Goal: Task Accomplishment & Management: Manage account settings

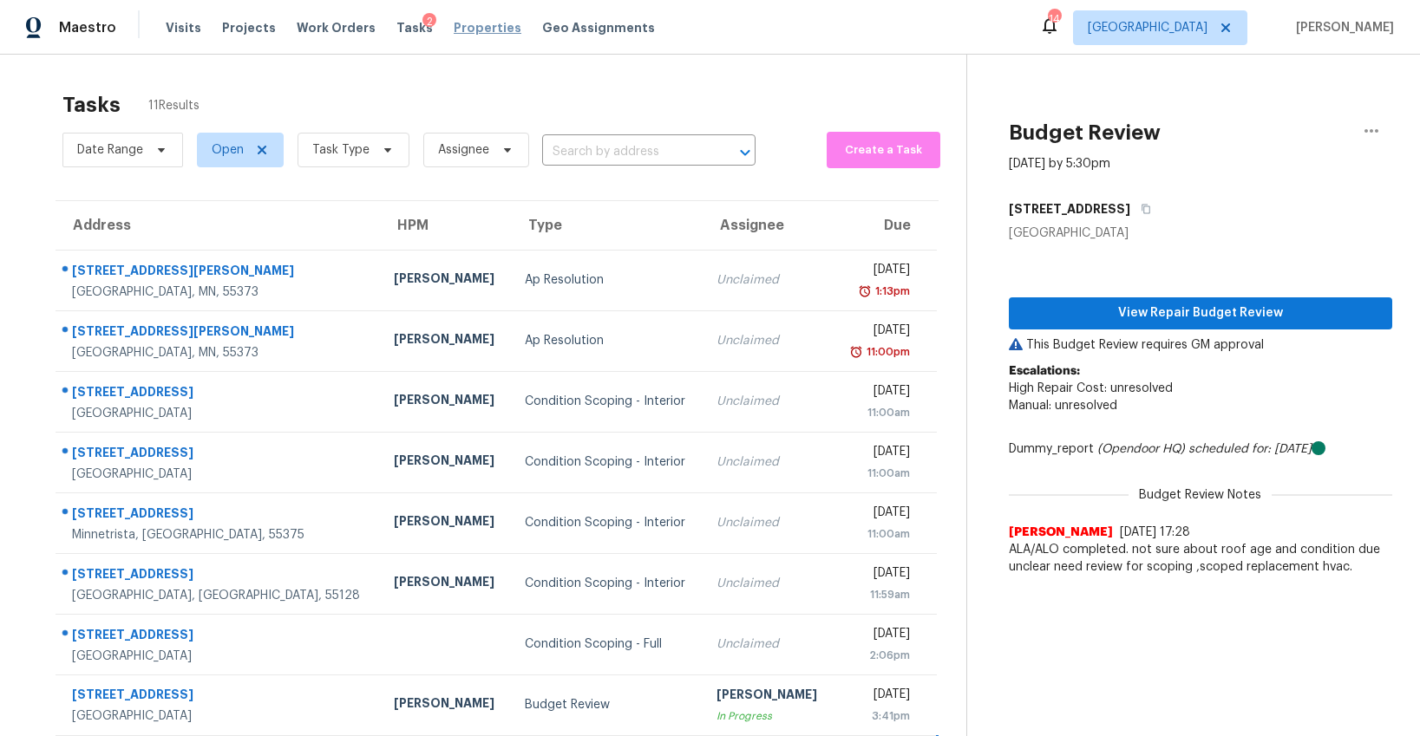
click at [454, 35] on span "Properties" at bounding box center [488, 27] width 68 height 17
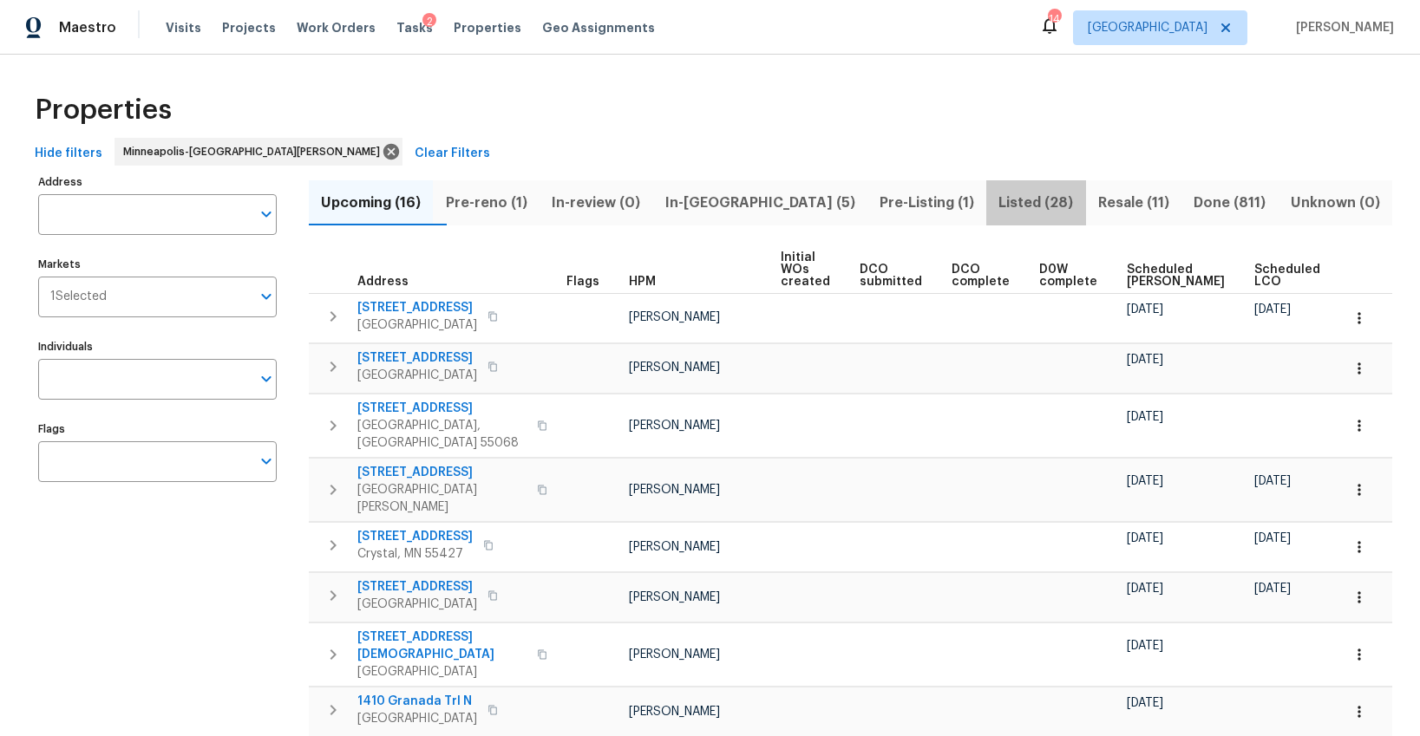
click at [997, 205] on span "Listed (28)" at bounding box center [1036, 203] width 78 height 24
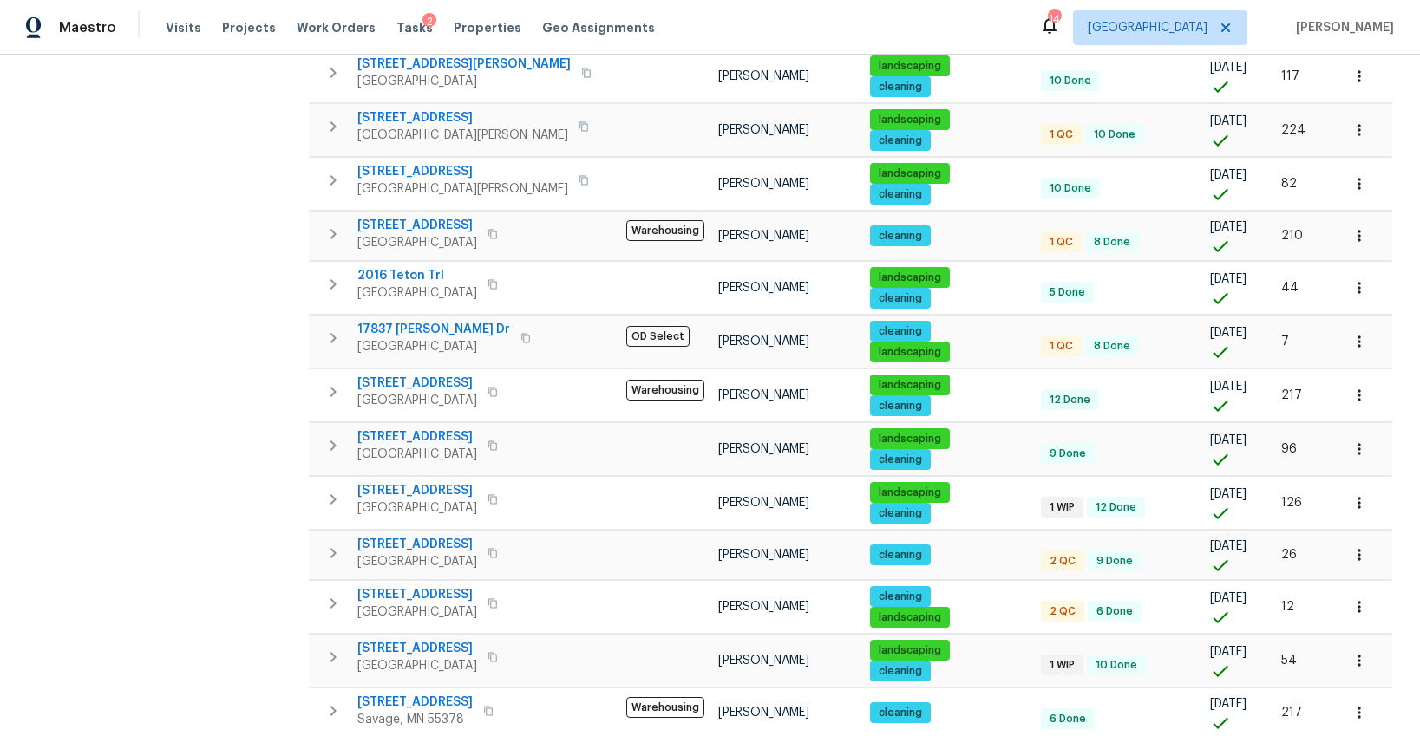
scroll to position [956, 0]
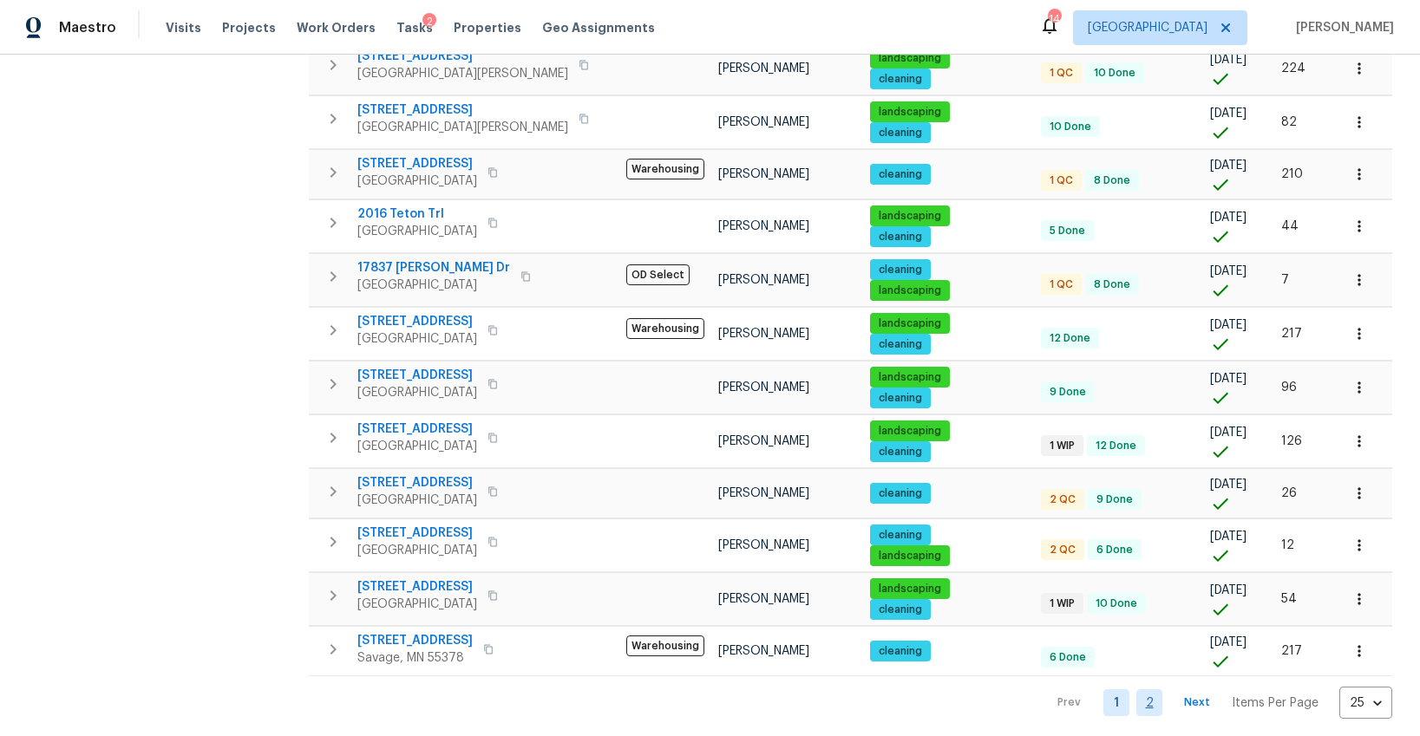
click at [1161, 694] on link "2" at bounding box center [1149, 703] width 26 height 27
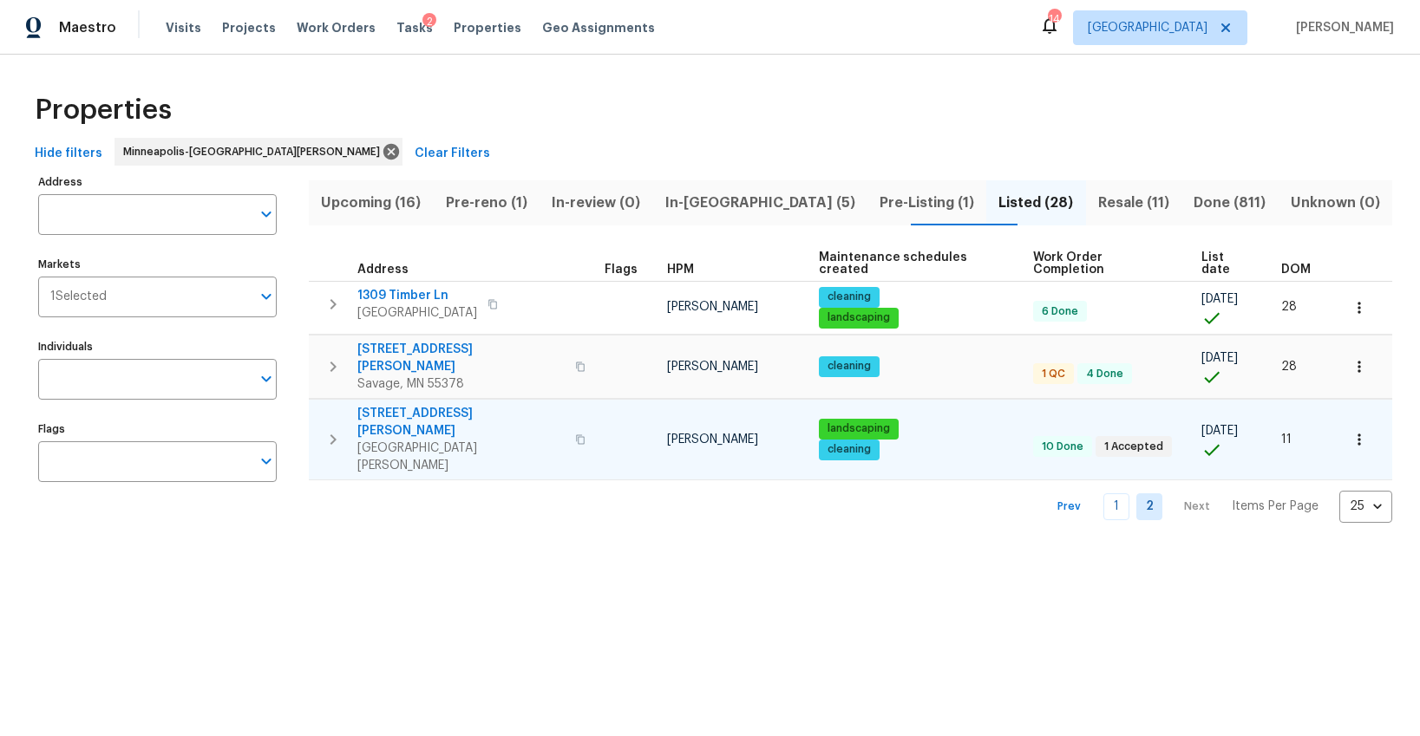
click at [407, 405] on span "1426 Burr St" at bounding box center [460, 422] width 207 height 35
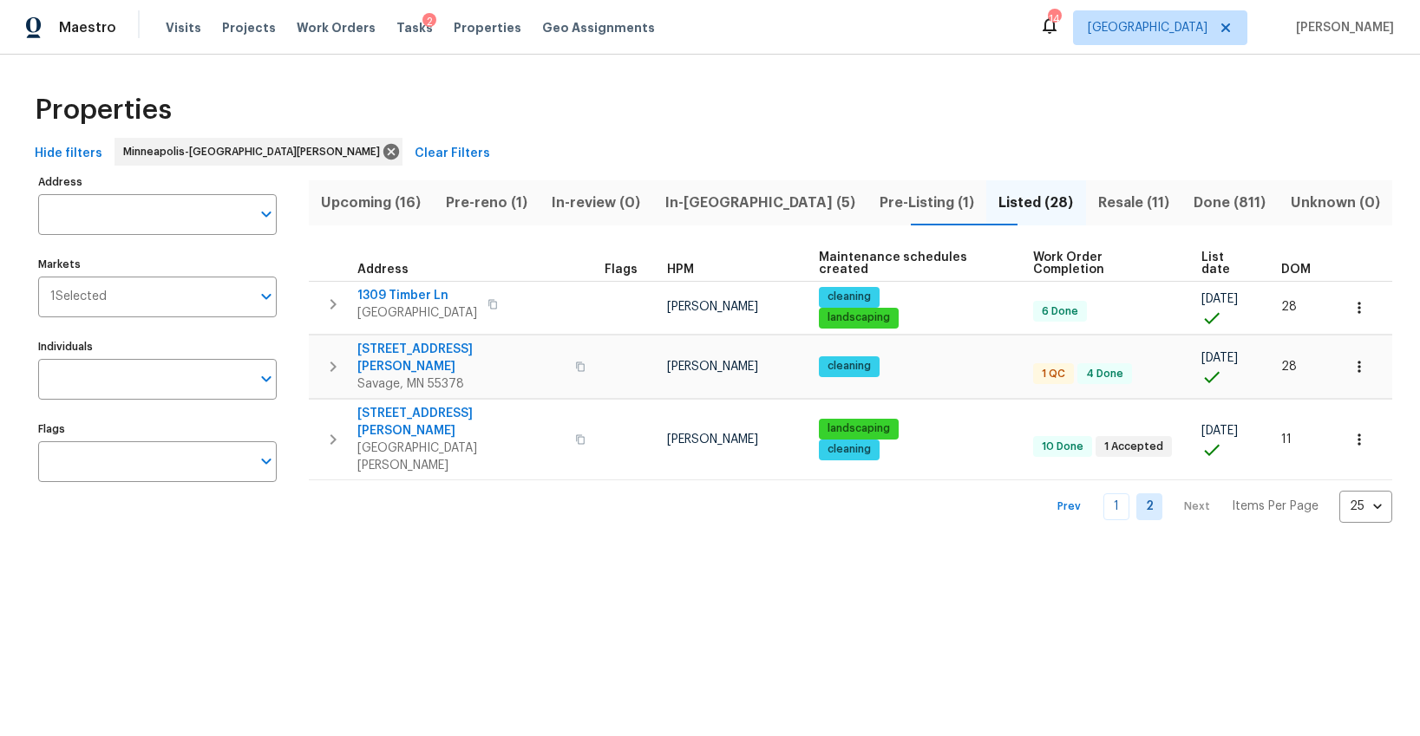
click at [878, 200] on span "Pre-Listing (1)" at bounding box center [927, 203] width 98 height 24
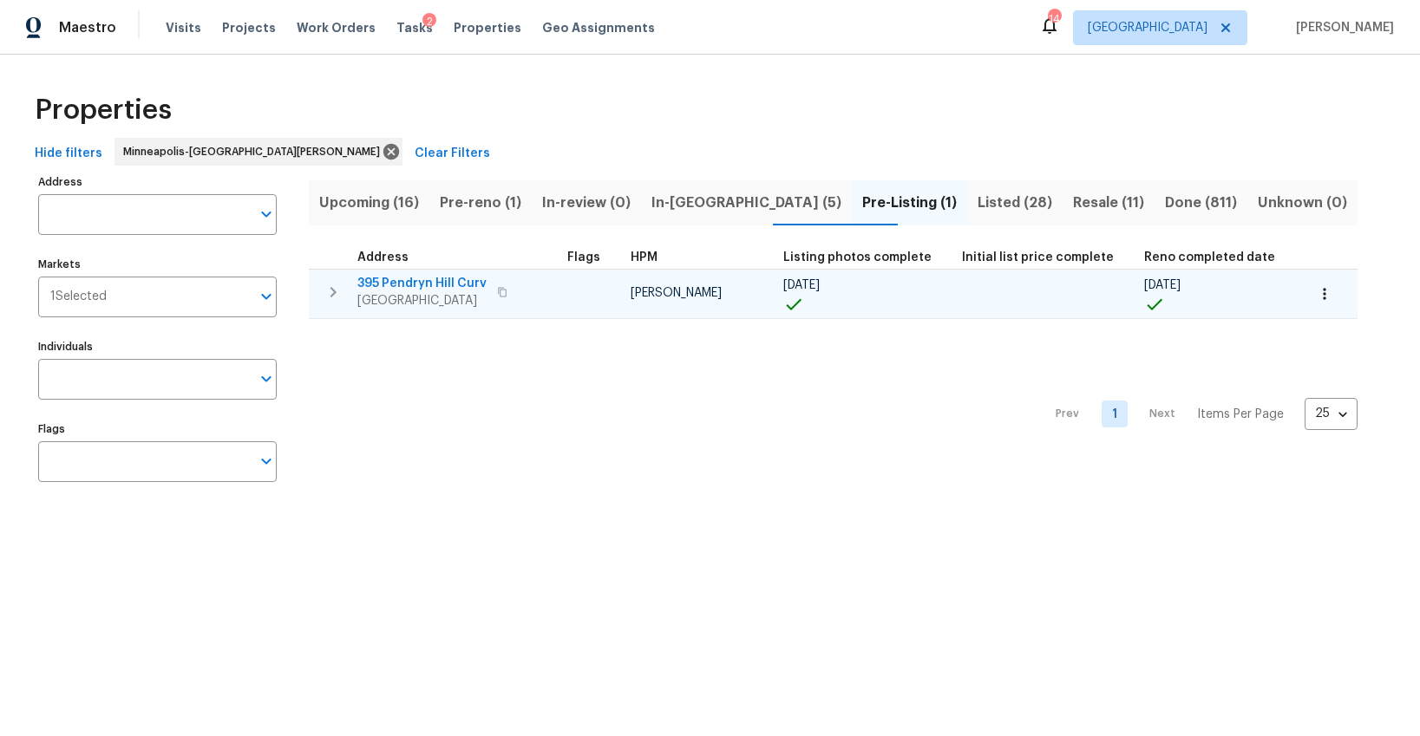
click at [411, 300] on span "Woodbury, MN 55125" at bounding box center [421, 300] width 129 height 17
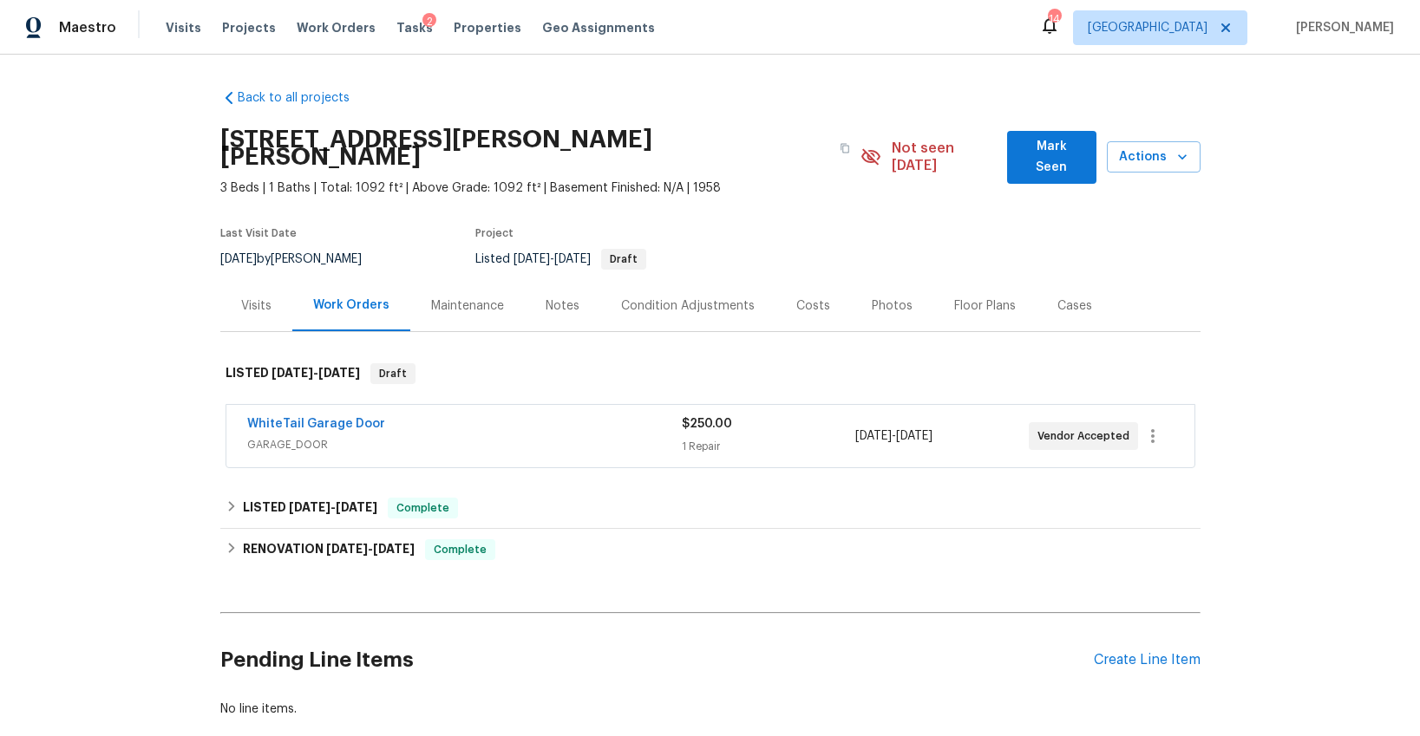
click at [876, 298] on div "Photos" at bounding box center [892, 306] width 41 height 17
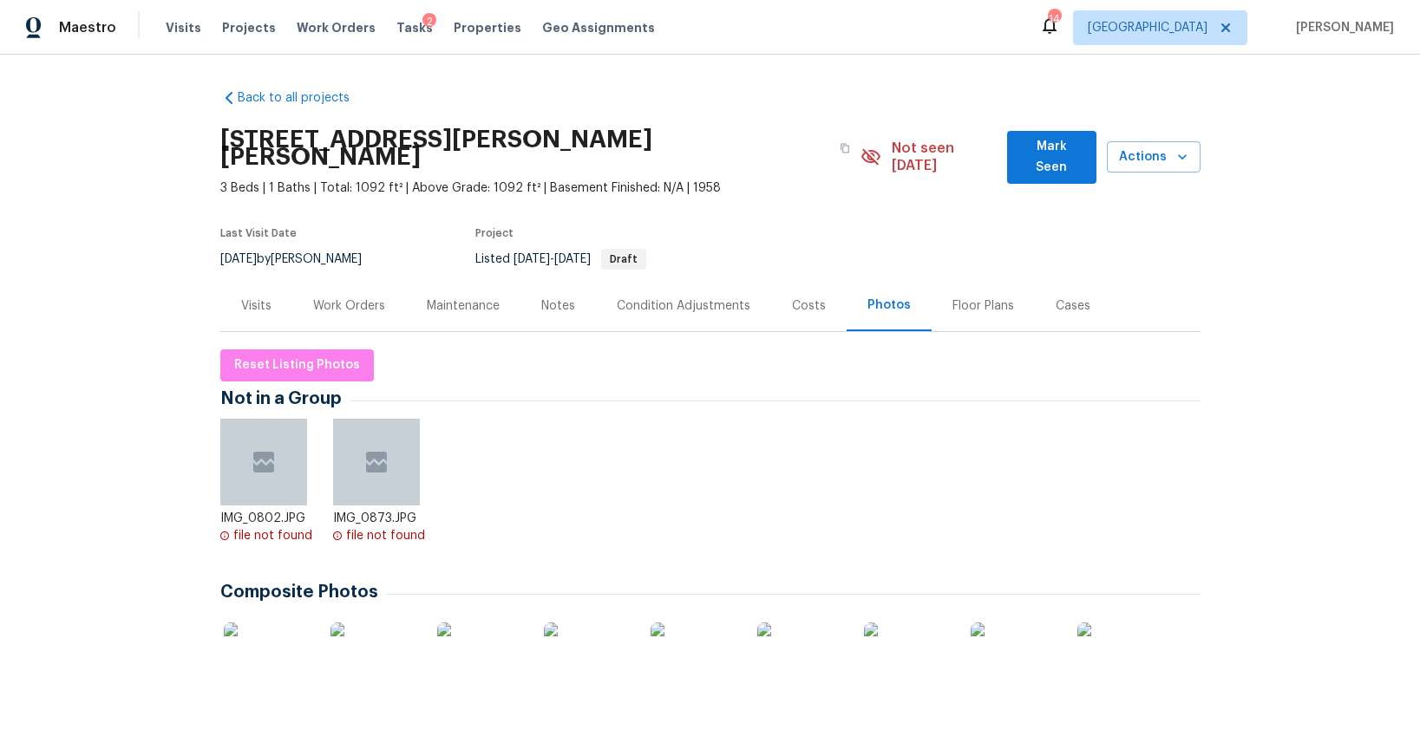
click at [271, 659] on img at bounding box center [267, 666] width 87 height 87
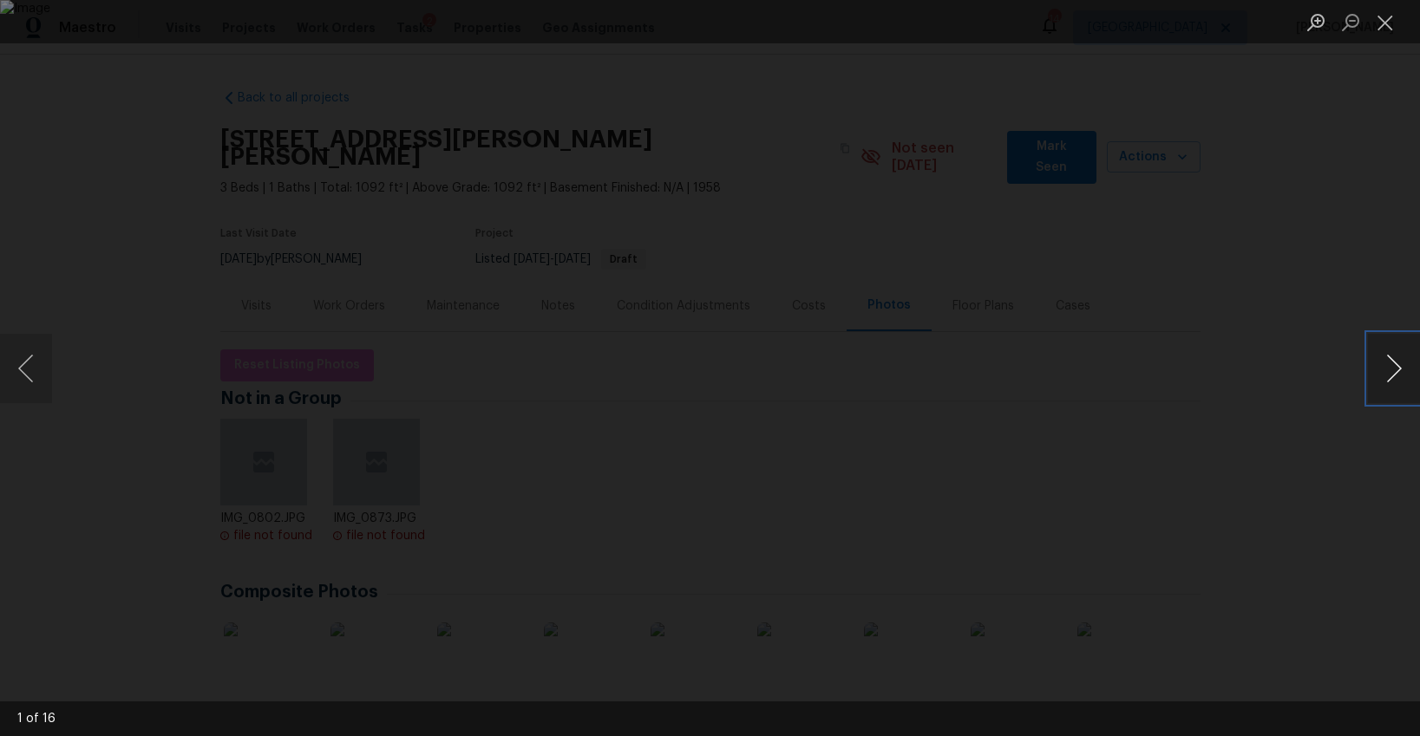
click at [1400, 371] on button "Next image" at bounding box center [1394, 368] width 52 height 69
click at [1392, 370] on button "Next image" at bounding box center [1394, 368] width 52 height 69
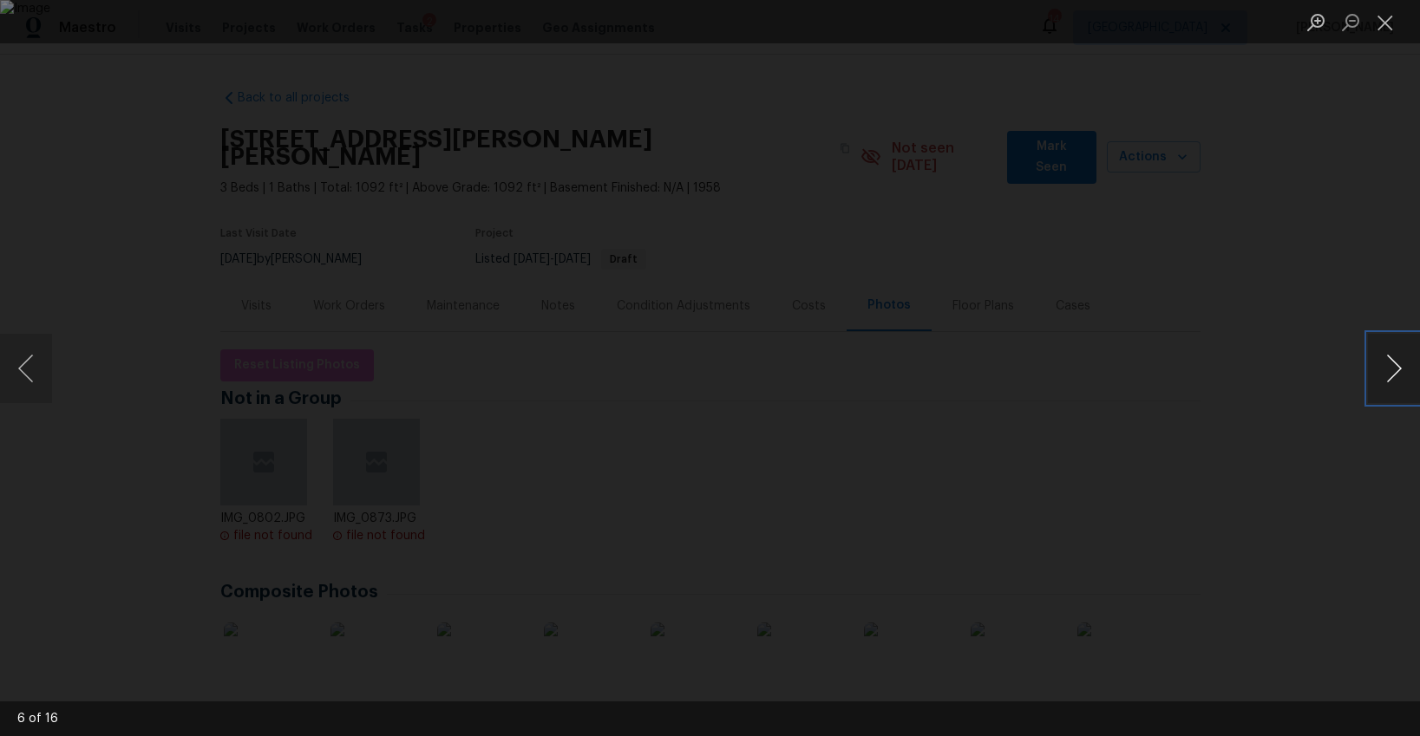
click at [1392, 370] on button "Next image" at bounding box center [1394, 368] width 52 height 69
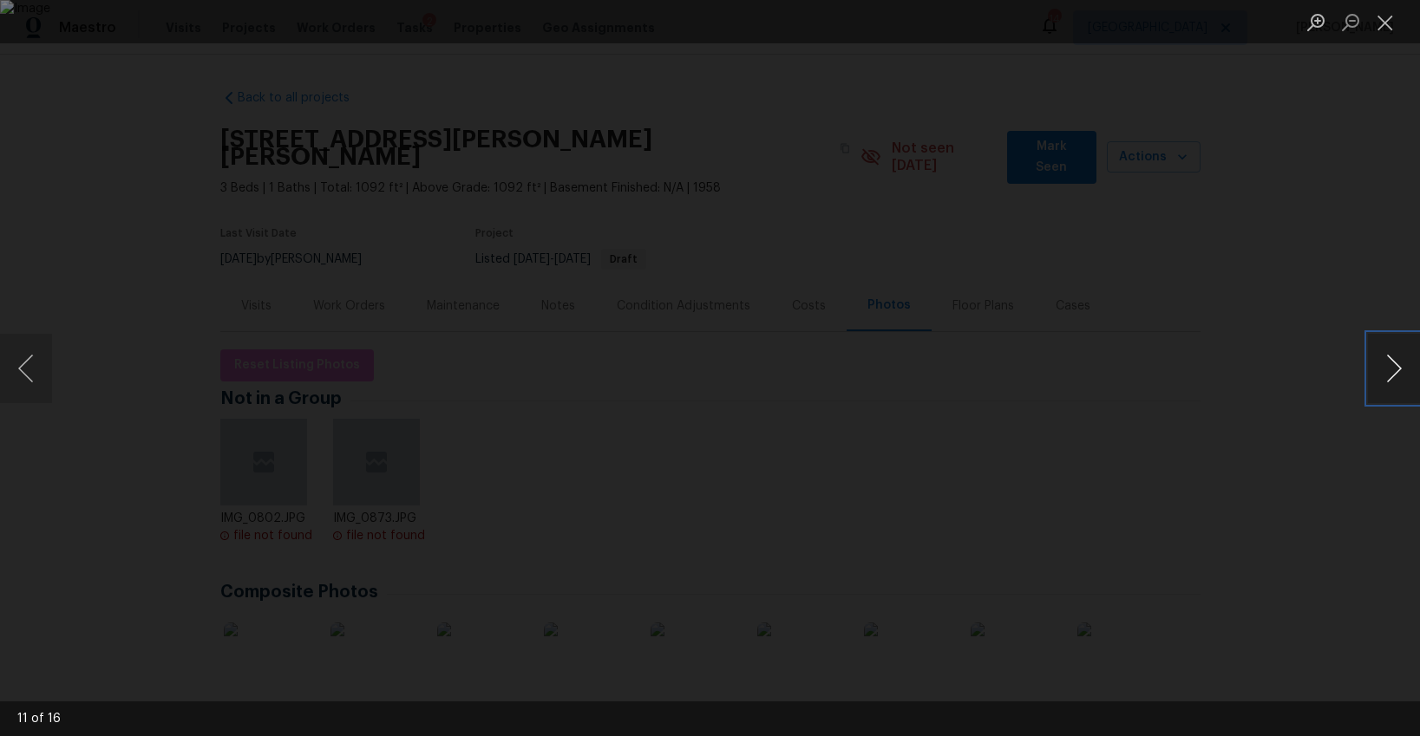
click at [1392, 370] on button "Next image" at bounding box center [1394, 368] width 52 height 69
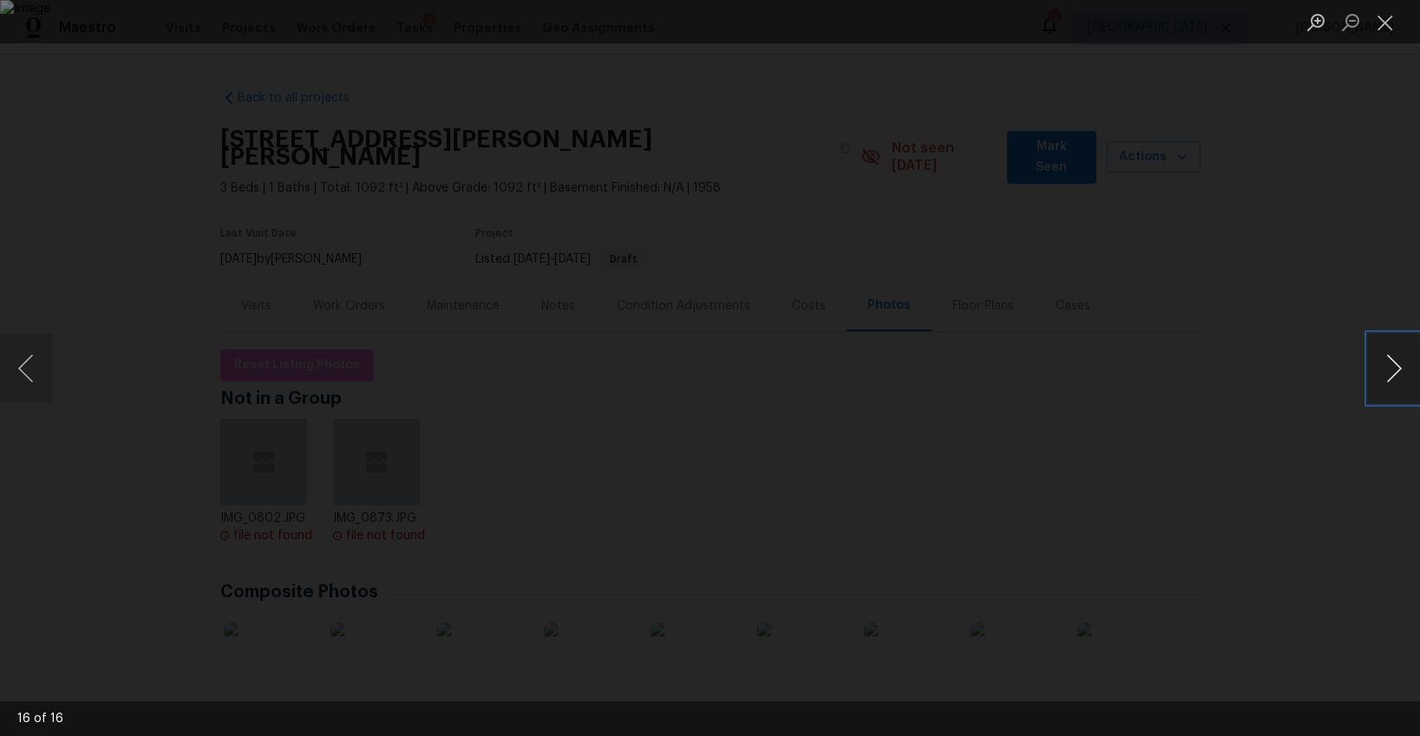
click at [1392, 370] on button "Next image" at bounding box center [1394, 368] width 52 height 69
click at [32, 374] on button "Previous image" at bounding box center [26, 368] width 52 height 69
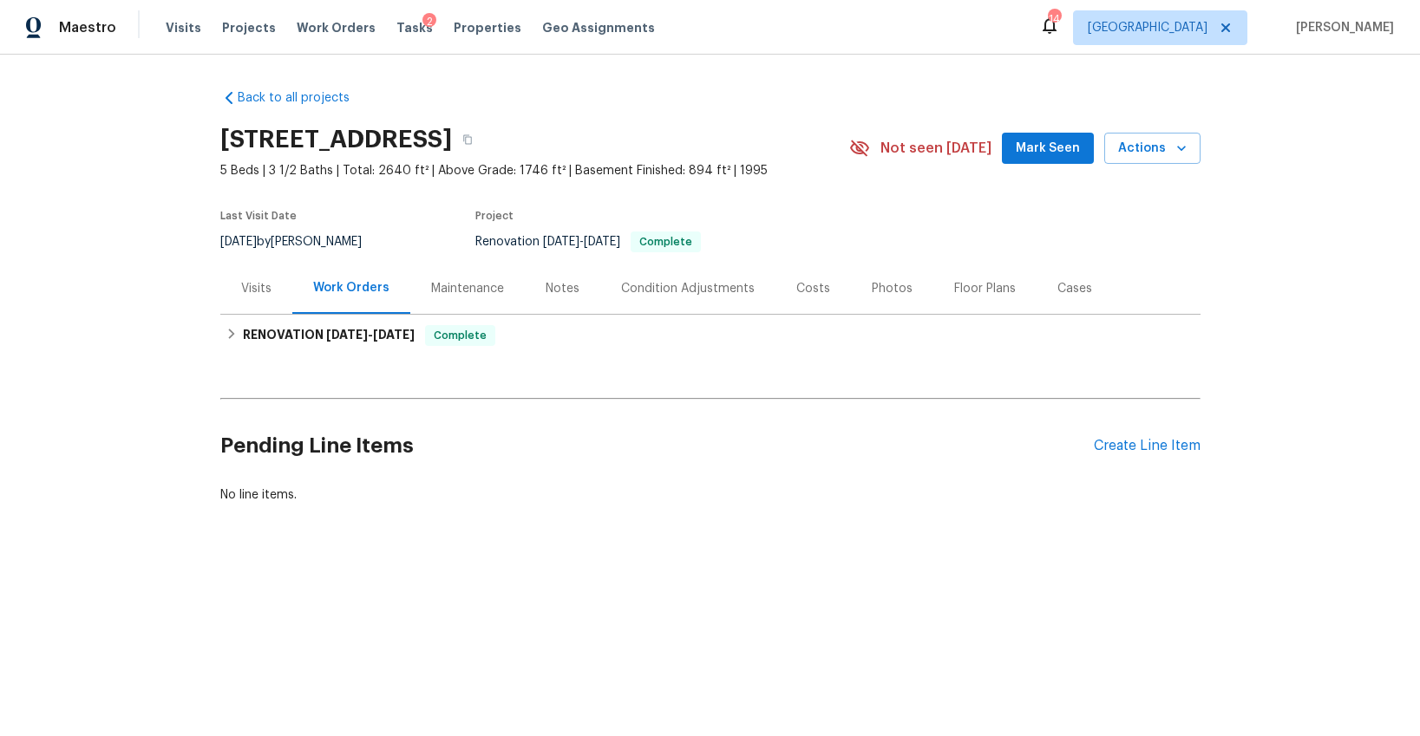
click at [251, 283] on div "Visits" at bounding box center [256, 288] width 30 height 17
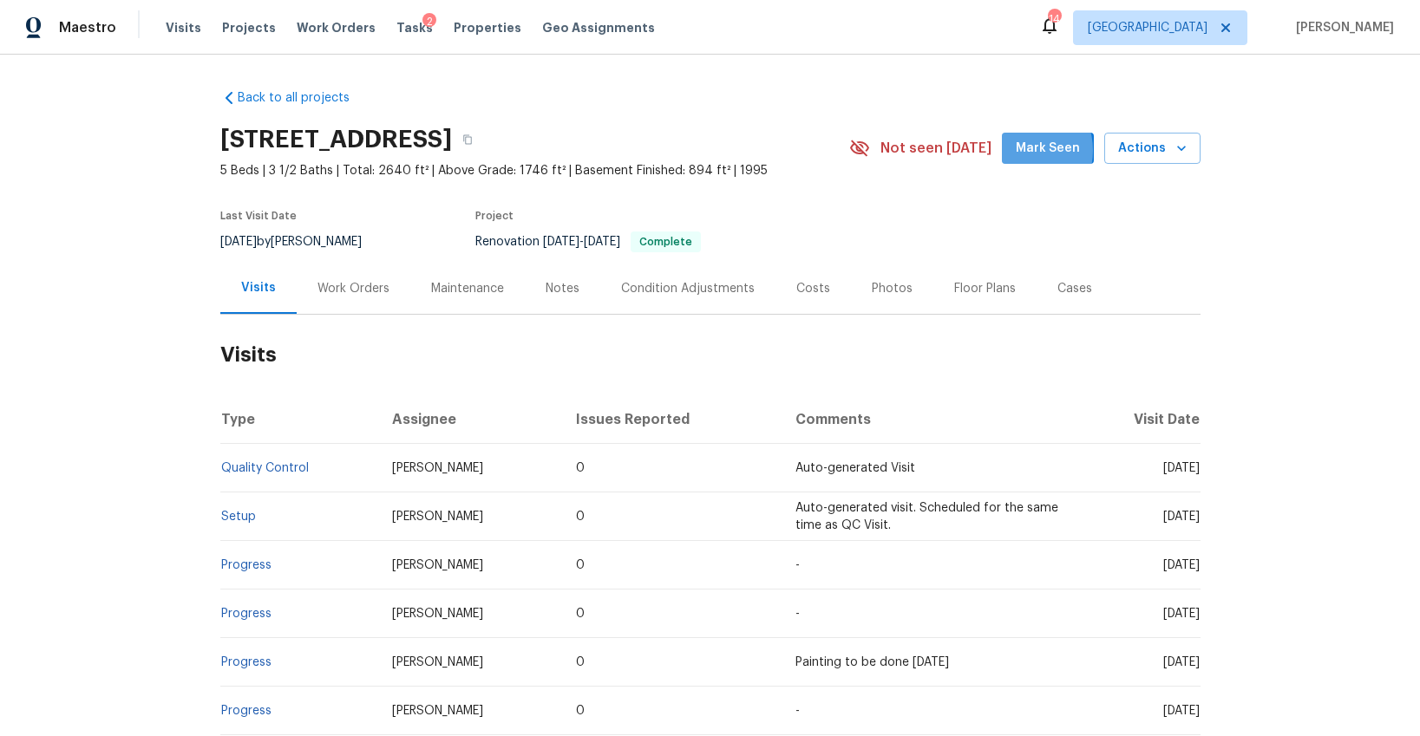
click at [1023, 151] on span "Mark Seen" at bounding box center [1048, 149] width 64 height 22
click at [1127, 147] on span "Actions" at bounding box center [1152, 149] width 69 height 22
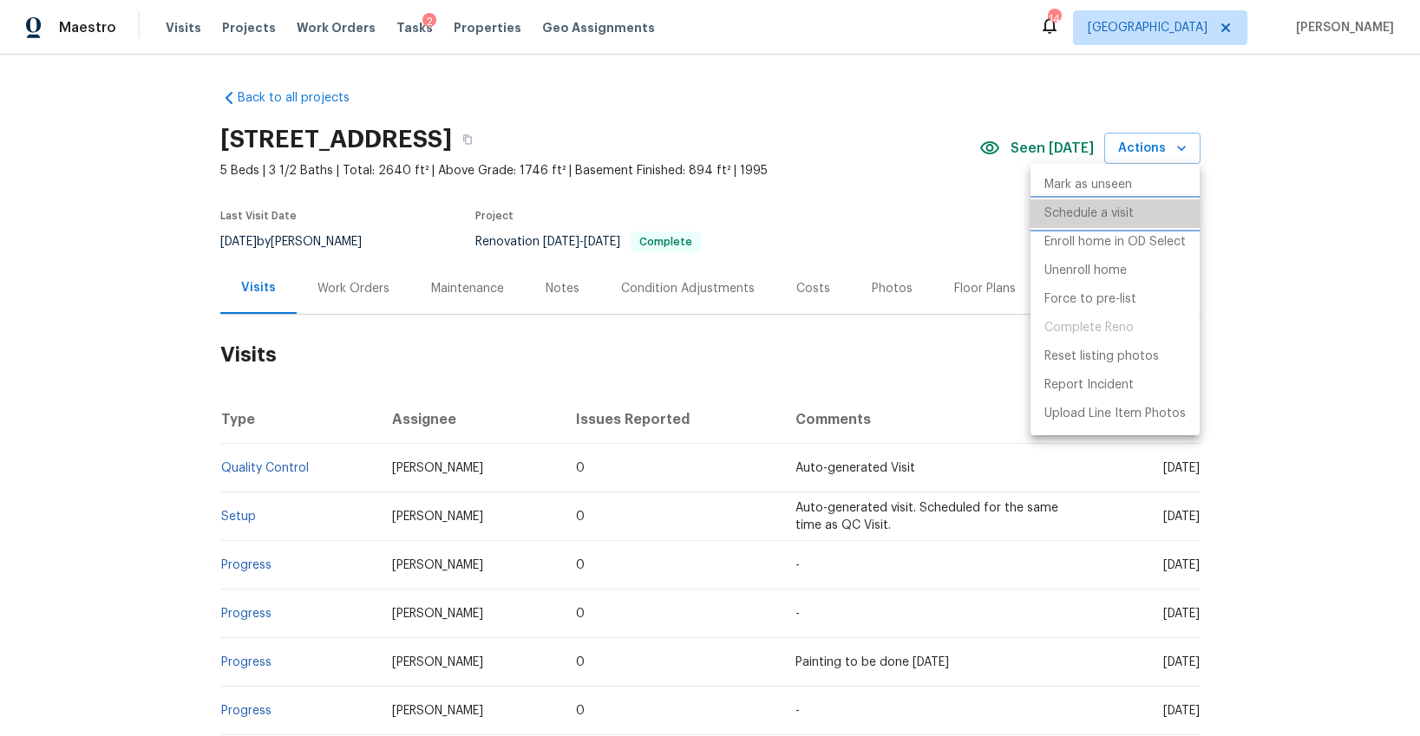
click at [1063, 216] on p "Schedule a visit" at bounding box center [1088, 214] width 89 height 18
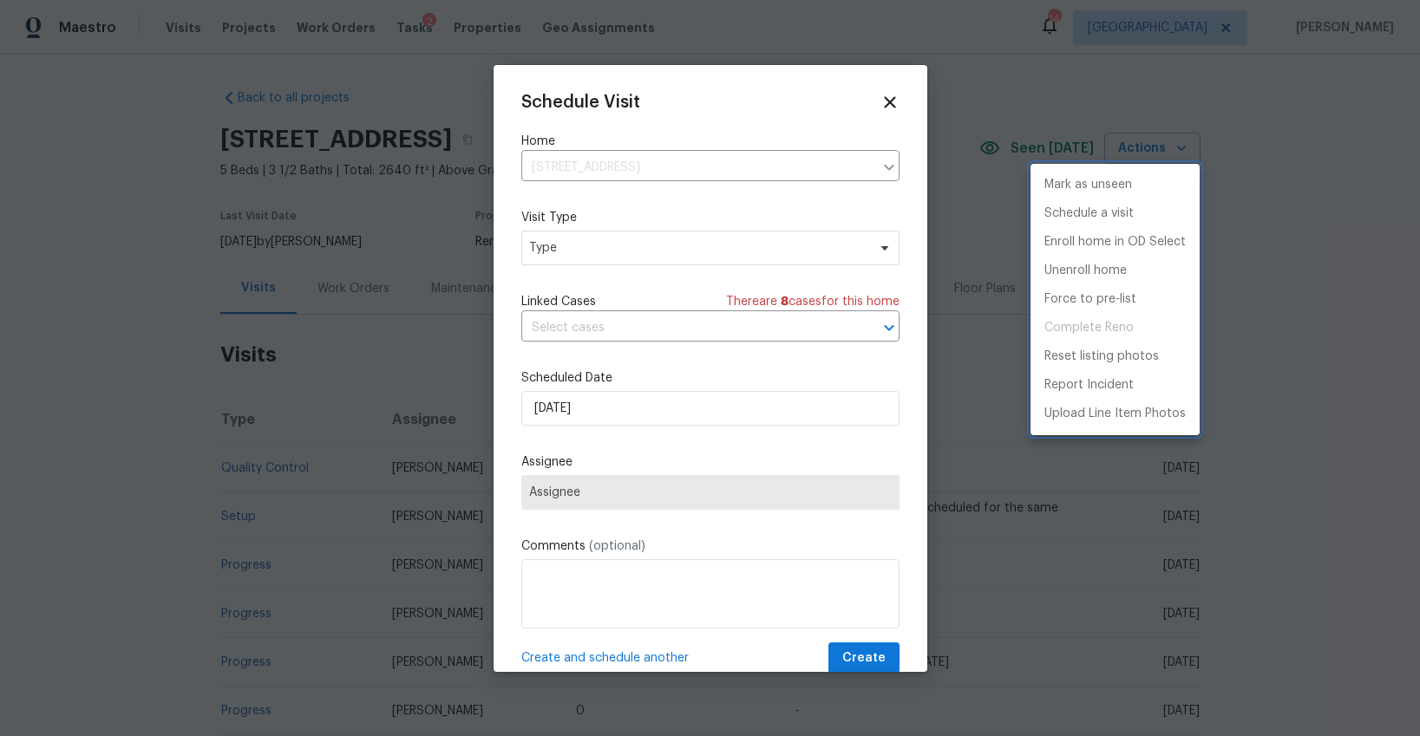
click at [589, 249] on div at bounding box center [710, 368] width 1420 height 736
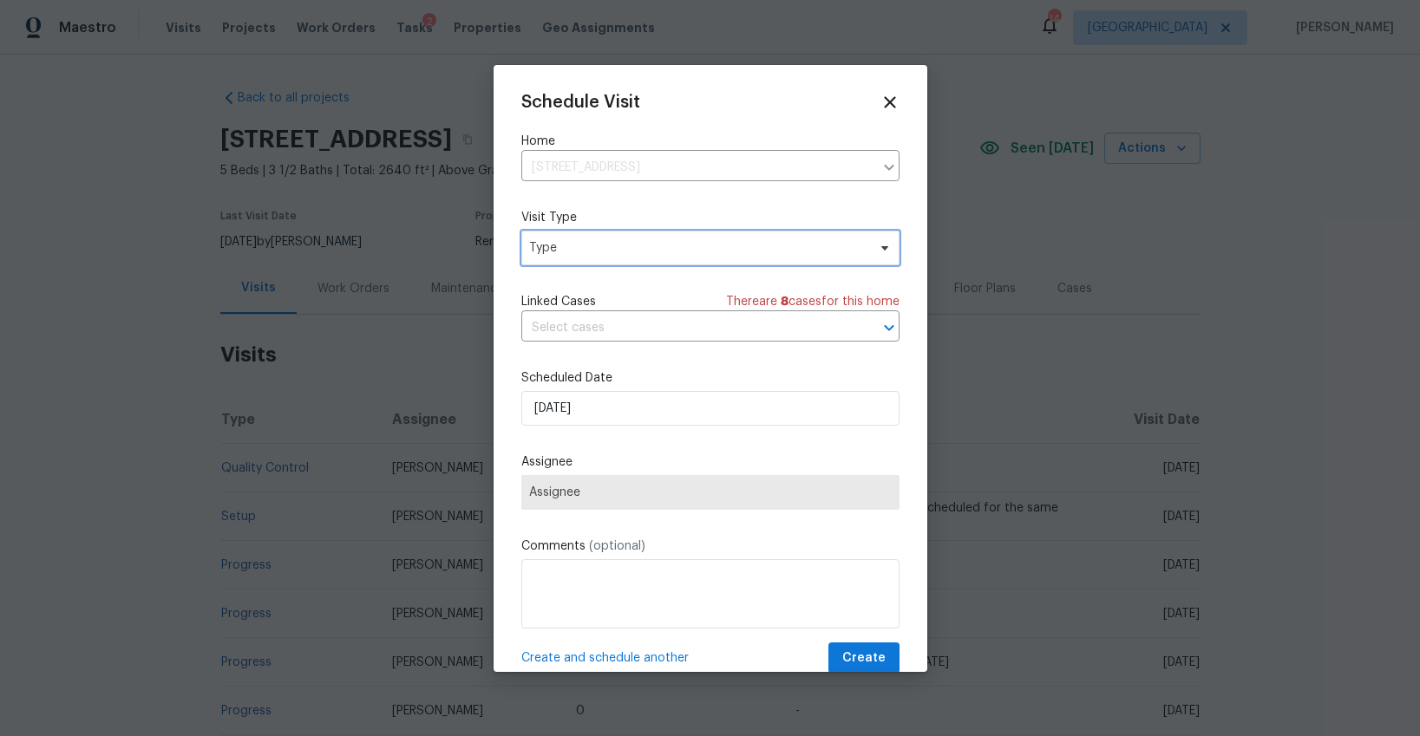
click at [581, 250] on span "Type" at bounding box center [697, 247] width 337 height 17
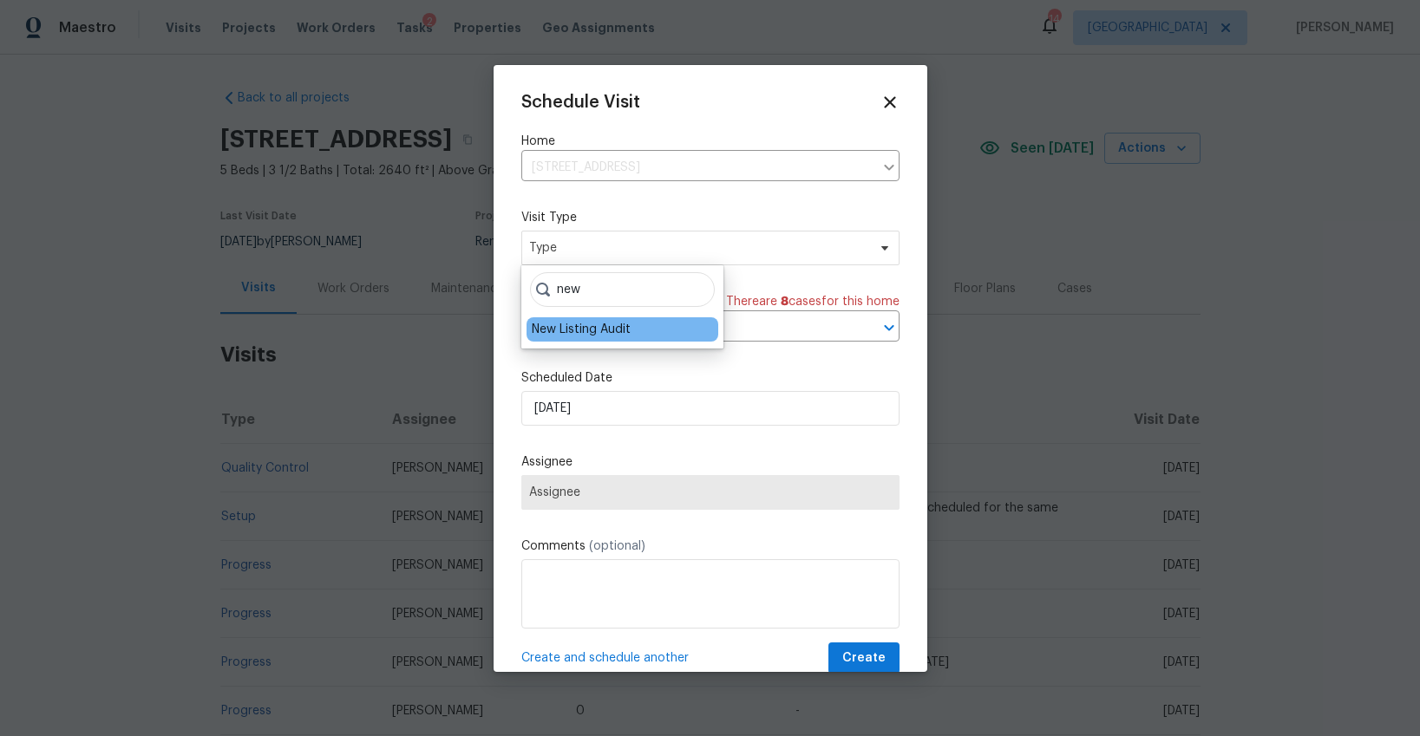
type input "new"
click at [581, 325] on div "New Listing Audit" at bounding box center [581, 329] width 99 height 17
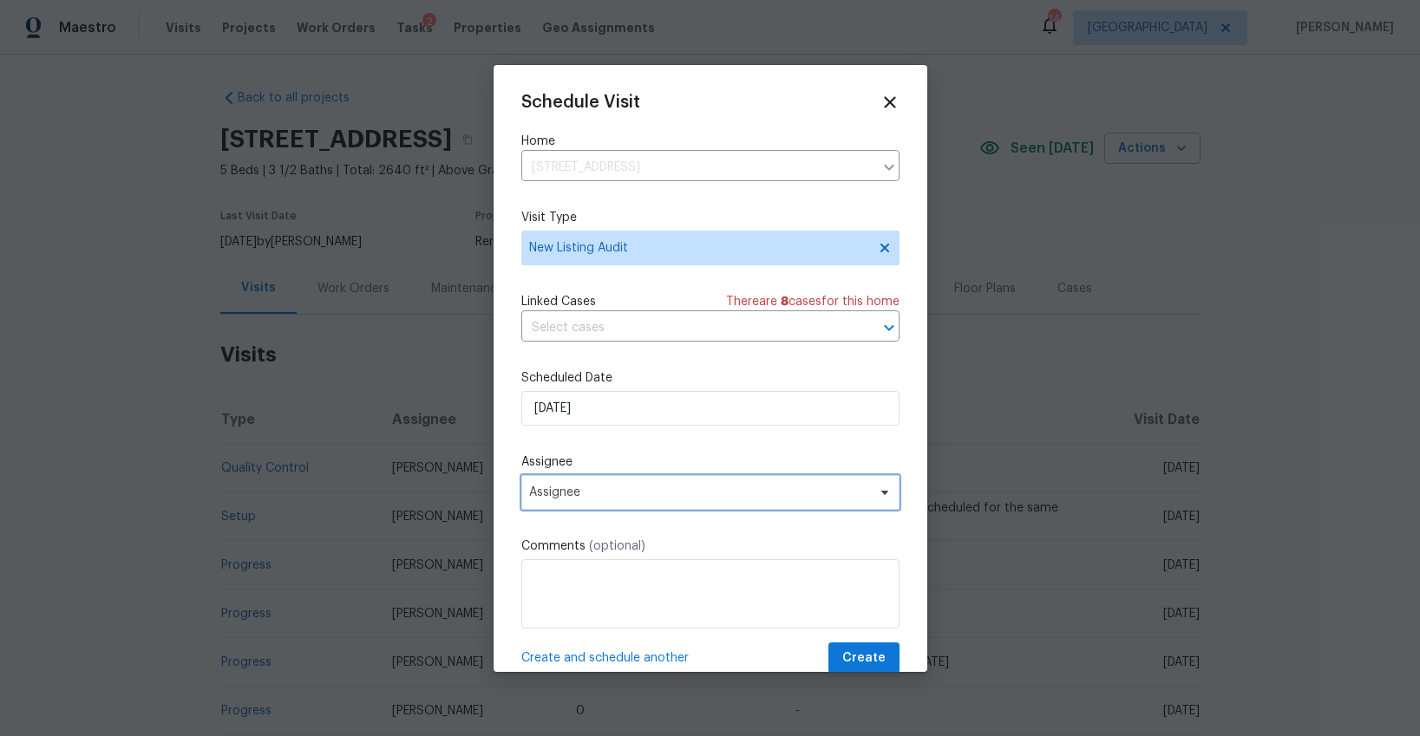
click at [596, 493] on span "Assignee" at bounding box center [699, 493] width 340 height 14
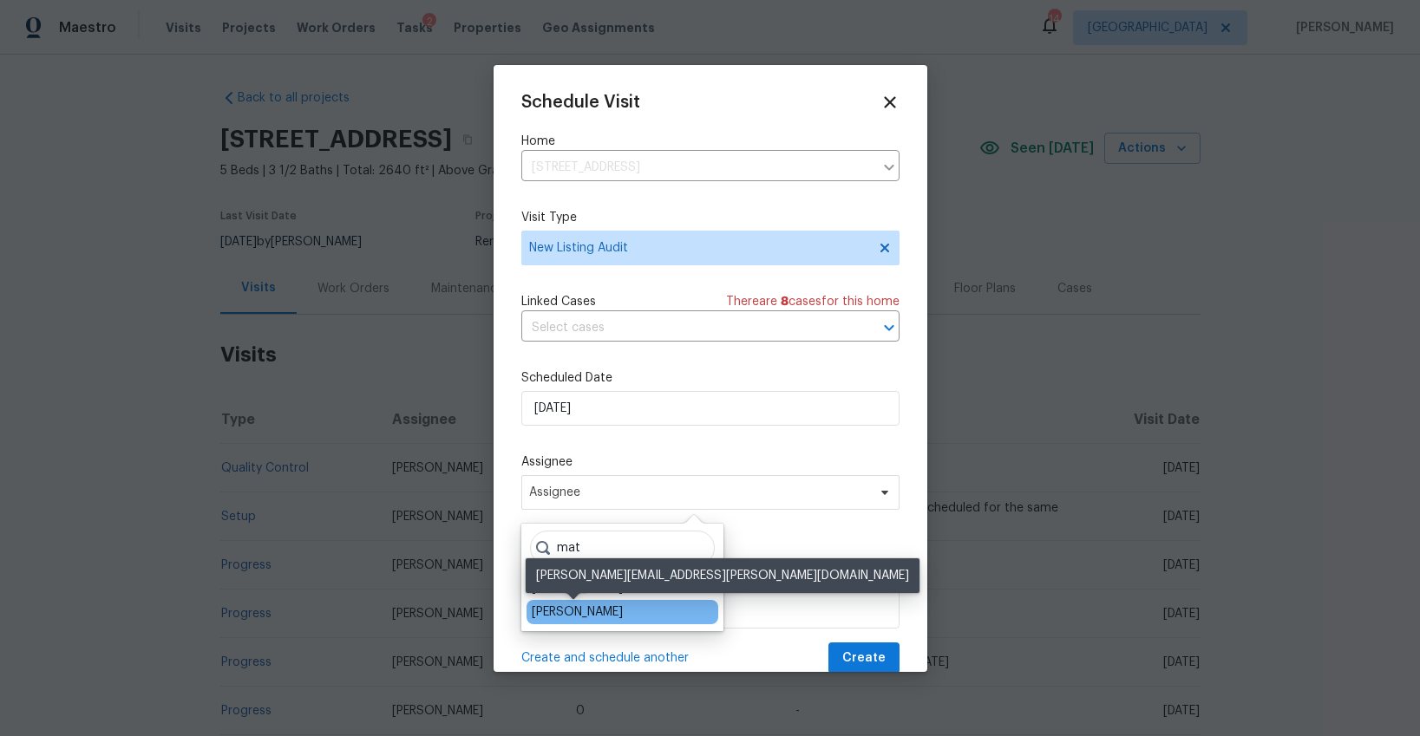
type input "mat"
click at [601, 612] on div "[PERSON_NAME]" at bounding box center [577, 612] width 91 height 17
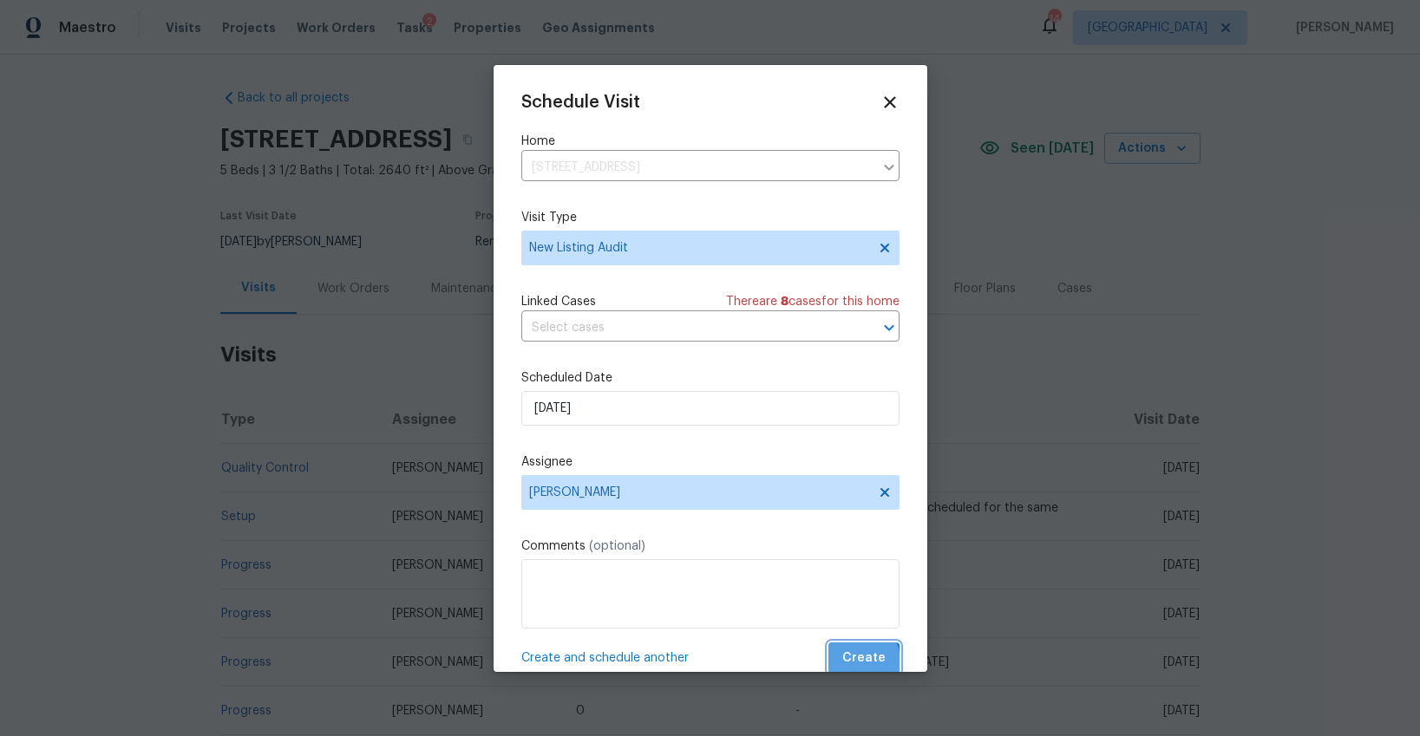
click at [857, 662] on span "Create" at bounding box center [863, 659] width 43 height 22
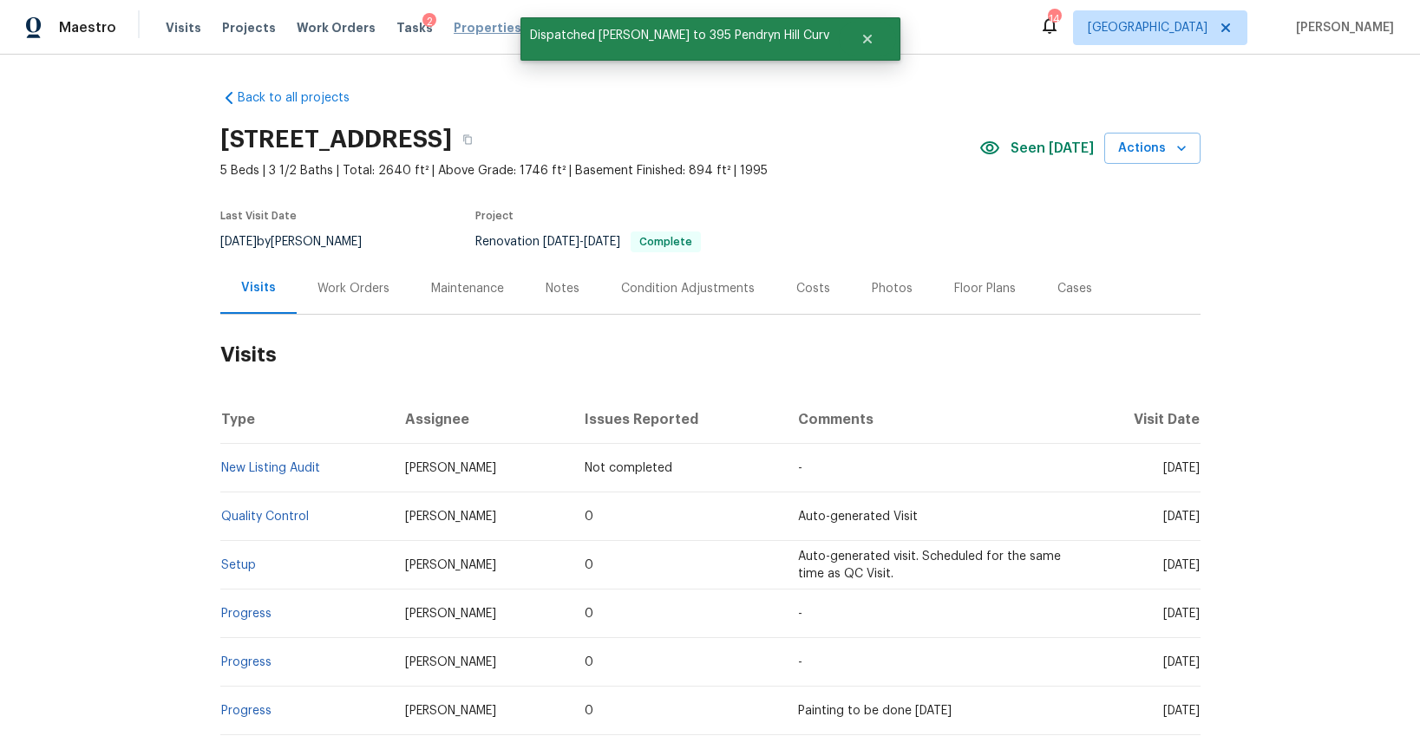
click at [454, 30] on span "Properties" at bounding box center [488, 27] width 68 height 17
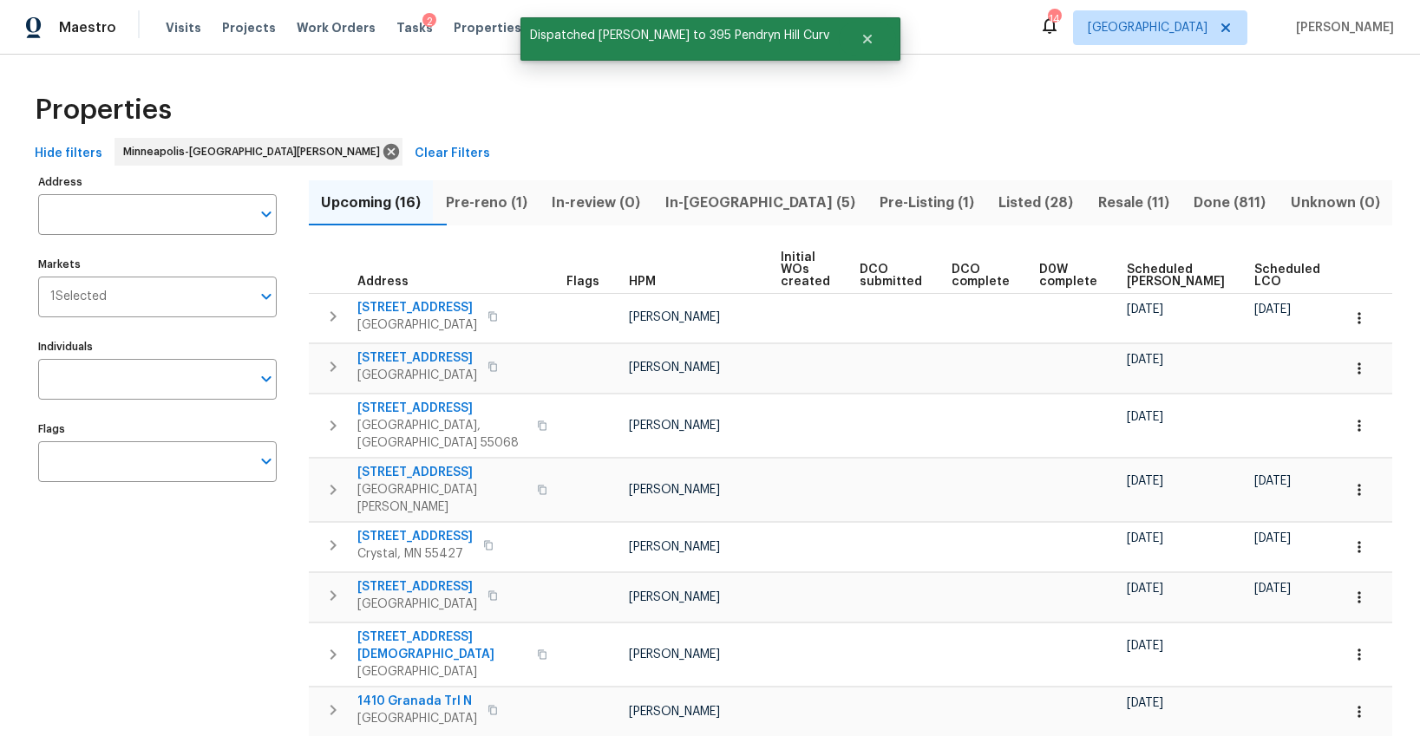
scroll to position [10, 0]
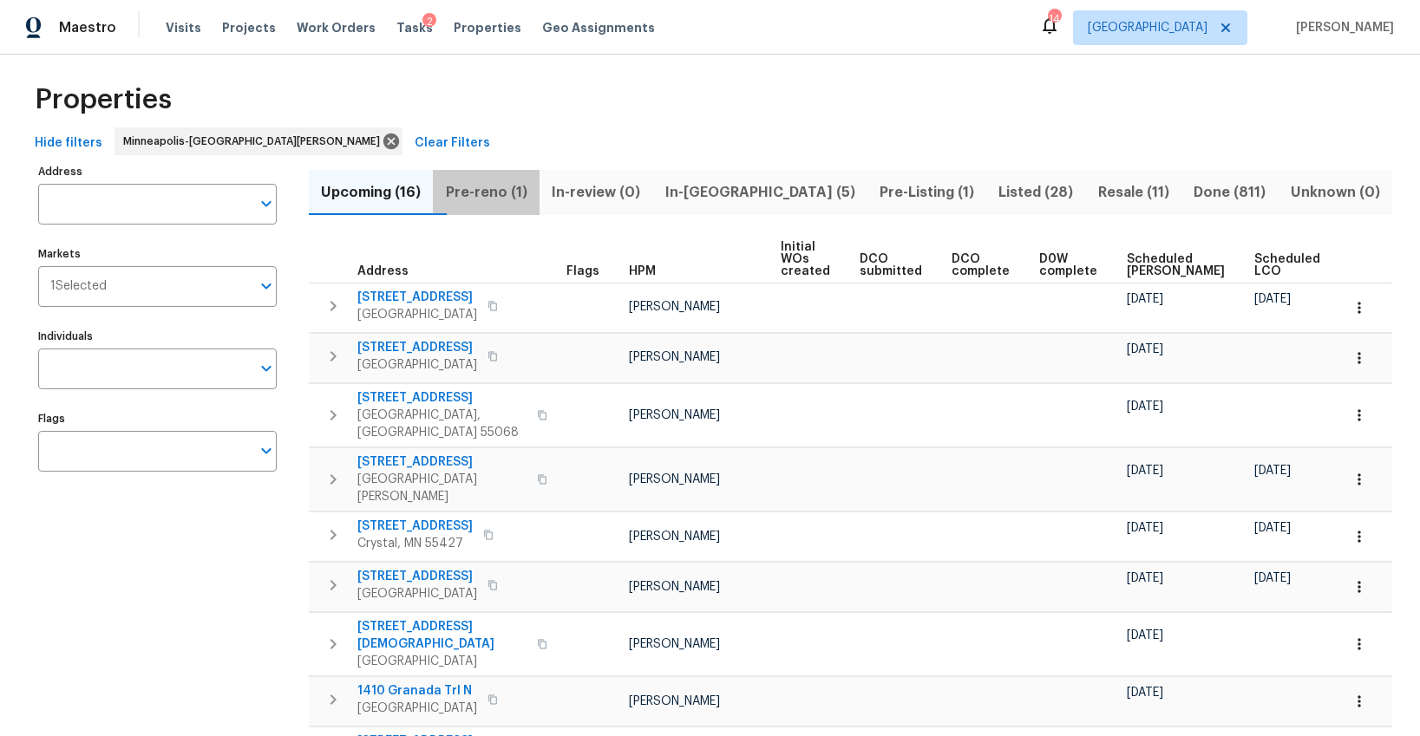
click at [517, 193] on span "Pre-reno (1)" at bounding box center [485, 192] width 85 height 24
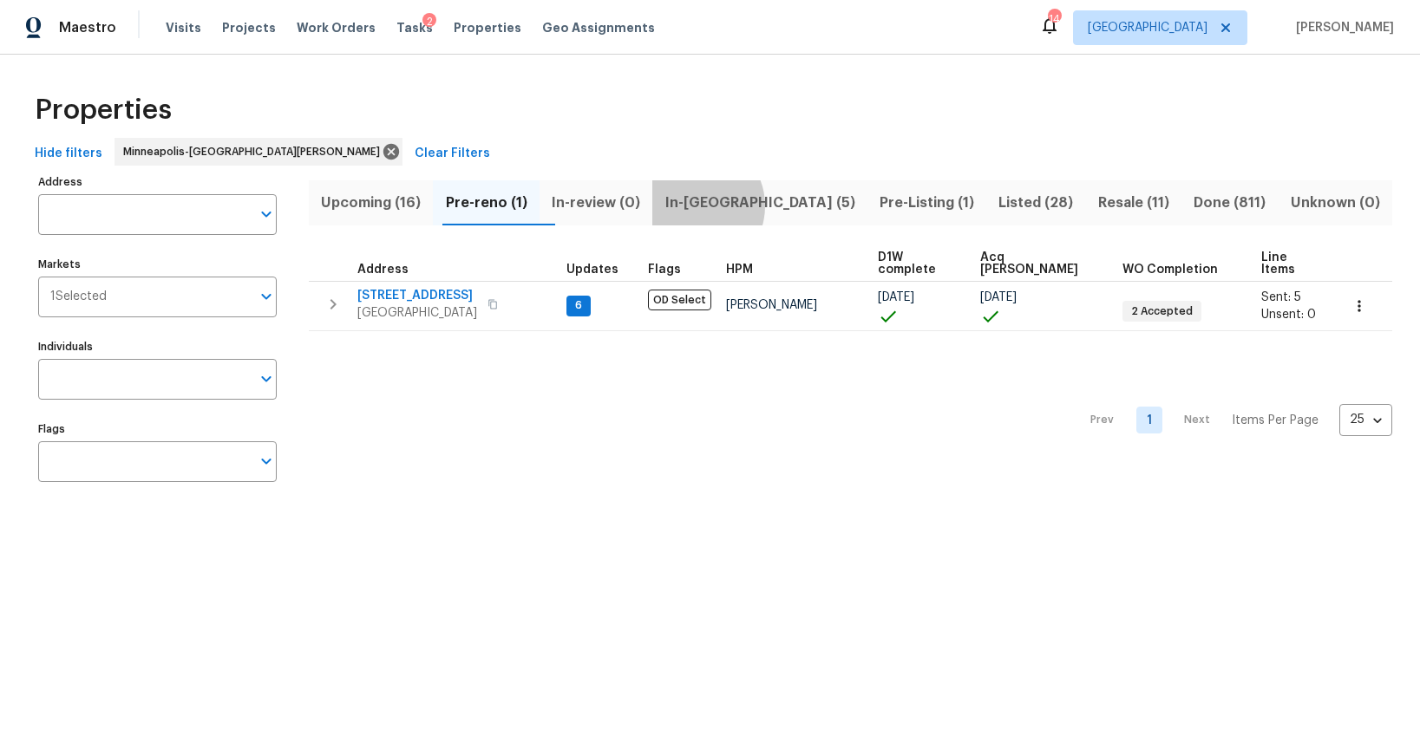
click at [719, 206] on span "In-reno (5)" at bounding box center [759, 203] width 193 height 24
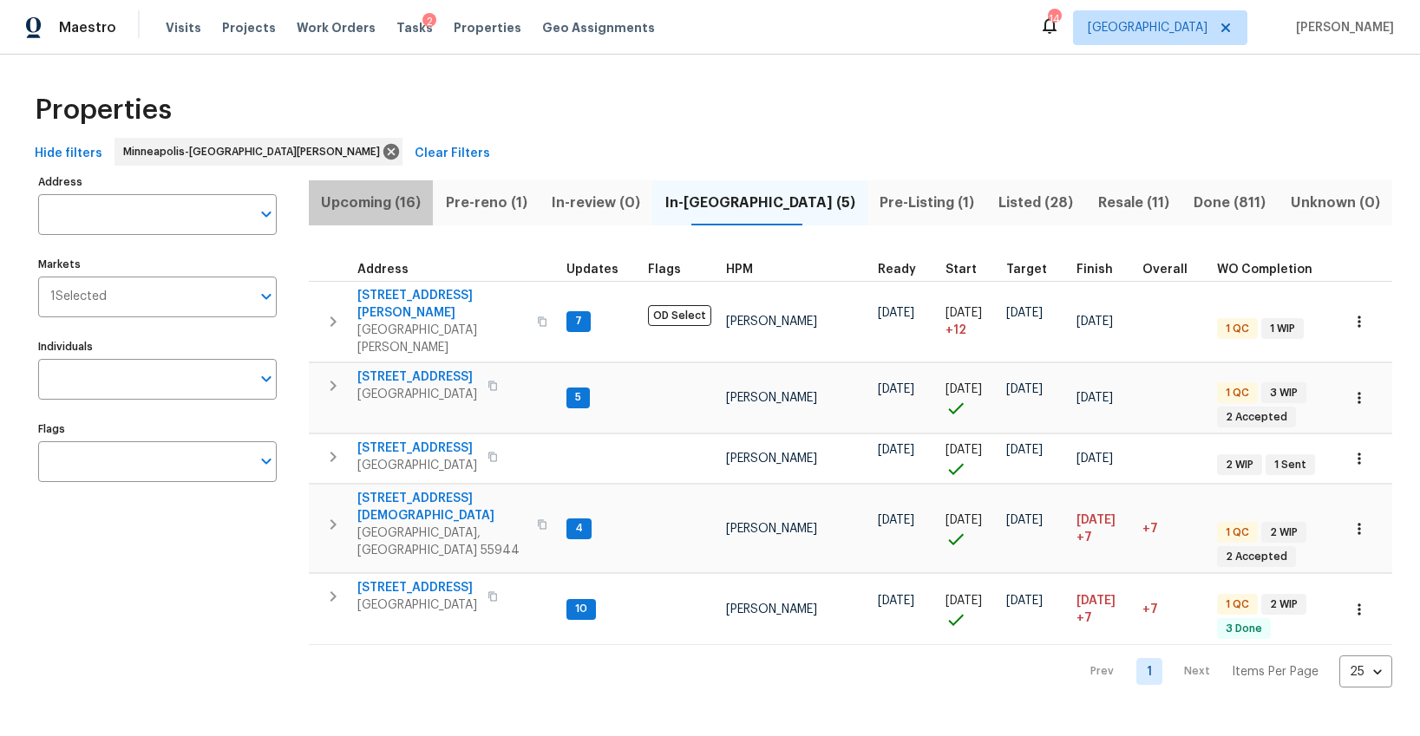
click at [378, 206] on span "Upcoming (16)" at bounding box center [370, 203] width 103 height 24
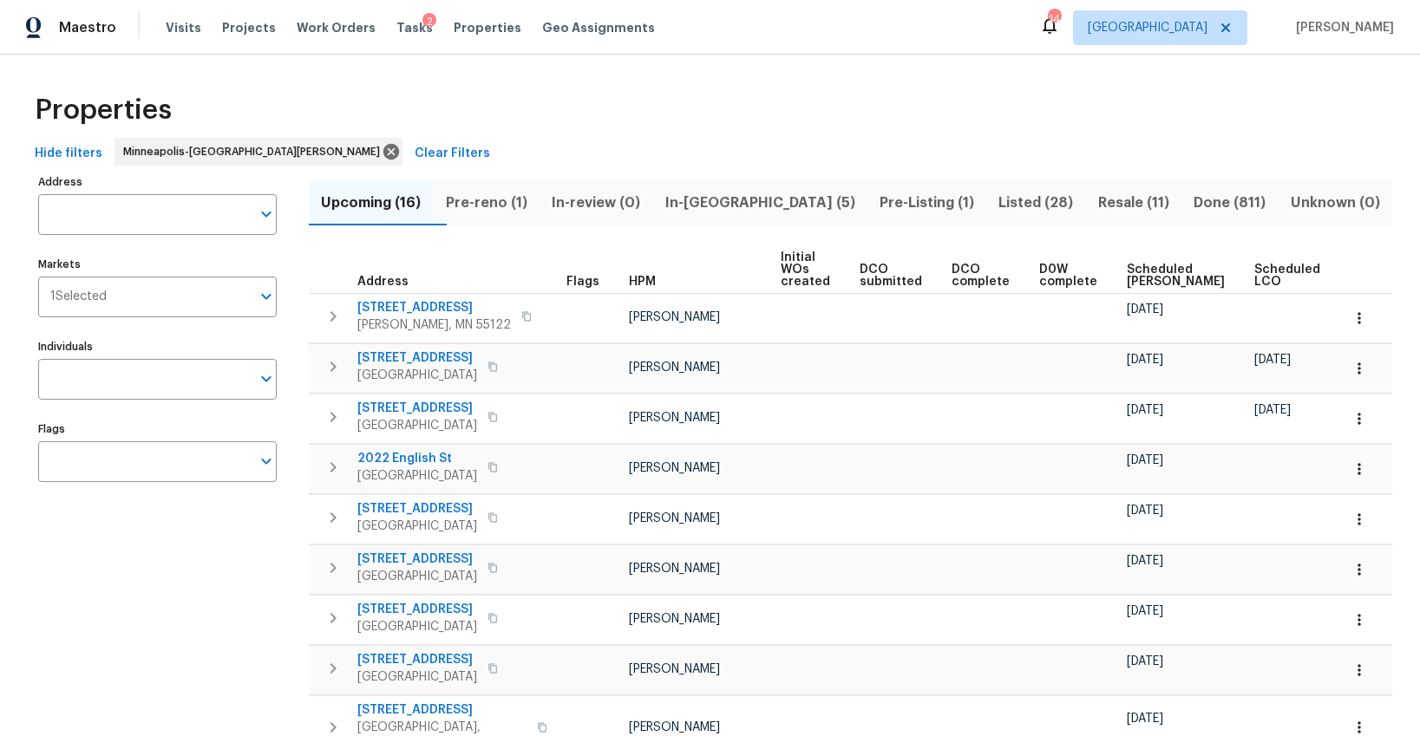
click at [1350, 284] on span "Ready Date" at bounding box center [1369, 276] width 38 height 24
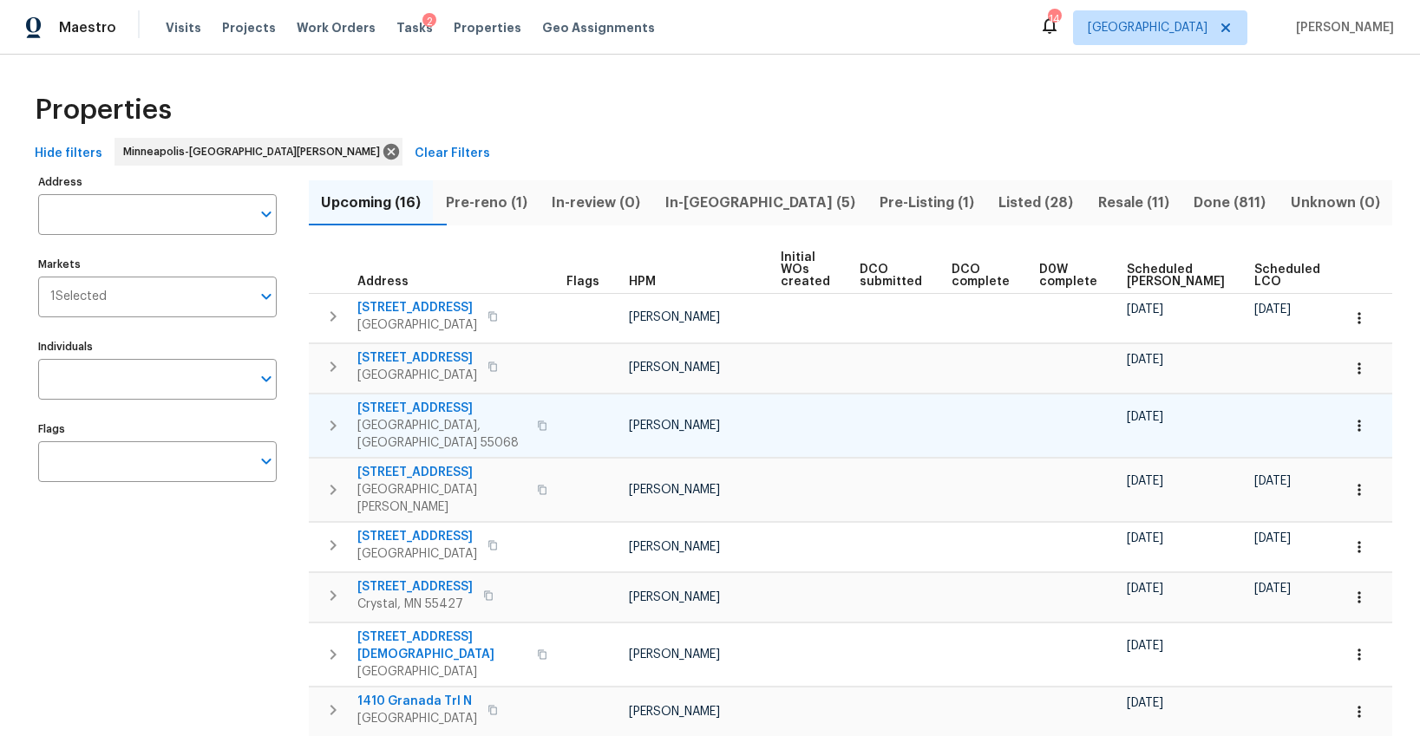
scroll to position [0, 40]
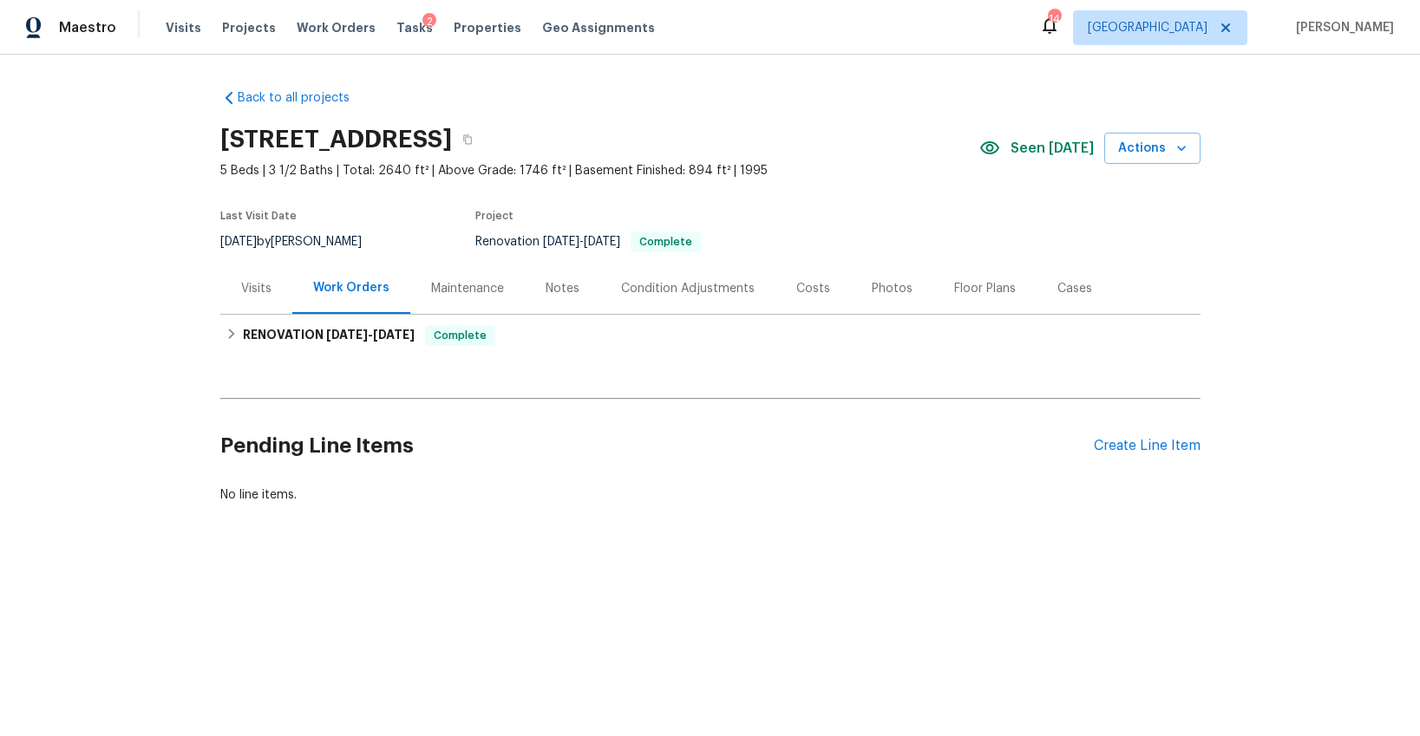
click at [887, 293] on div "Photos" at bounding box center [892, 288] width 41 height 17
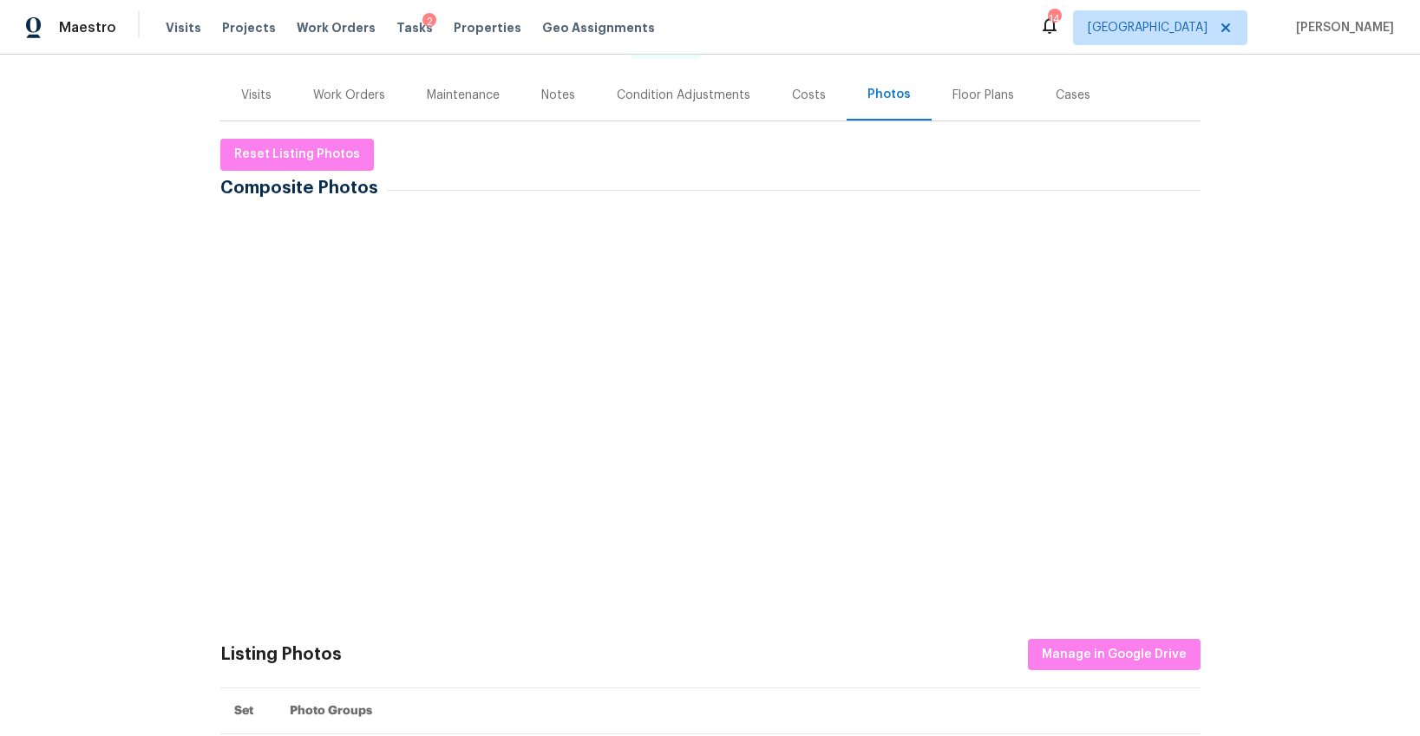
scroll to position [193, 0]
click at [287, 250] on img at bounding box center [267, 262] width 87 height 87
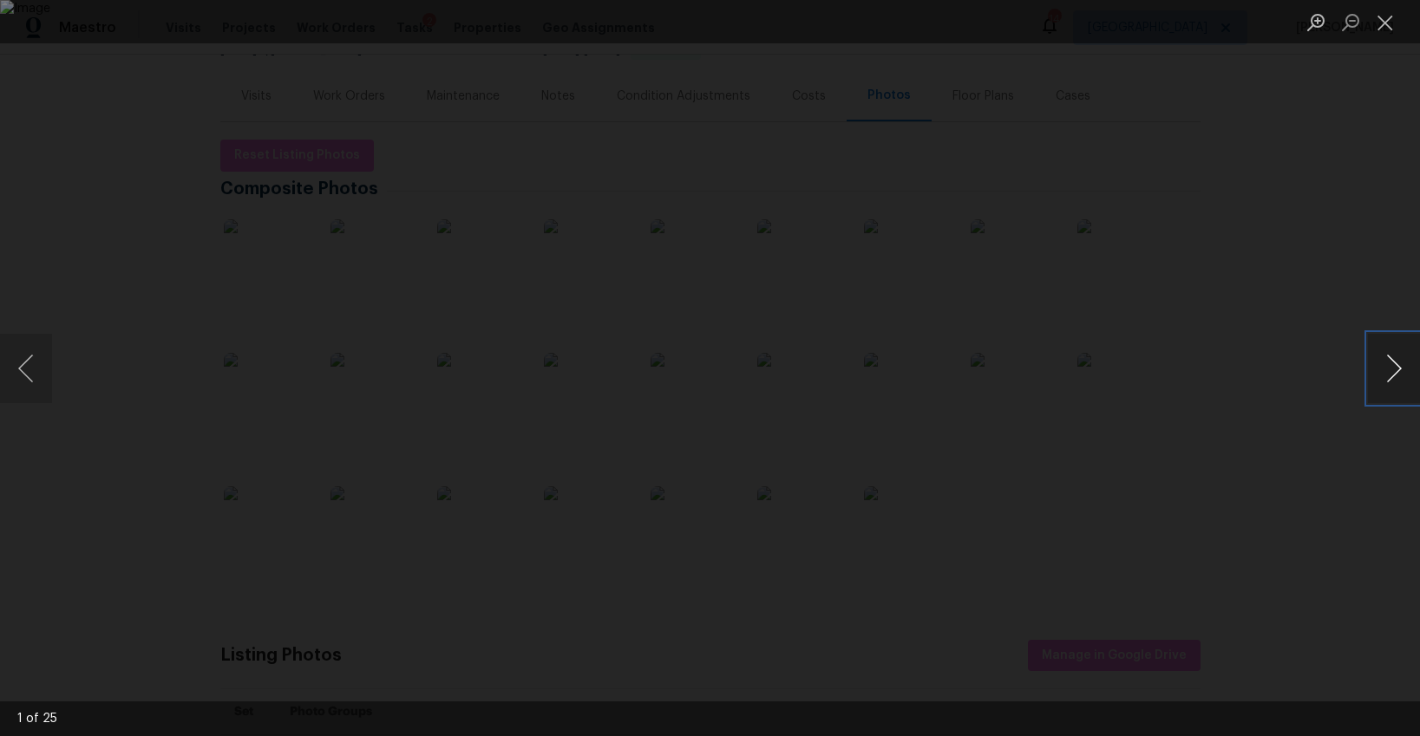
click at [1395, 374] on button "Next image" at bounding box center [1394, 368] width 52 height 69
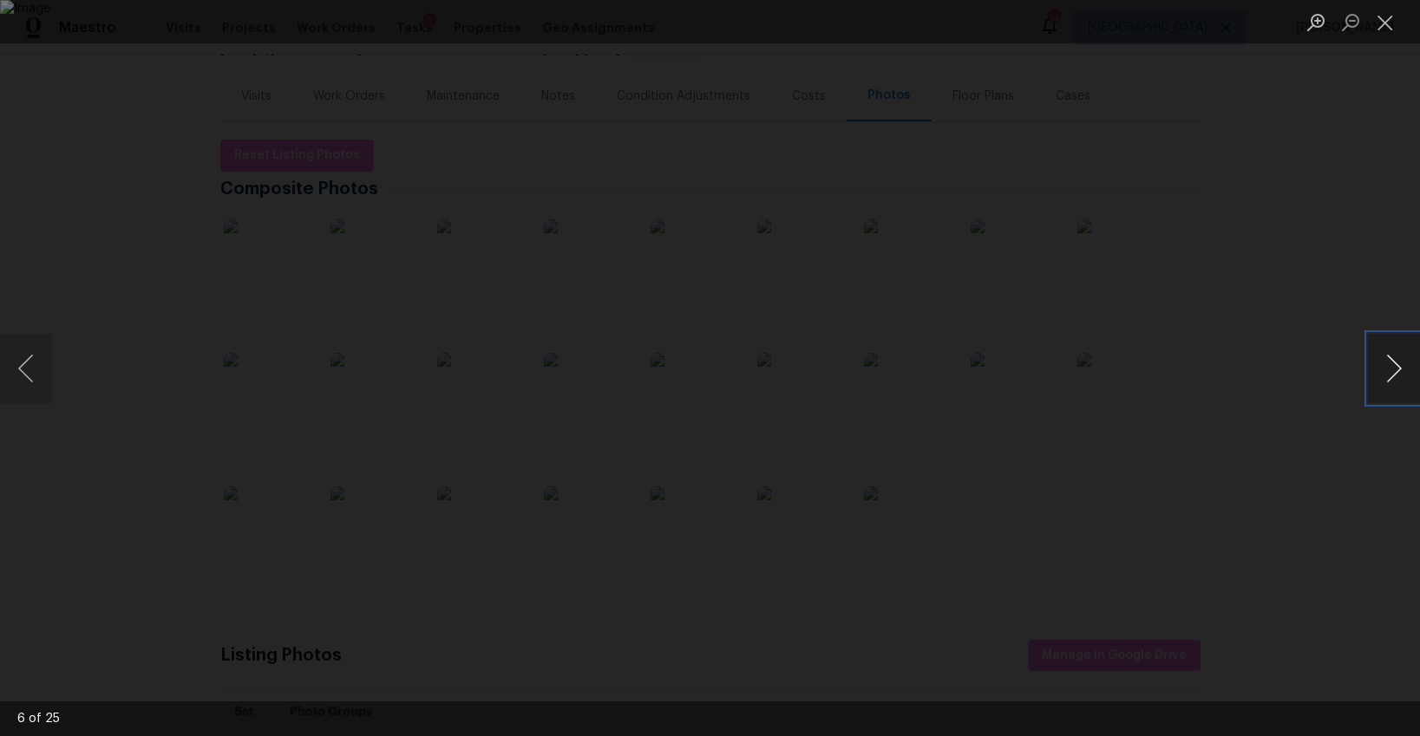
click at [1395, 374] on button "Next image" at bounding box center [1394, 368] width 52 height 69
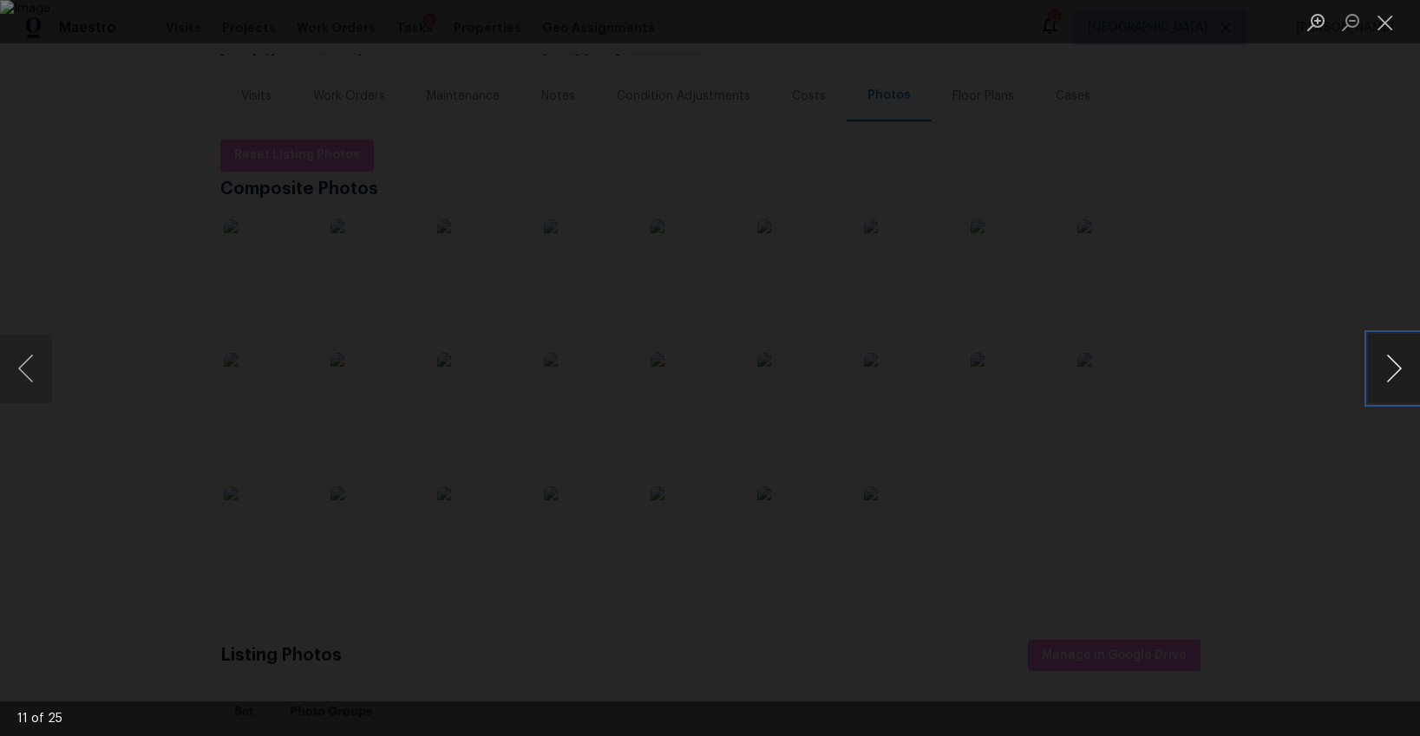
click at [1395, 374] on button "Next image" at bounding box center [1394, 368] width 52 height 69
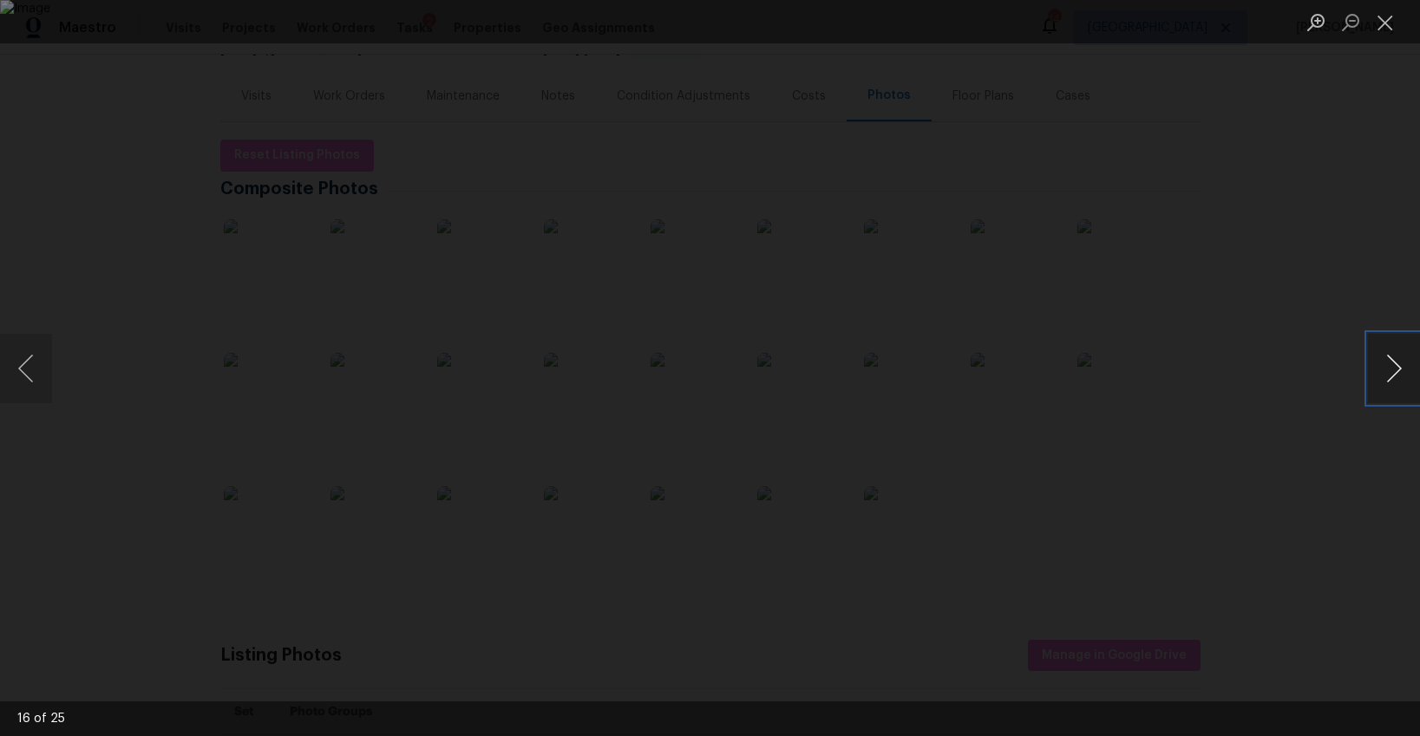
click at [1395, 374] on button "Next image" at bounding box center [1394, 368] width 52 height 69
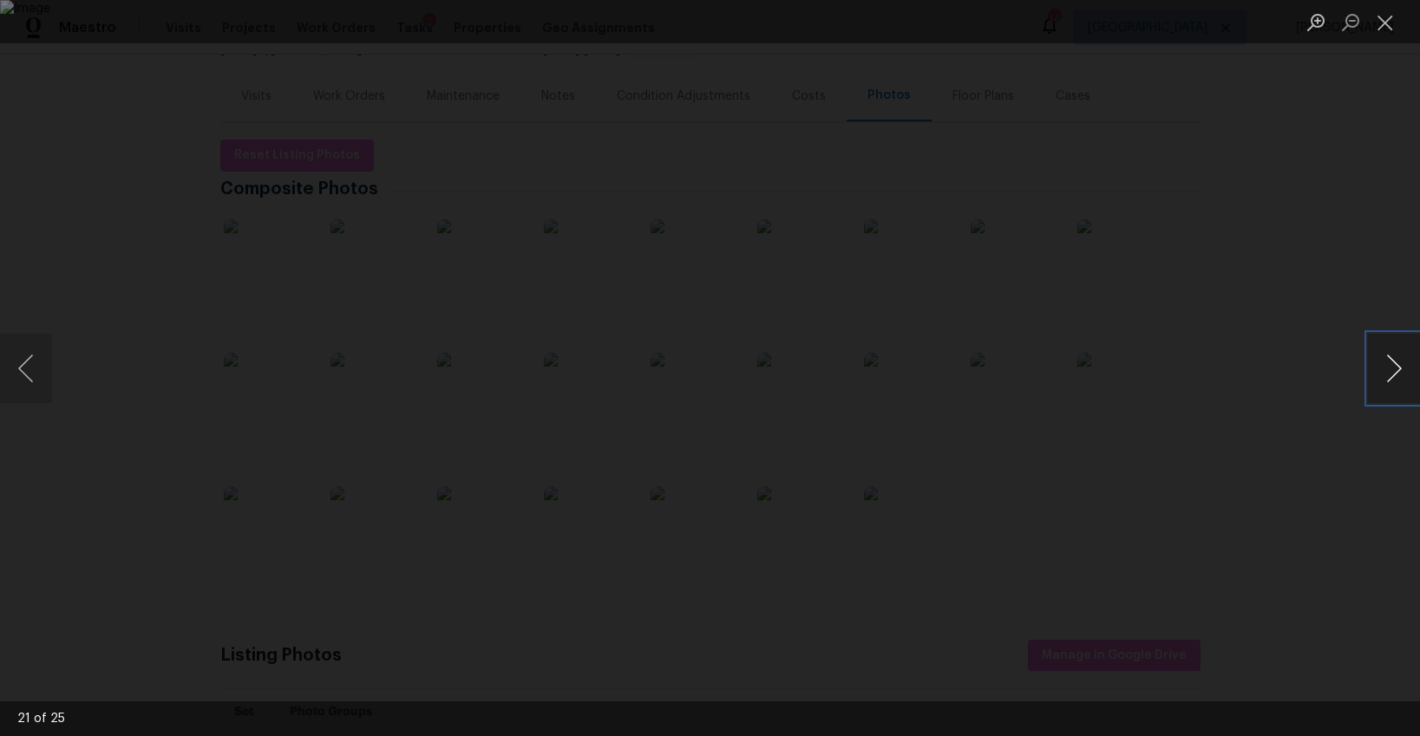
click at [1395, 374] on button "Next image" at bounding box center [1394, 368] width 52 height 69
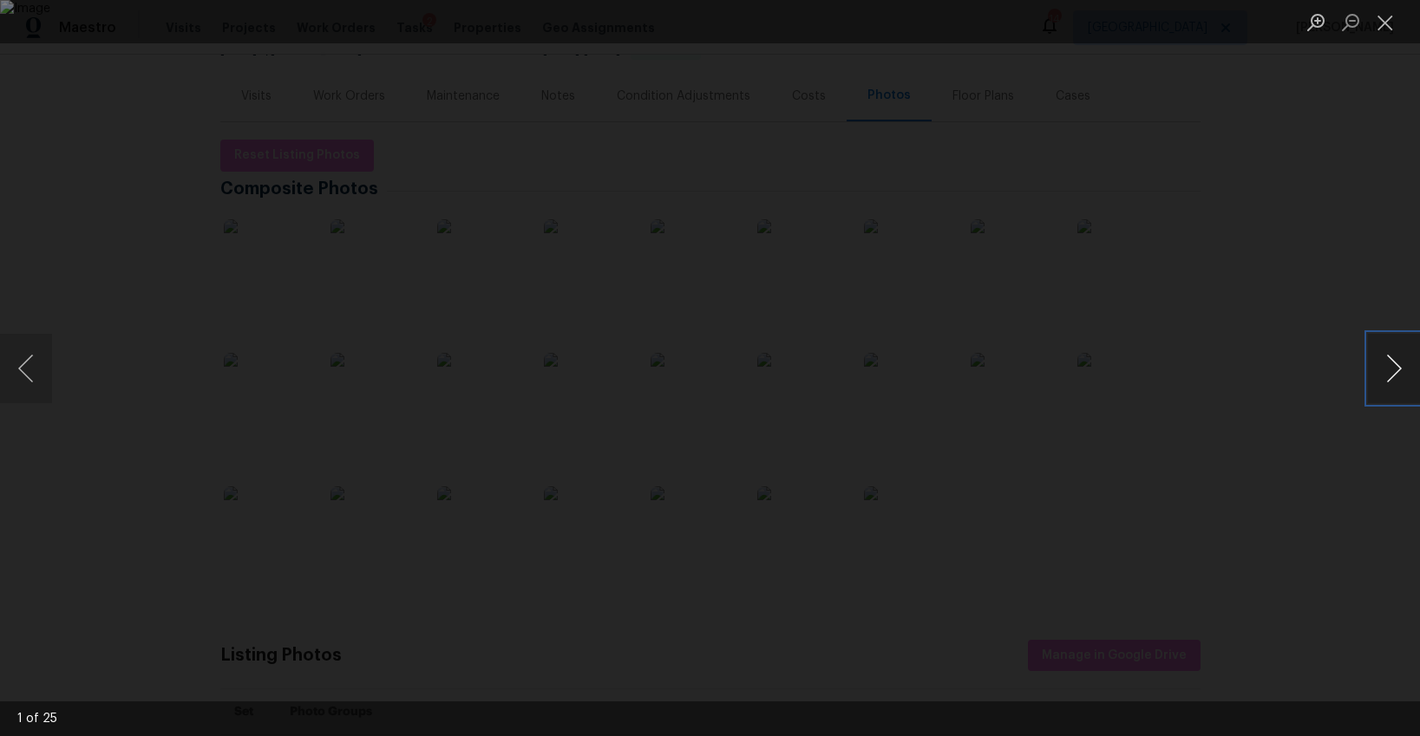
click at [1395, 374] on button "Next image" at bounding box center [1394, 368] width 52 height 69
click at [1388, 16] on button "Close lightbox" at bounding box center [1385, 22] width 35 height 30
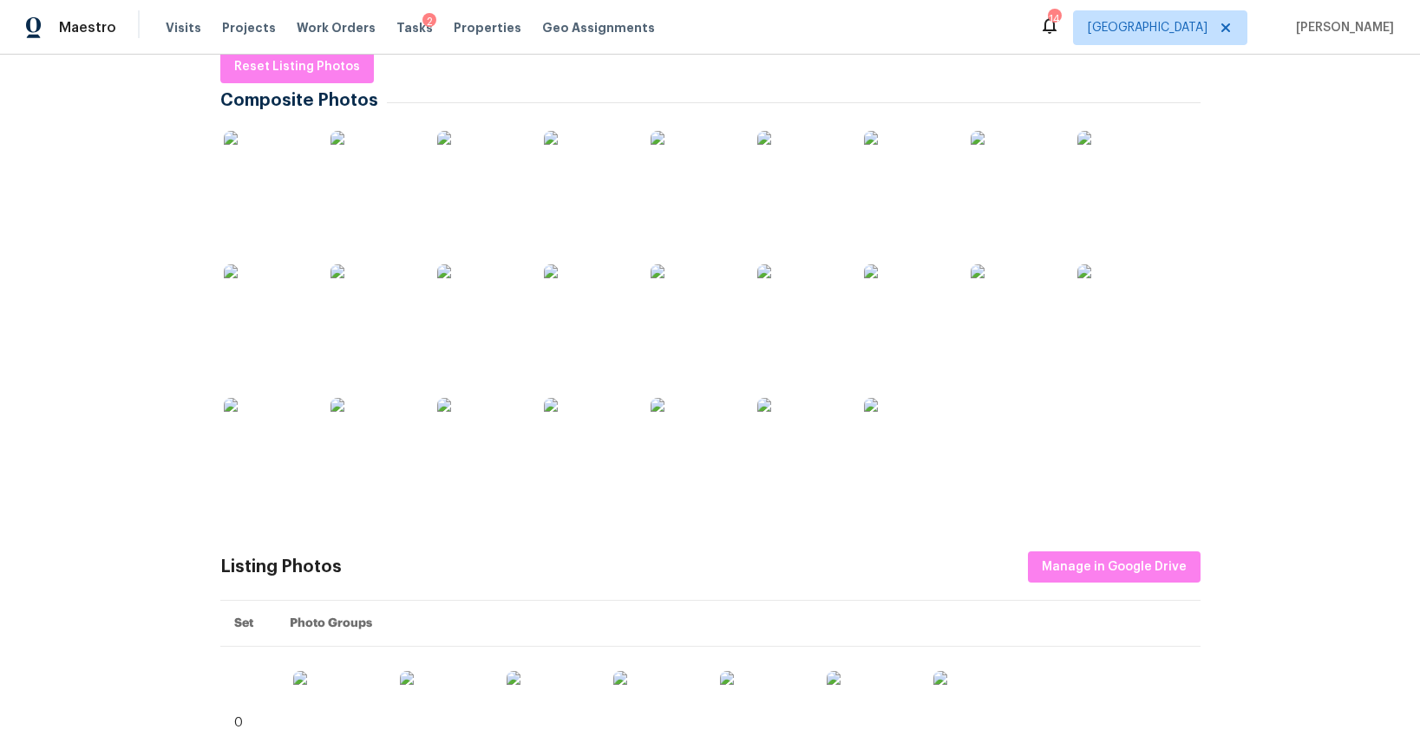
scroll to position [0, 0]
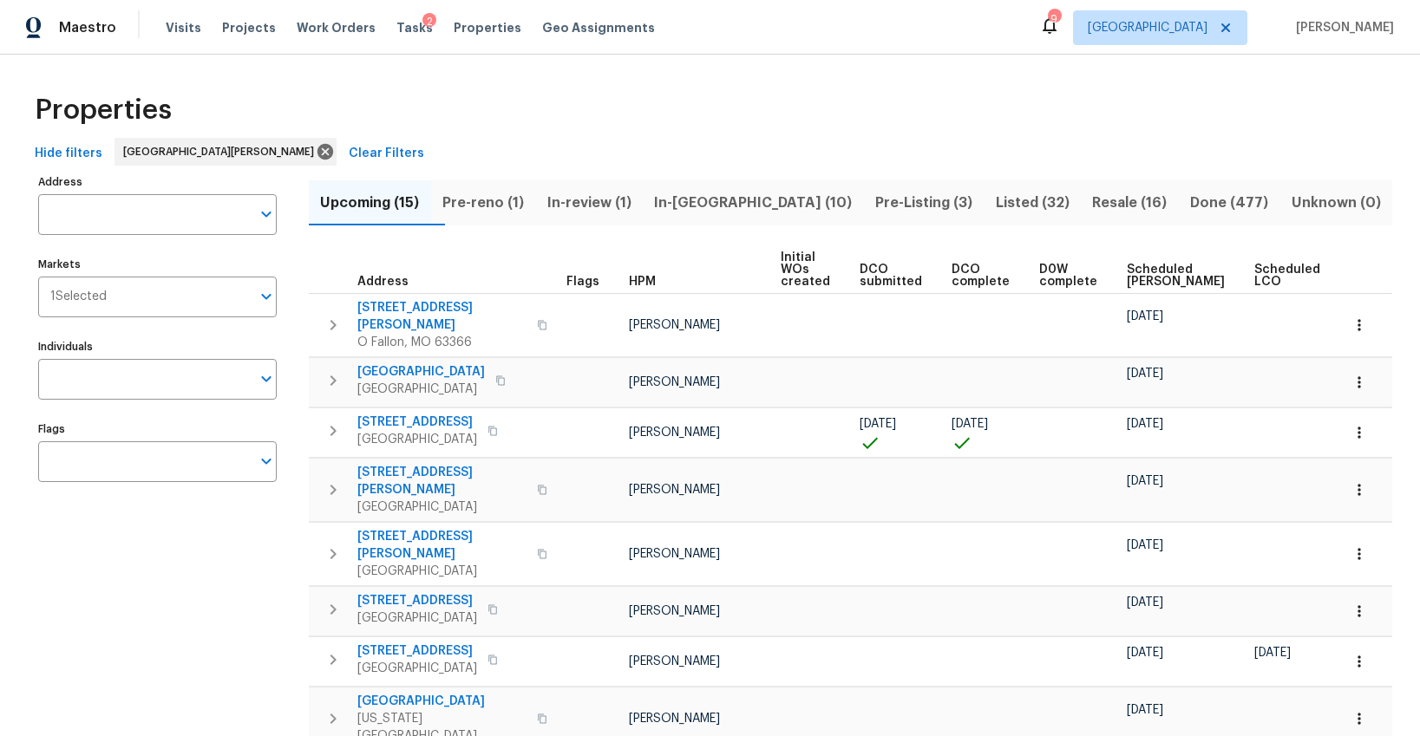
click at [881, 201] on span "Pre-Listing (3)" at bounding box center [924, 203] width 100 height 24
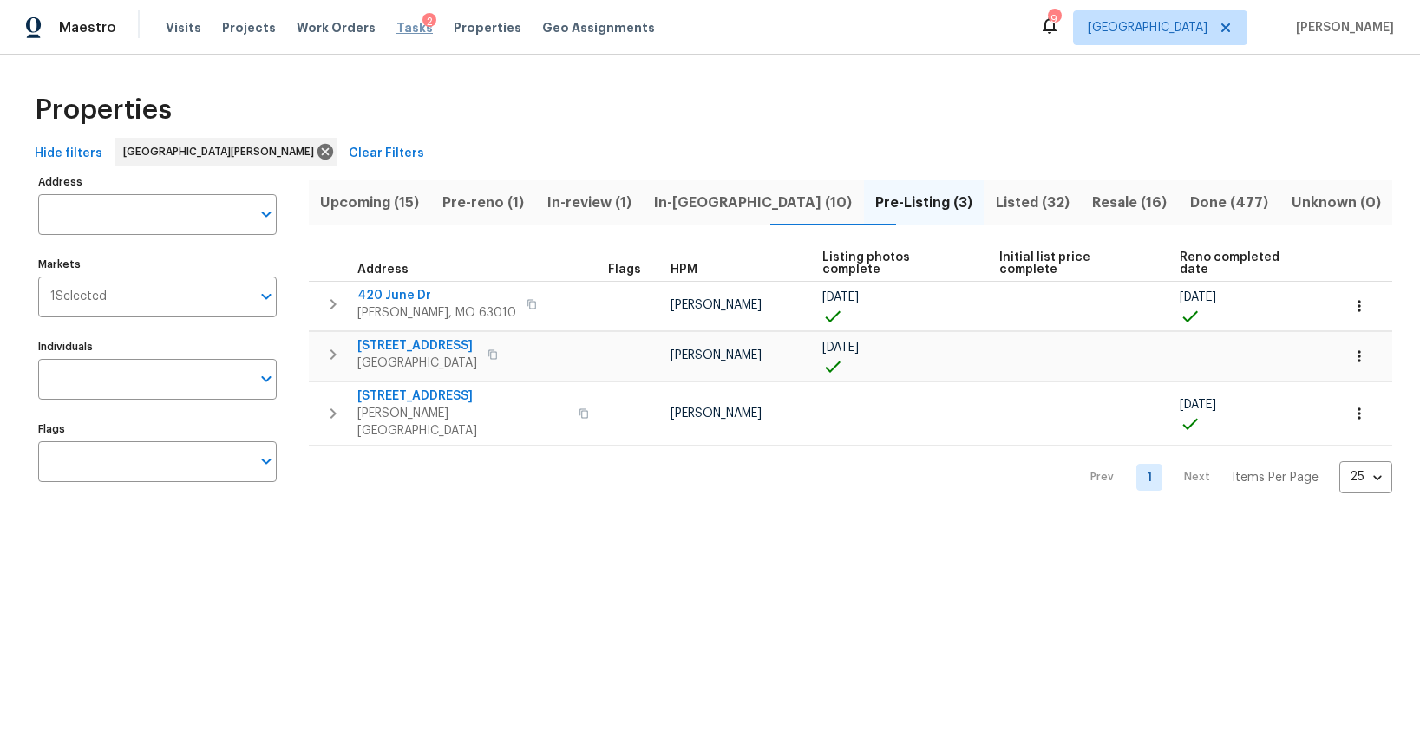
click at [396, 30] on span "Tasks" at bounding box center [414, 28] width 36 height 12
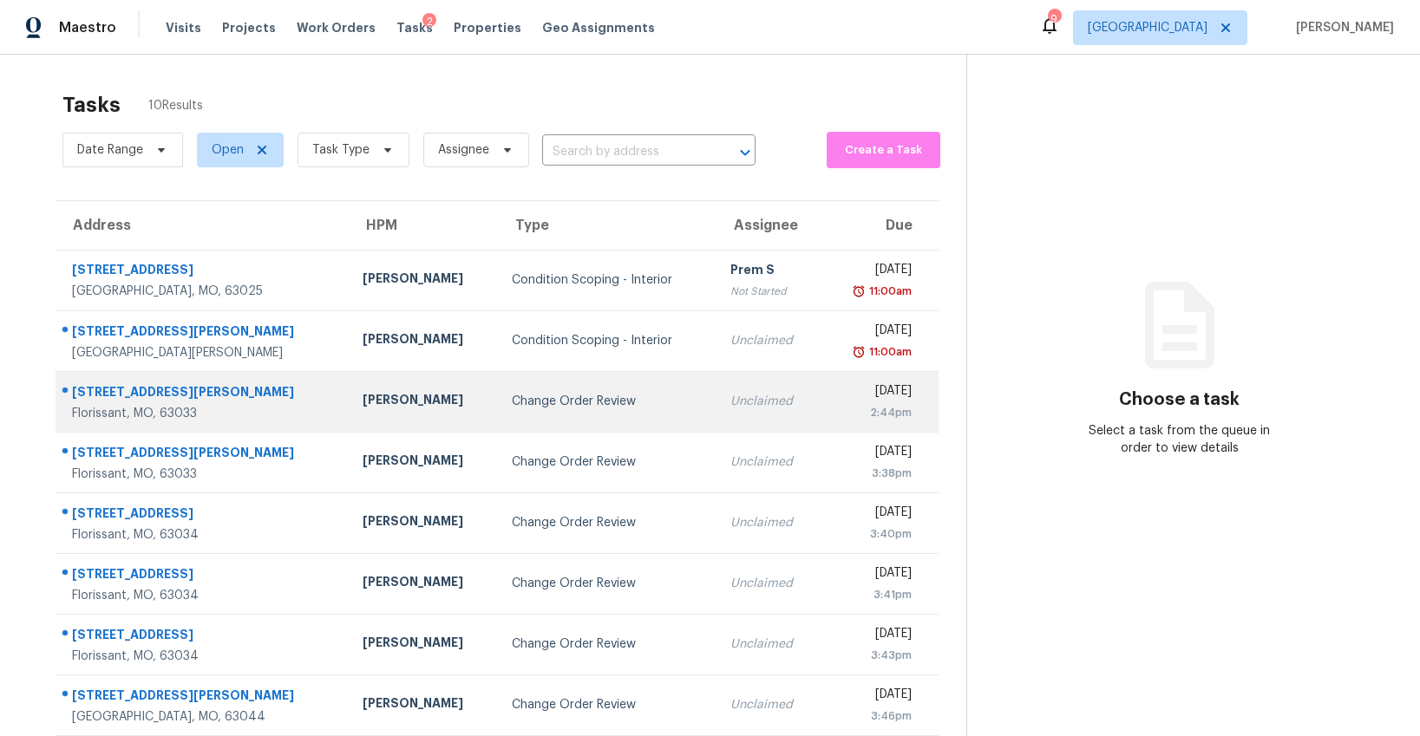
click at [558, 419] on td "Change Order Review" at bounding box center [607, 401] width 219 height 61
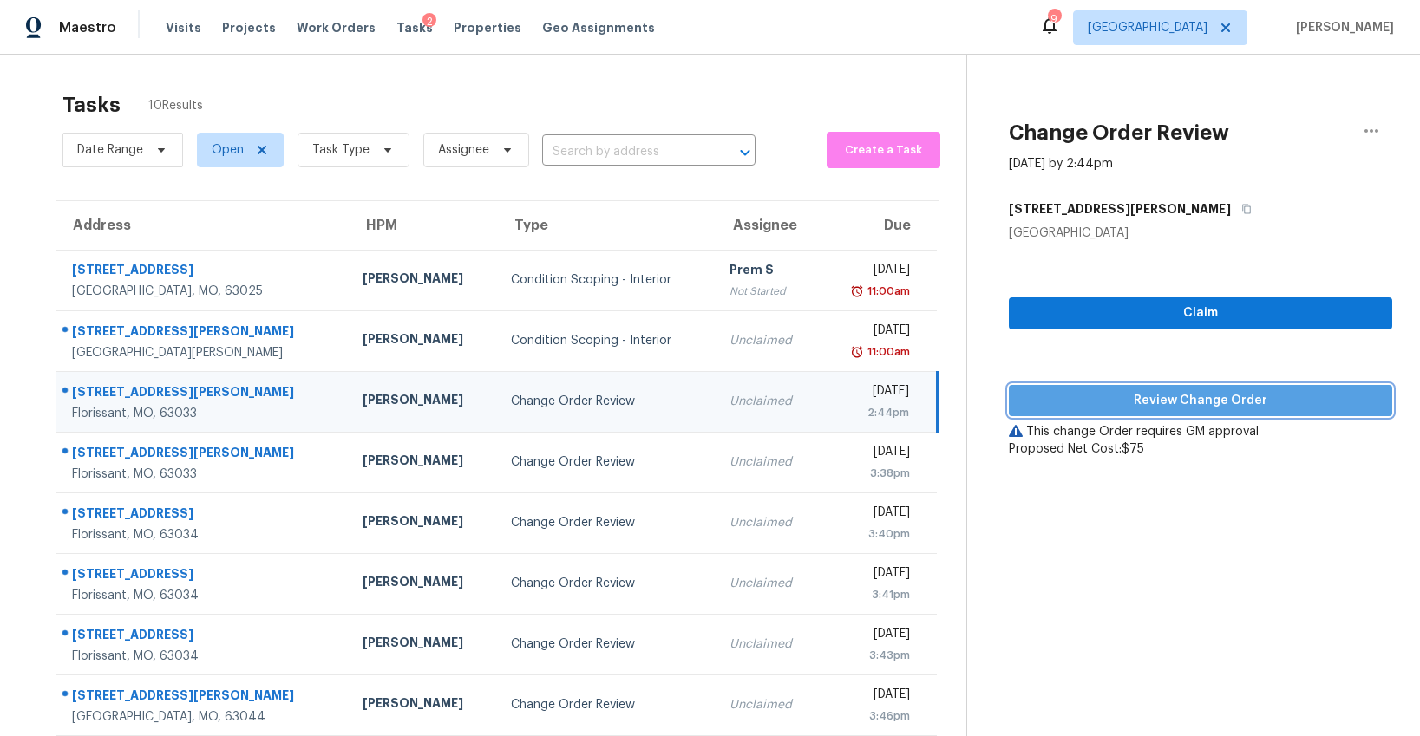
click at [1130, 409] on span "Review Change Order" at bounding box center [1201, 401] width 356 height 22
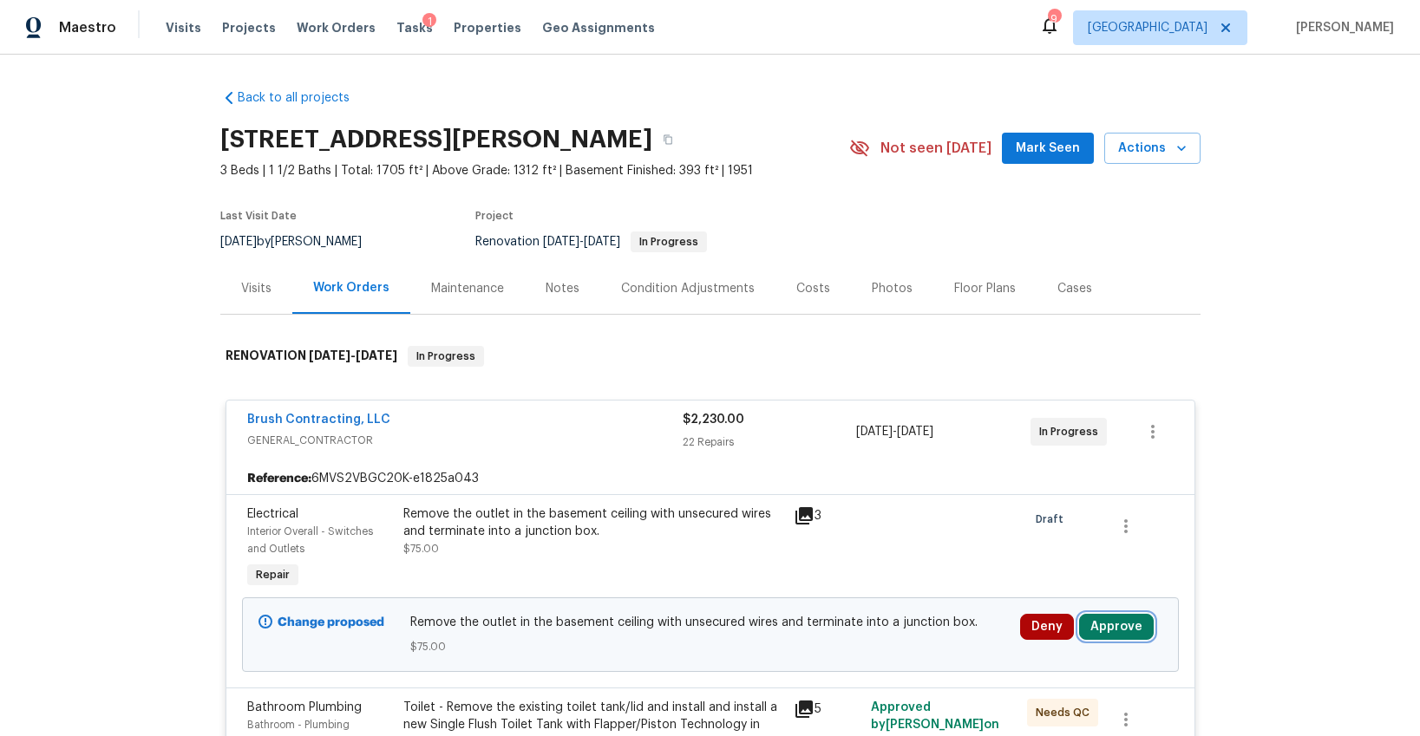
click at [1101, 632] on button "Approve" at bounding box center [1116, 627] width 75 height 26
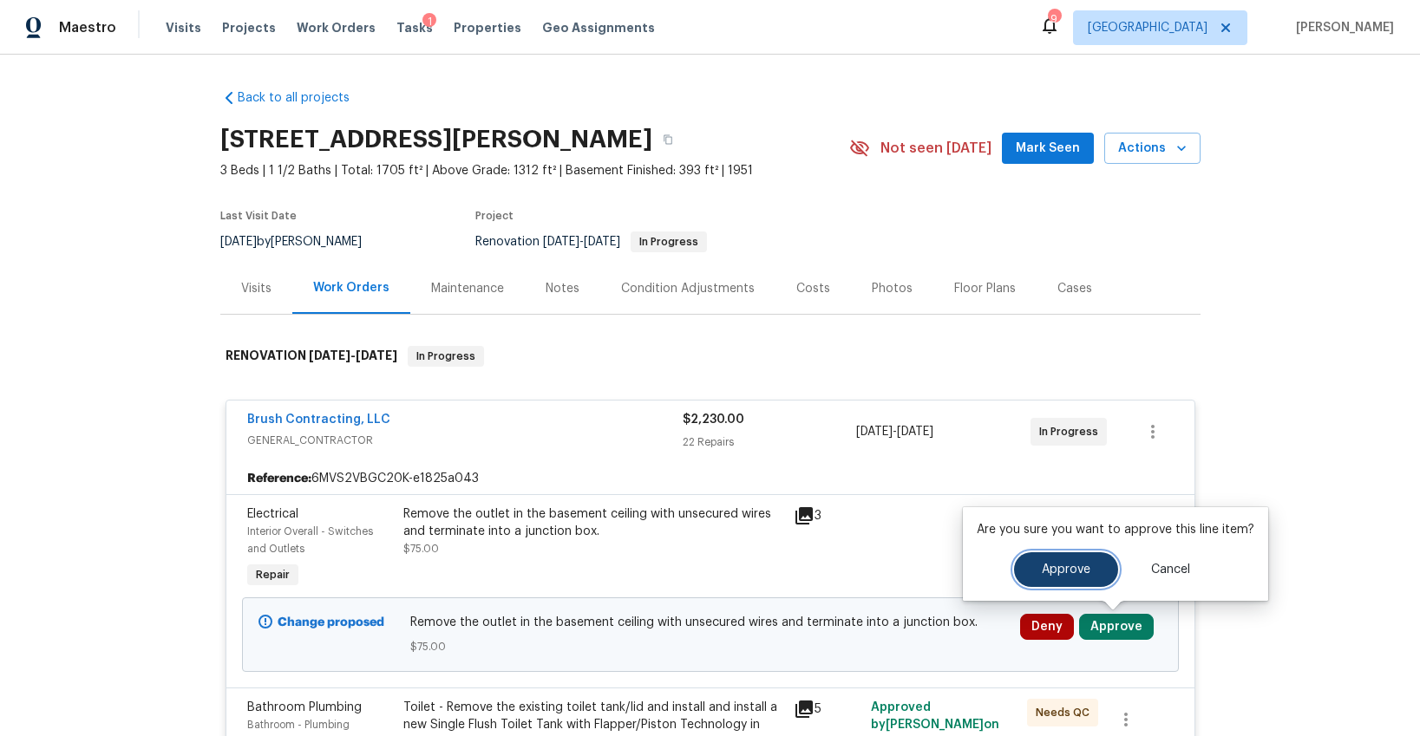
click at [1048, 575] on span "Approve" at bounding box center [1066, 570] width 49 height 13
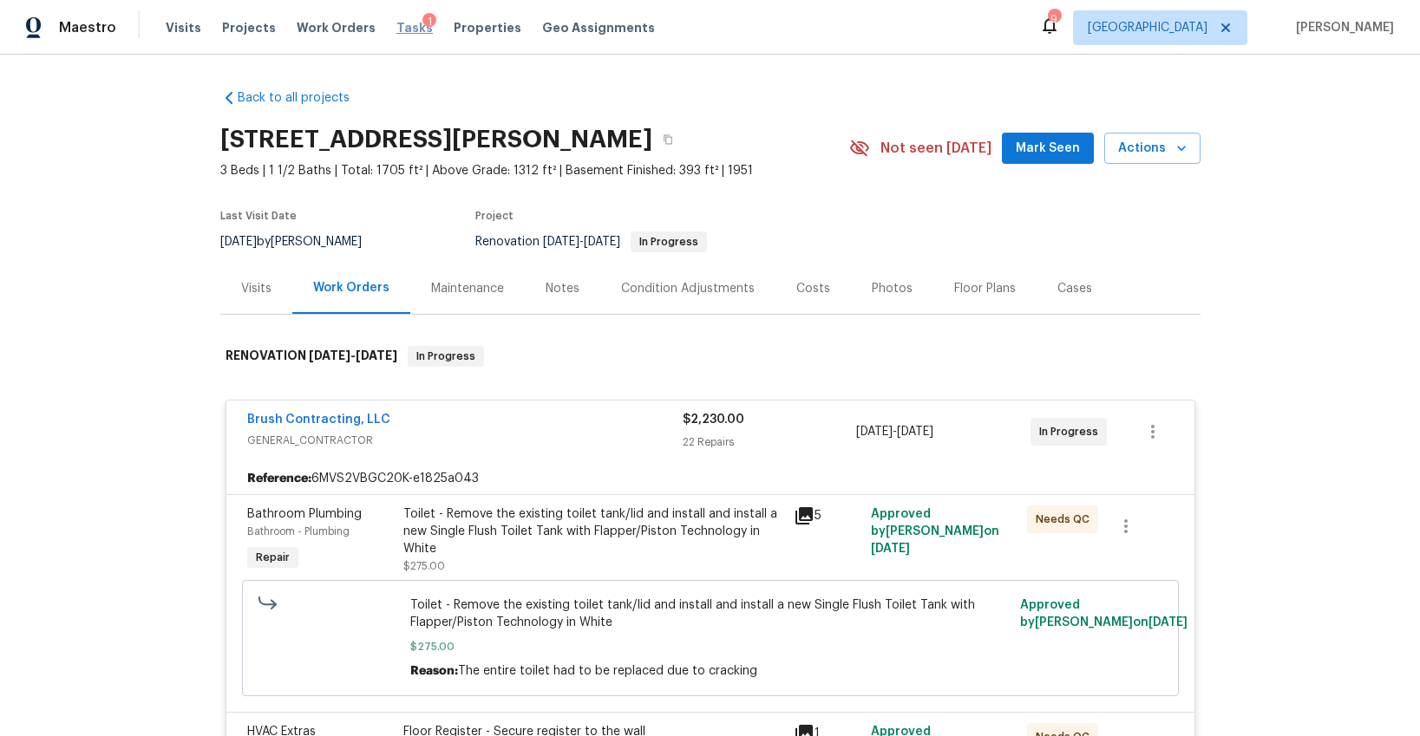
click at [397, 29] on span "Tasks" at bounding box center [414, 28] width 36 height 12
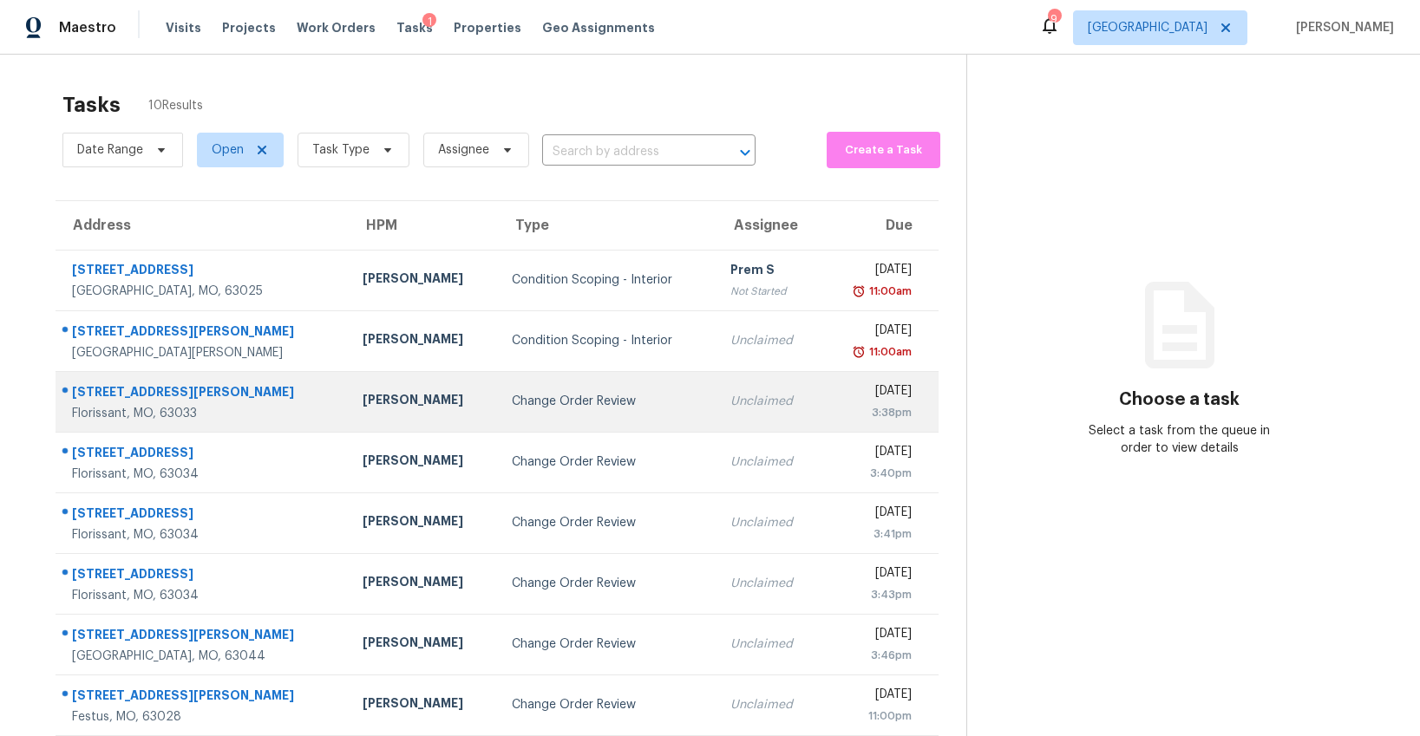
click at [510, 417] on td "Change Order Review" at bounding box center [607, 401] width 219 height 61
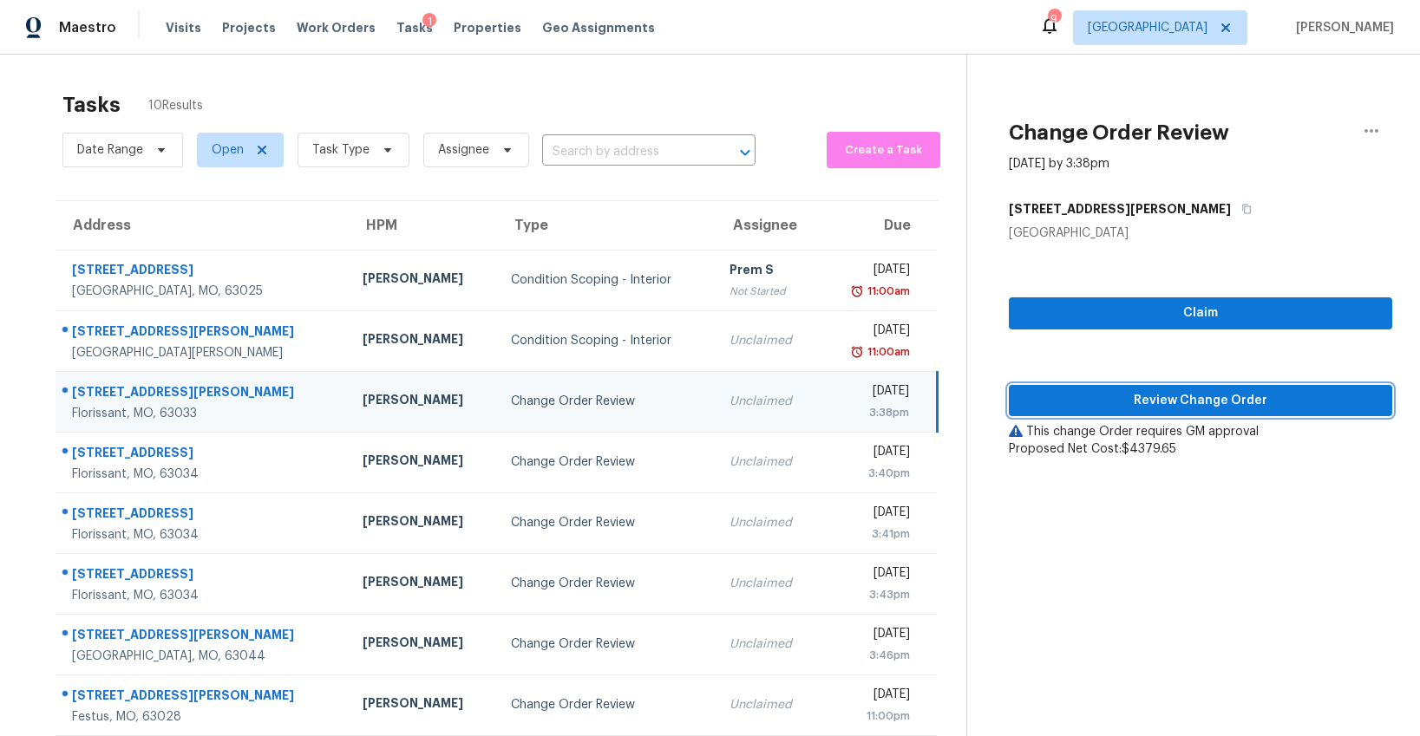
click at [1176, 407] on span "Review Change Order" at bounding box center [1201, 401] width 356 height 22
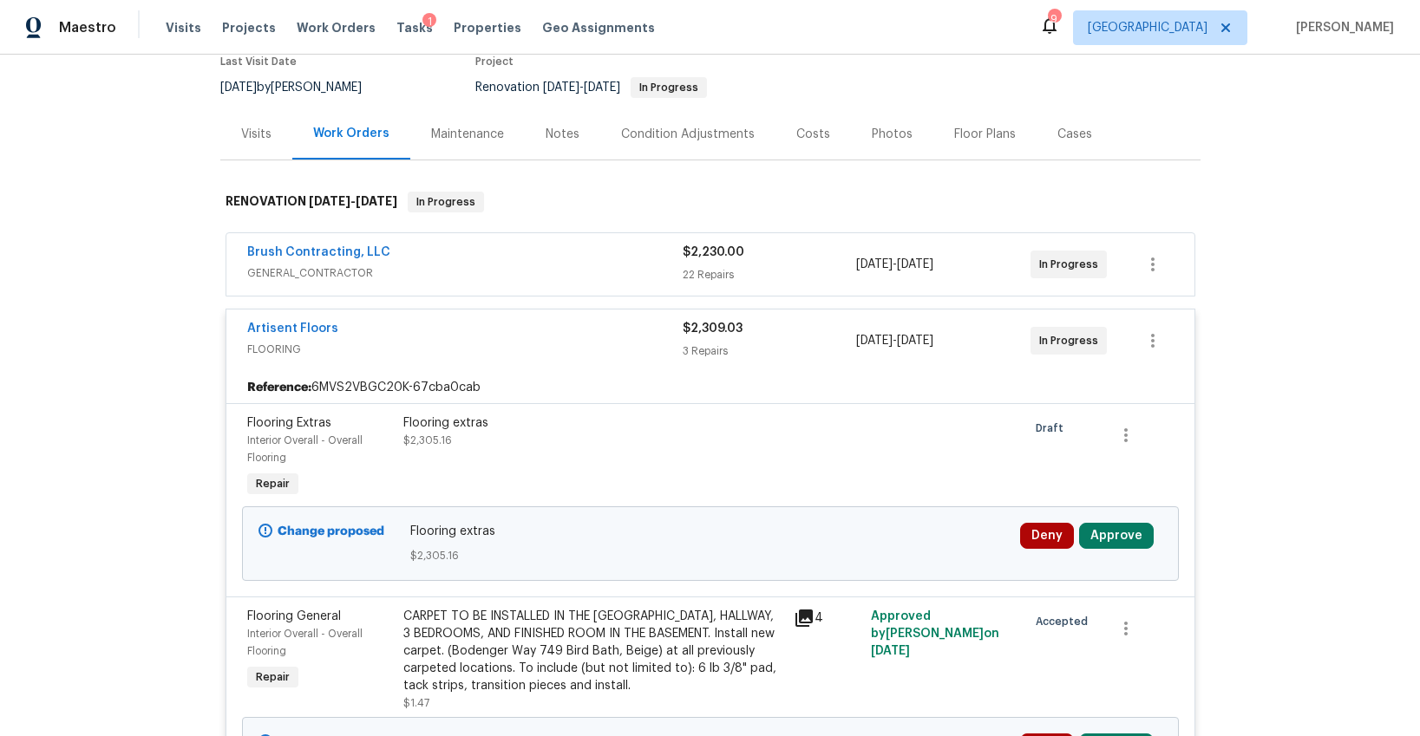
scroll to position [169, 0]
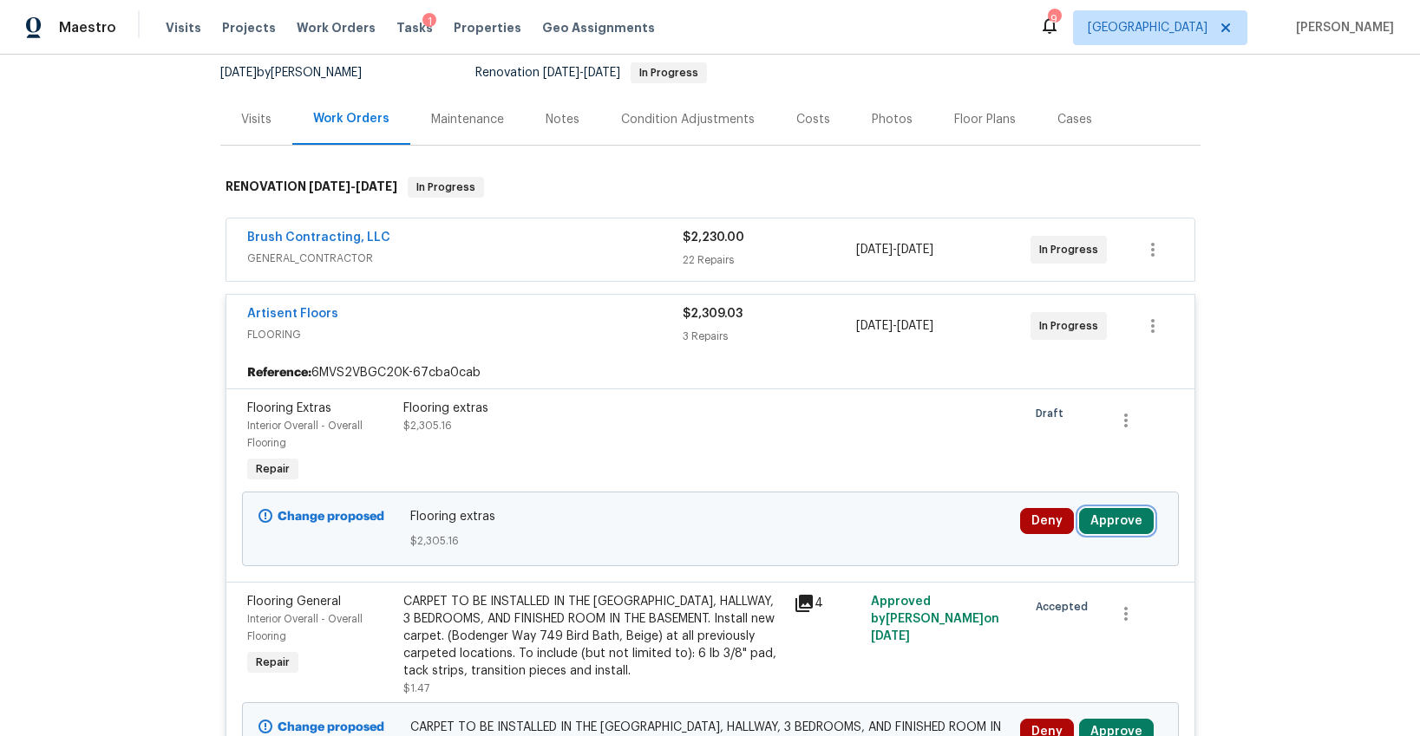
click at [1111, 520] on button "Approve" at bounding box center [1116, 521] width 75 height 26
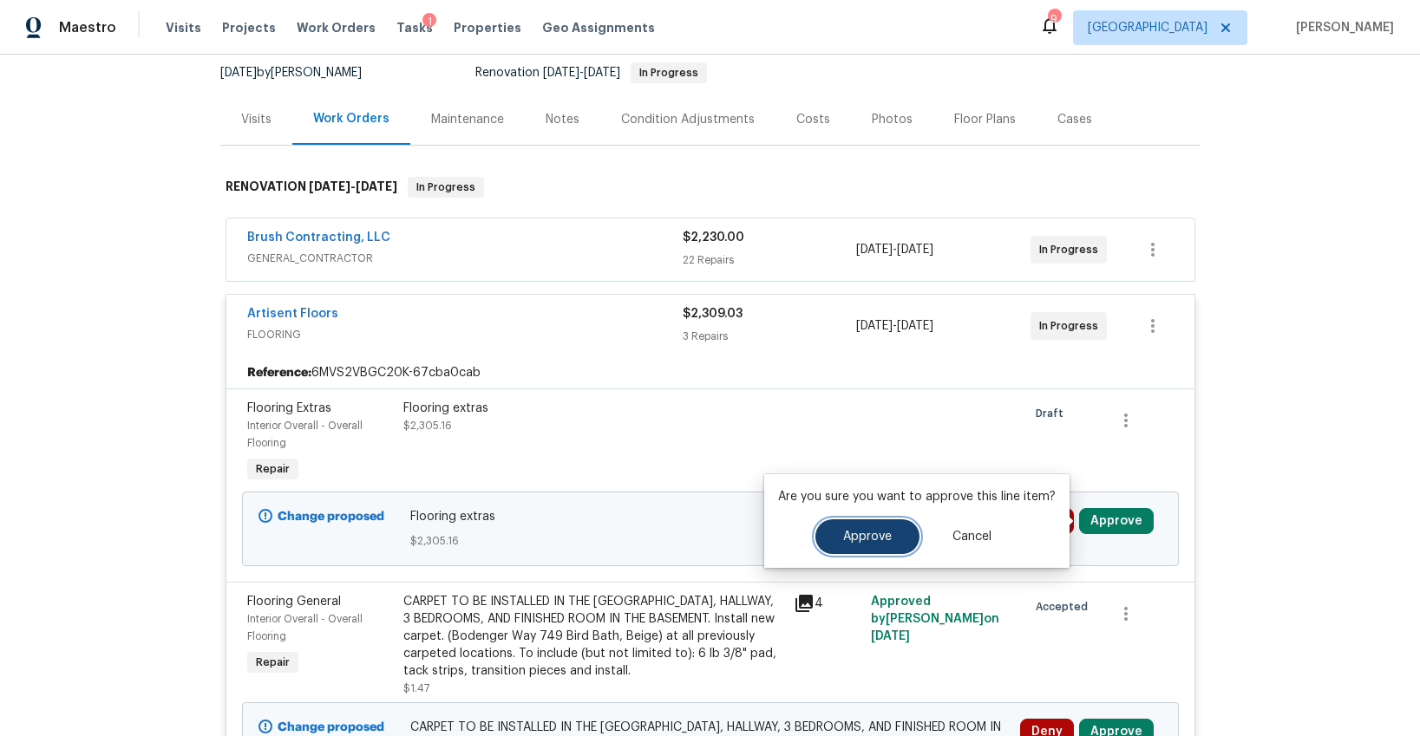
click at [868, 534] on span "Approve" at bounding box center [867, 537] width 49 height 13
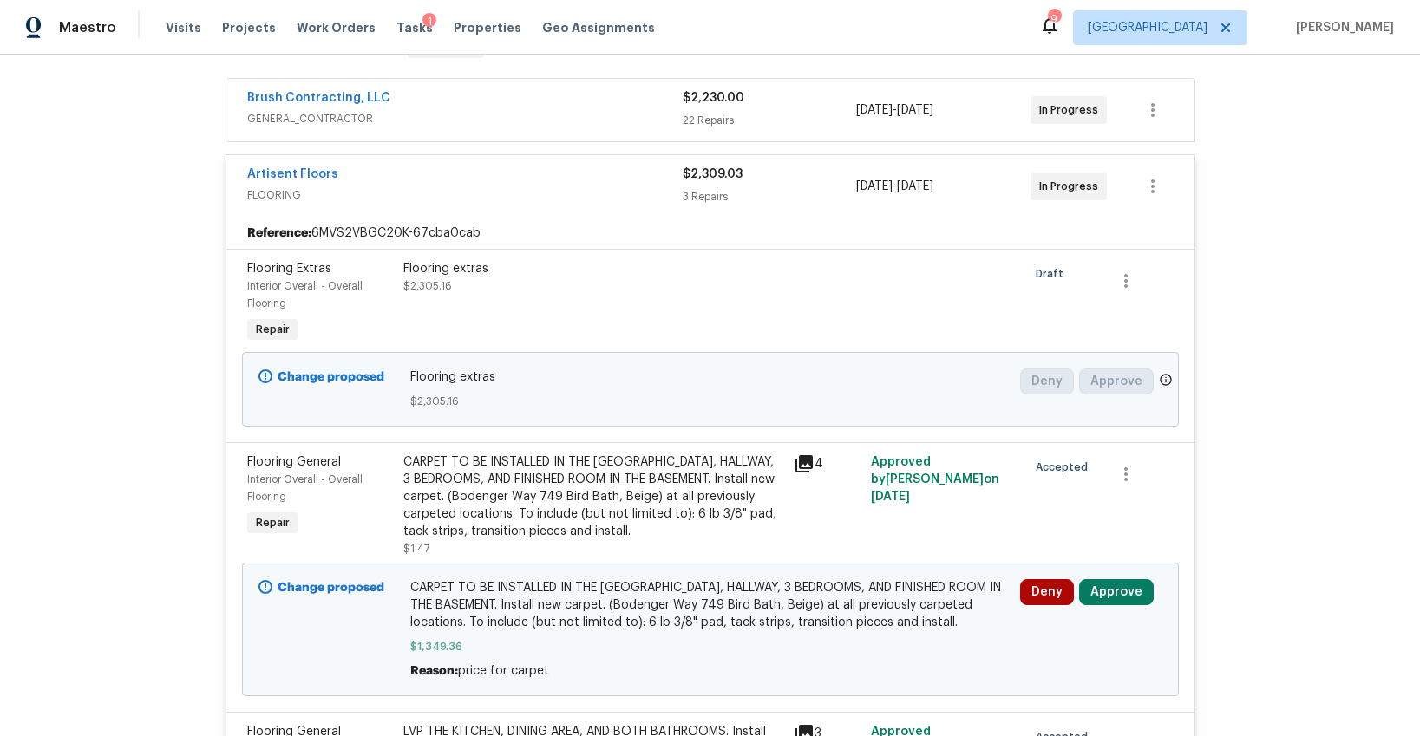
scroll to position [325, 0]
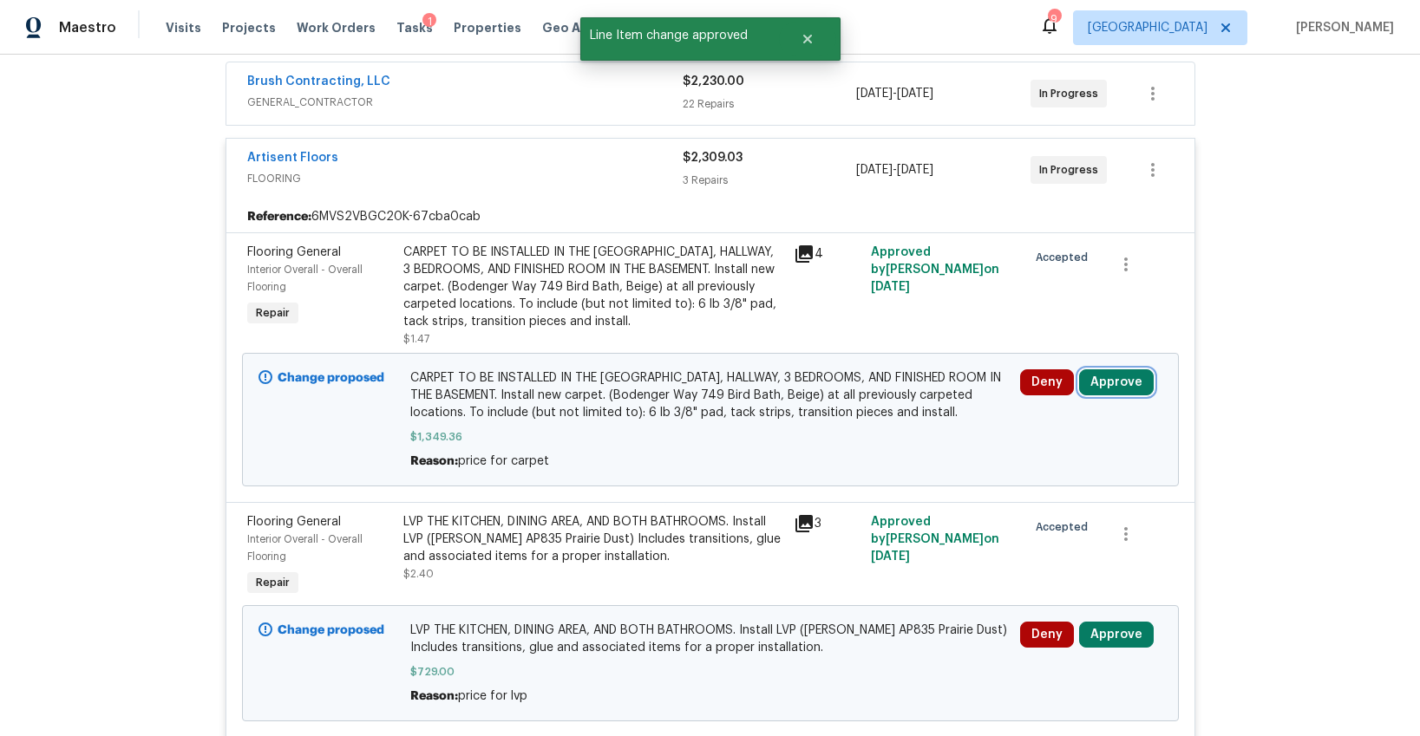
click at [1117, 389] on button "Approve" at bounding box center [1116, 383] width 75 height 26
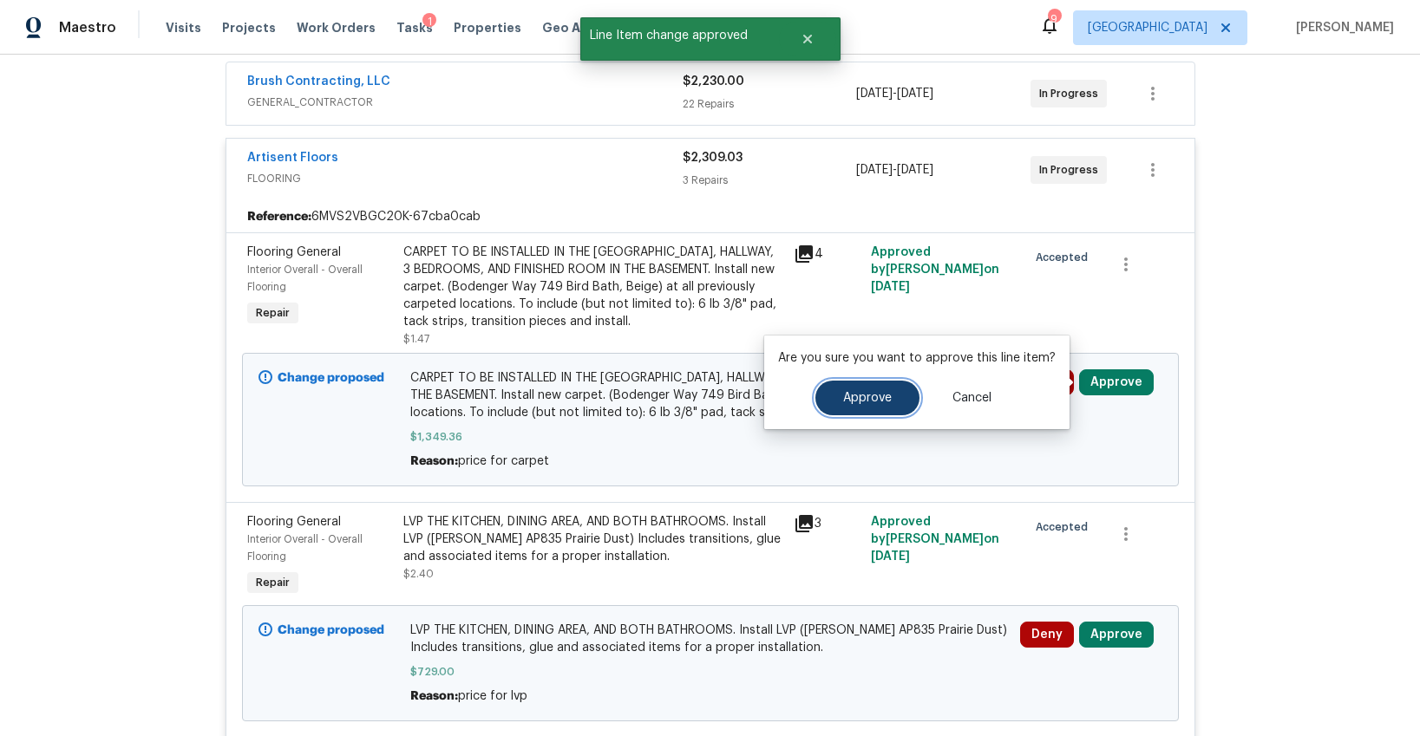
click at [891, 402] on button "Approve" at bounding box center [867, 398] width 104 height 35
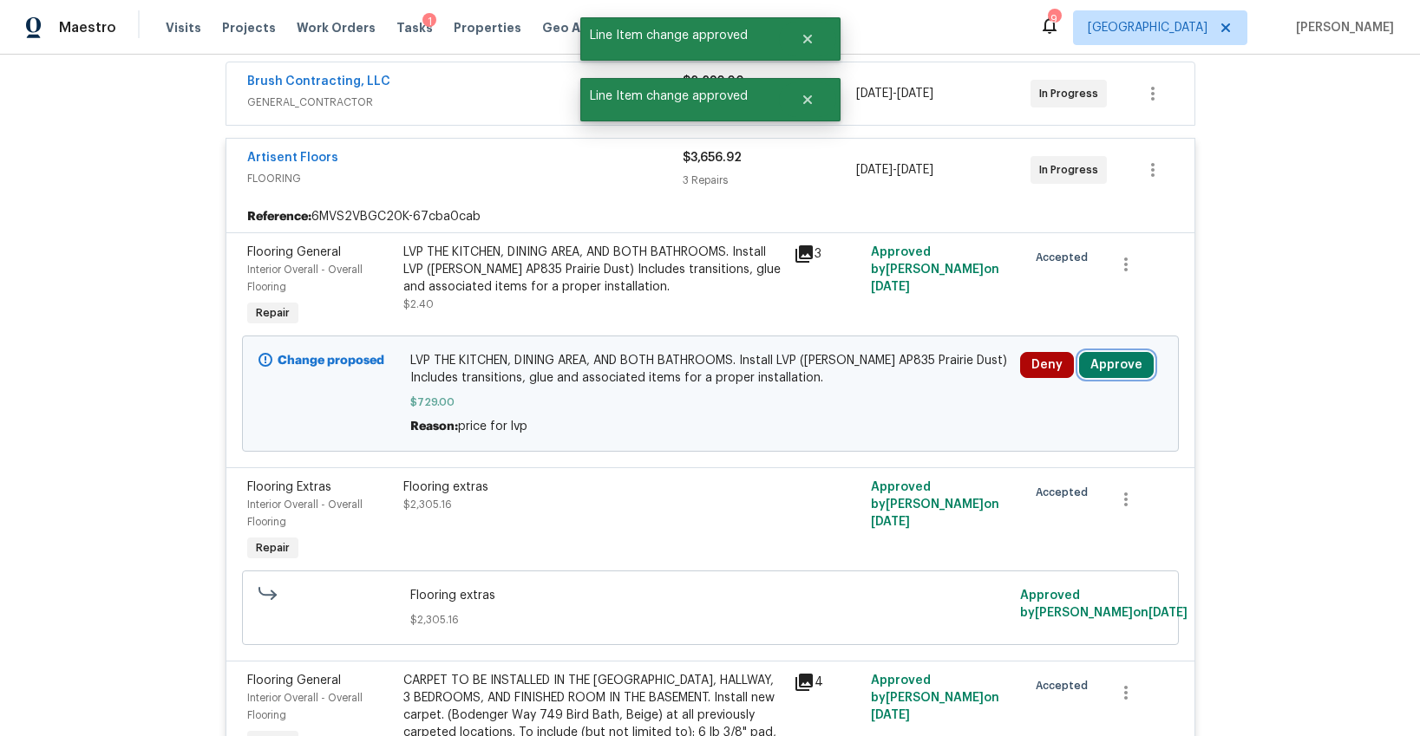
click at [1115, 357] on button "Approve" at bounding box center [1116, 365] width 75 height 26
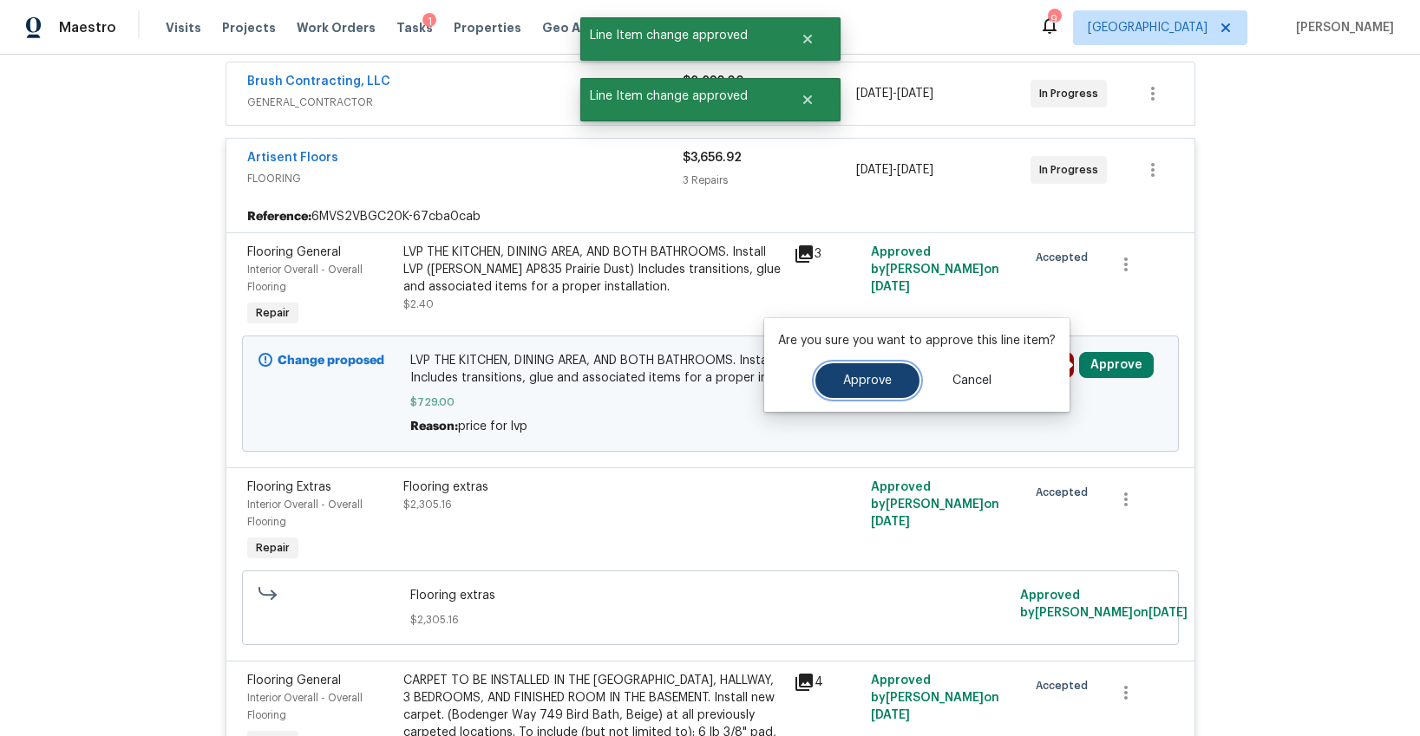
click at [838, 395] on button "Approve" at bounding box center [867, 380] width 104 height 35
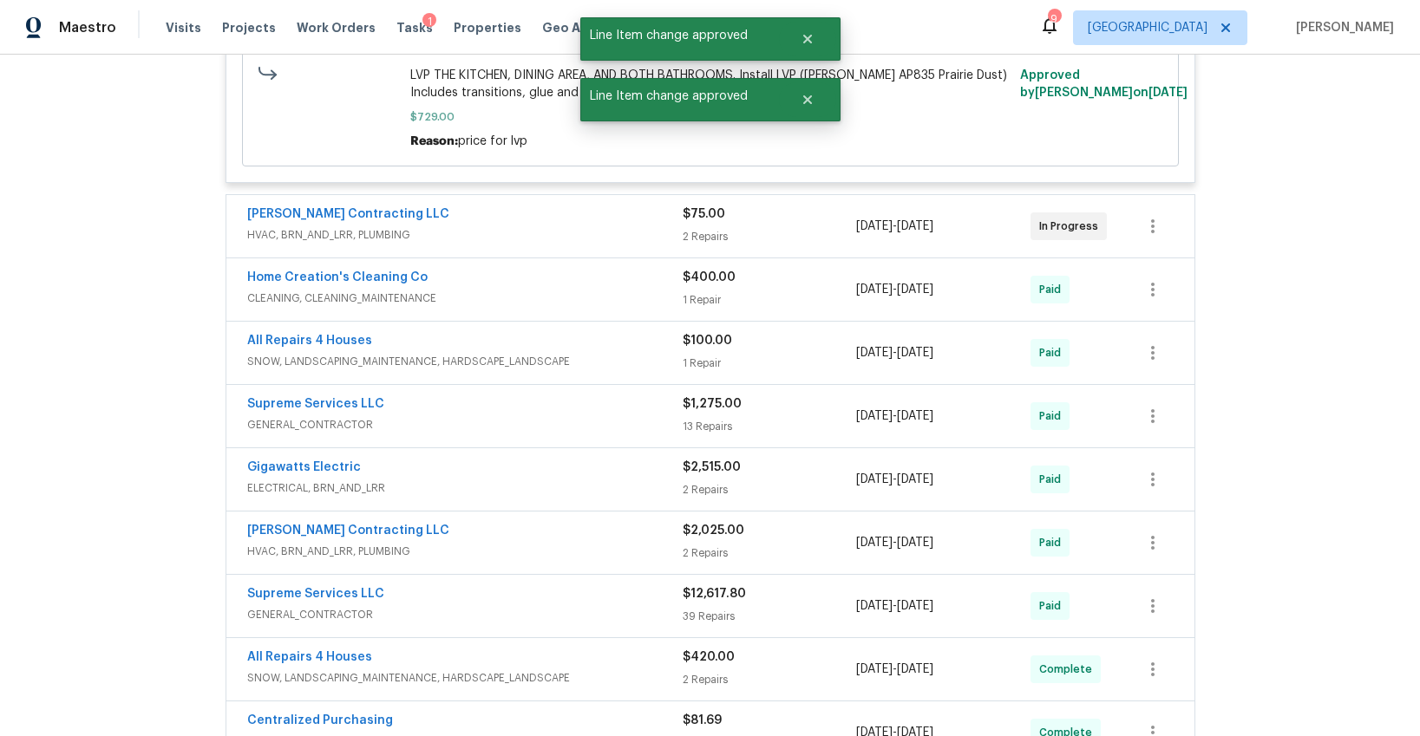
scroll to position [695, 0]
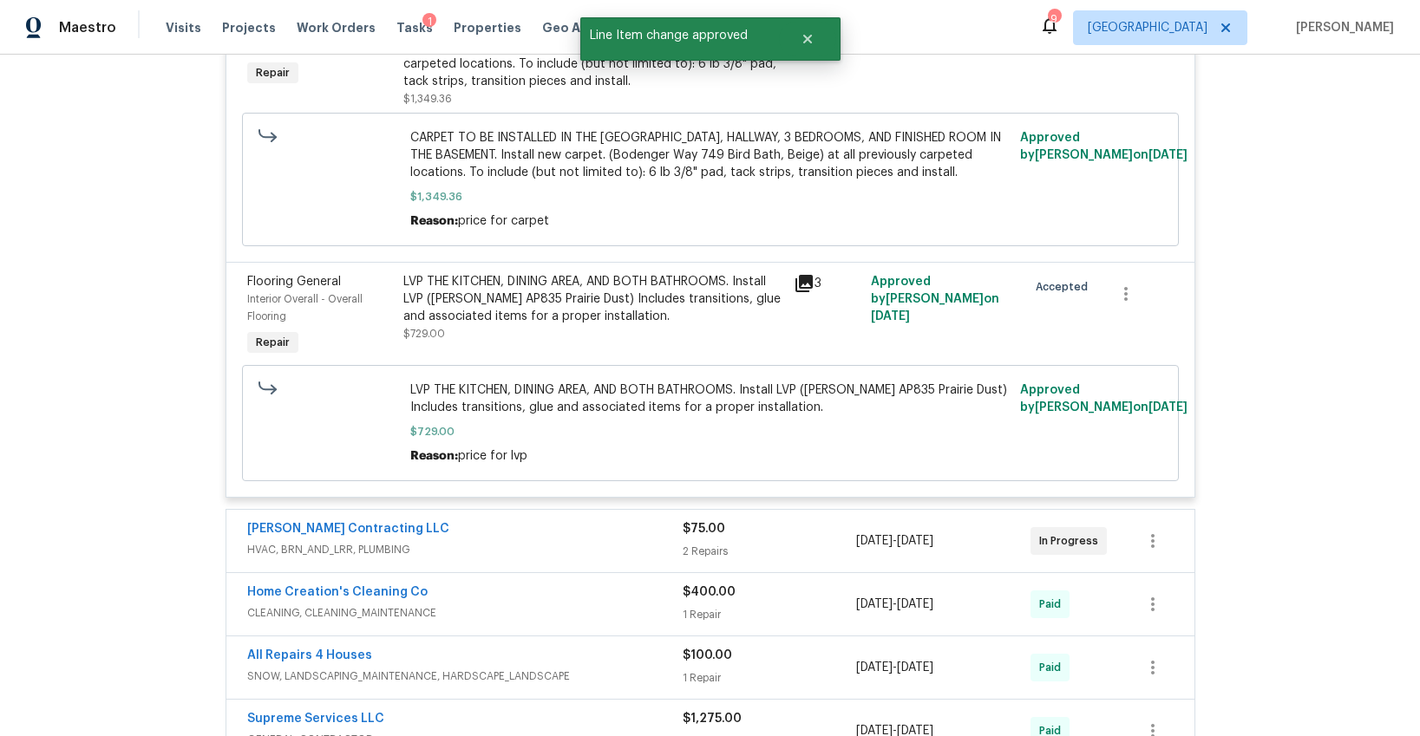
click at [583, 544] on span "HVAC, BRN_AND_LRR, PLUMBING" at bounding box center [464, 549] width 435 height 17
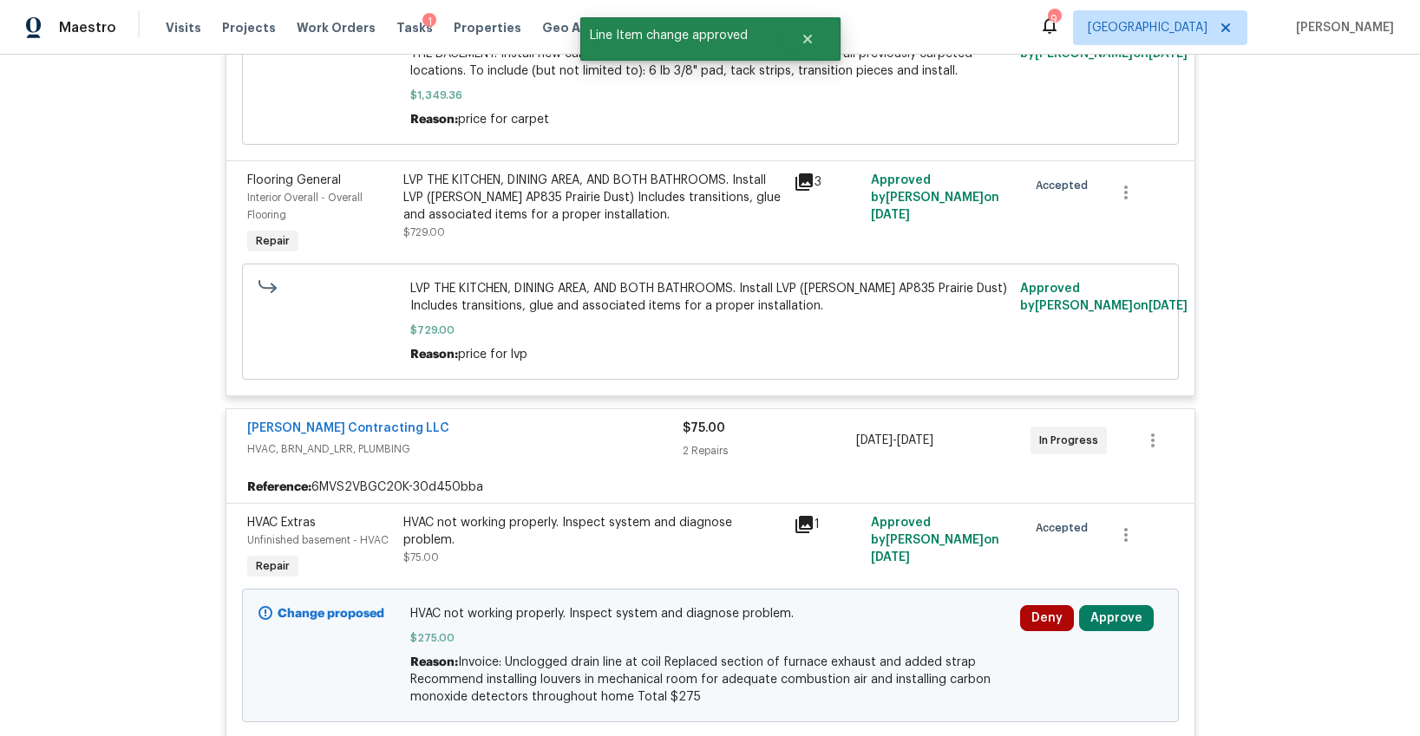
scroll to position [991, 0]
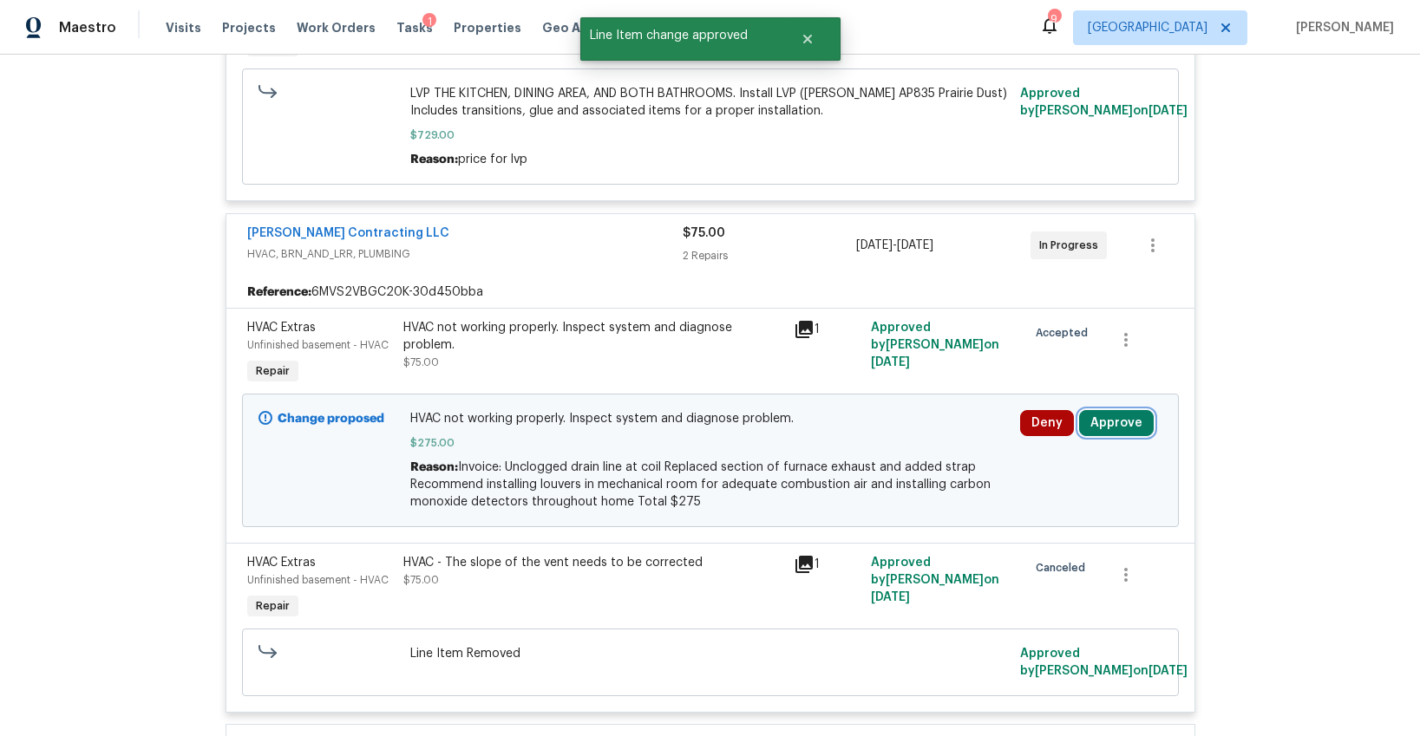
click at [1096, 422] on button "Approve" at bounding box center [1116, 423] width 75 height 26
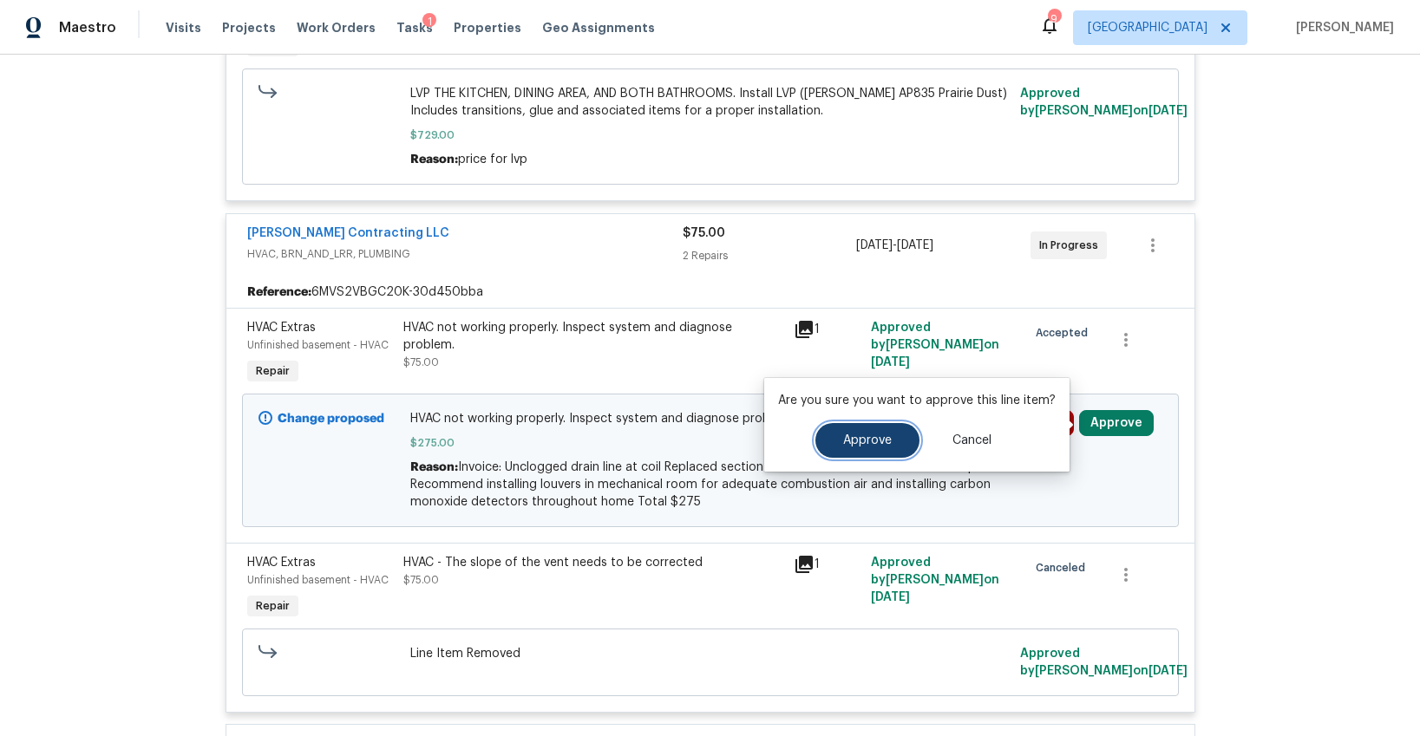
click at [885, 429] on button "Approve" at bounding box center [867, 440] width 104 height 35
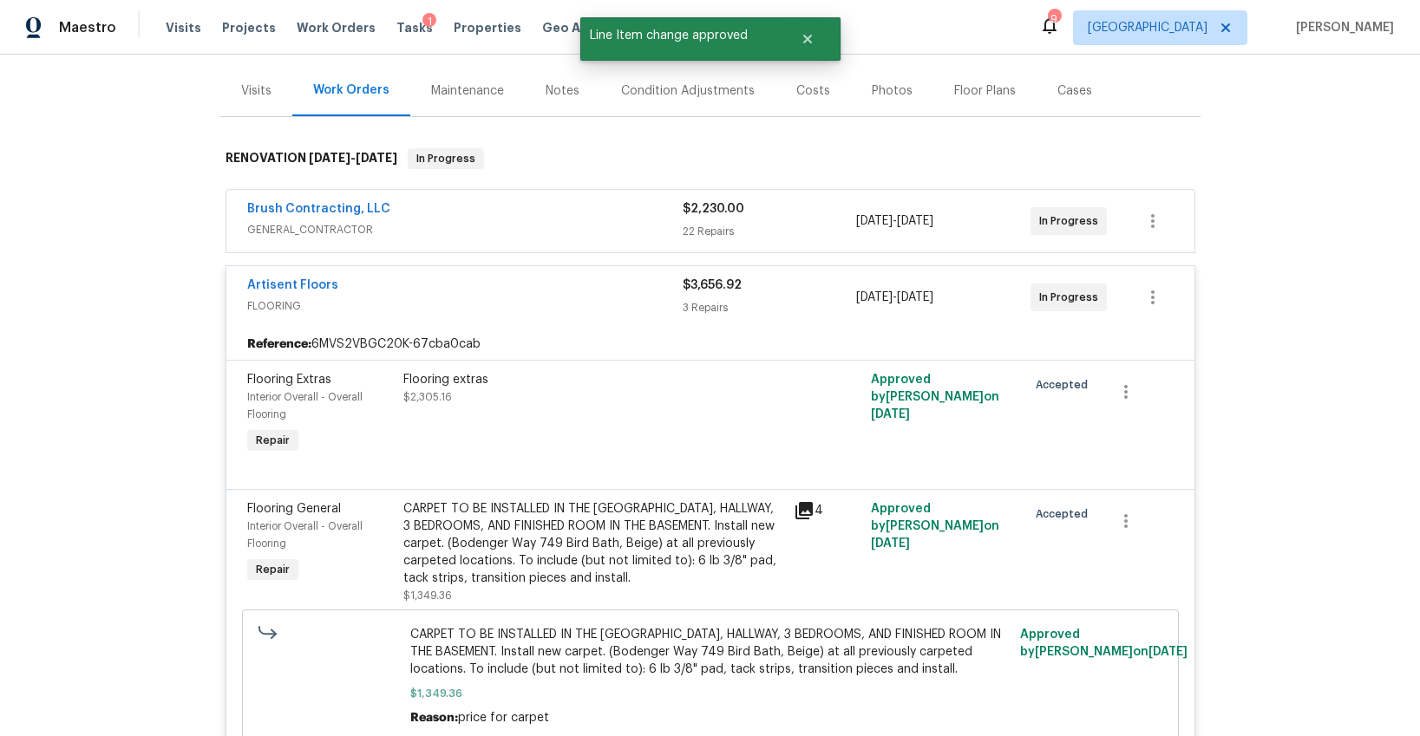
scroll to position [0, 0]
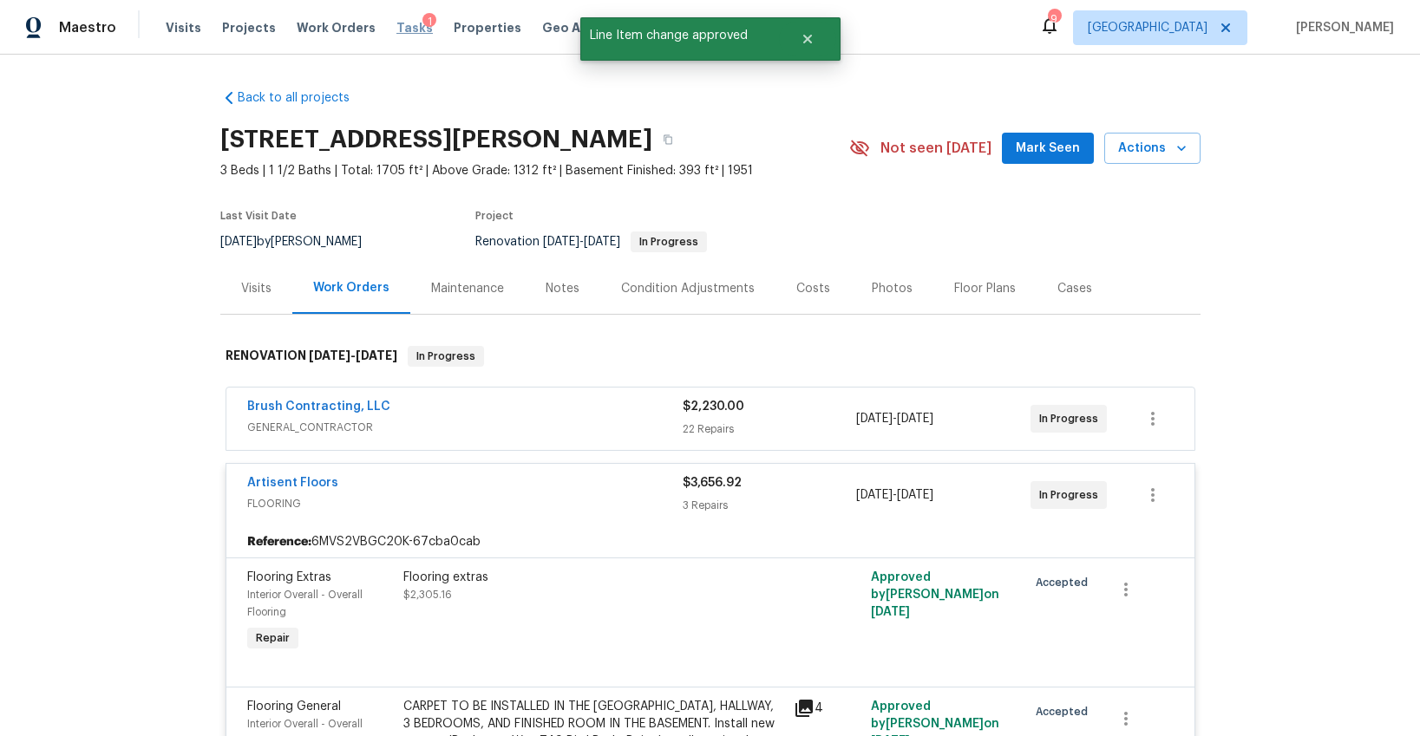
click at [397, 29] on span "Tasks" at bounding box center [414, 28] width 36 height 12
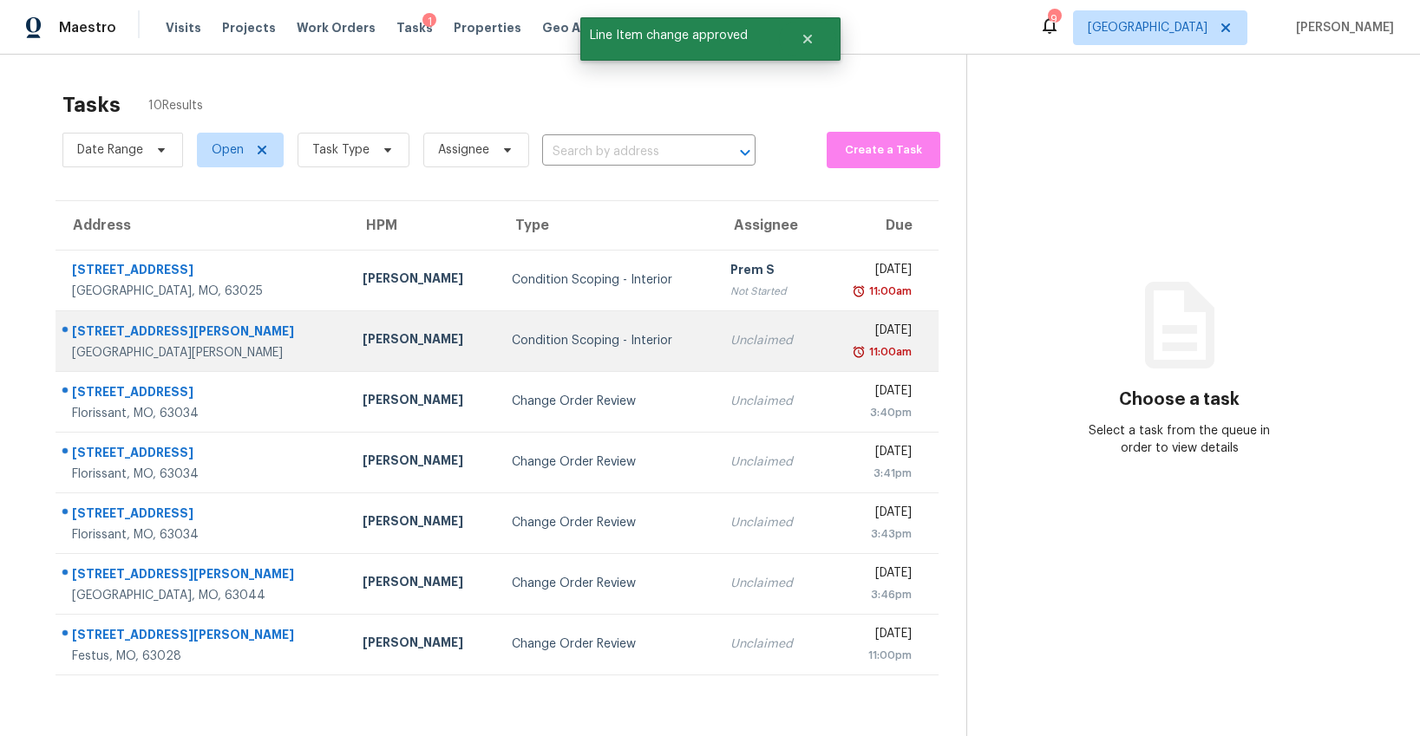
scroll to position [1, 0]
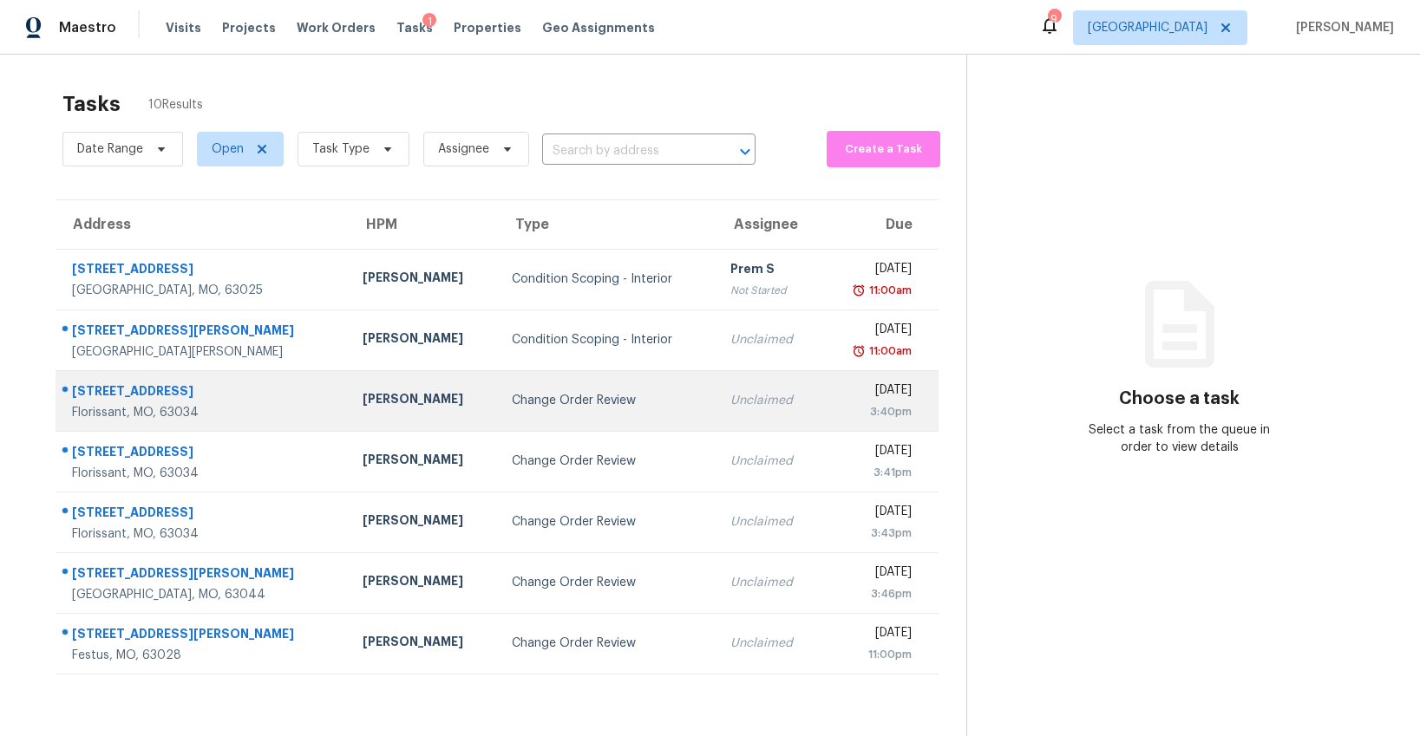
click at [537, 413] on td "Change Order Review" at bounding box center [607, 400] width 219 height 61
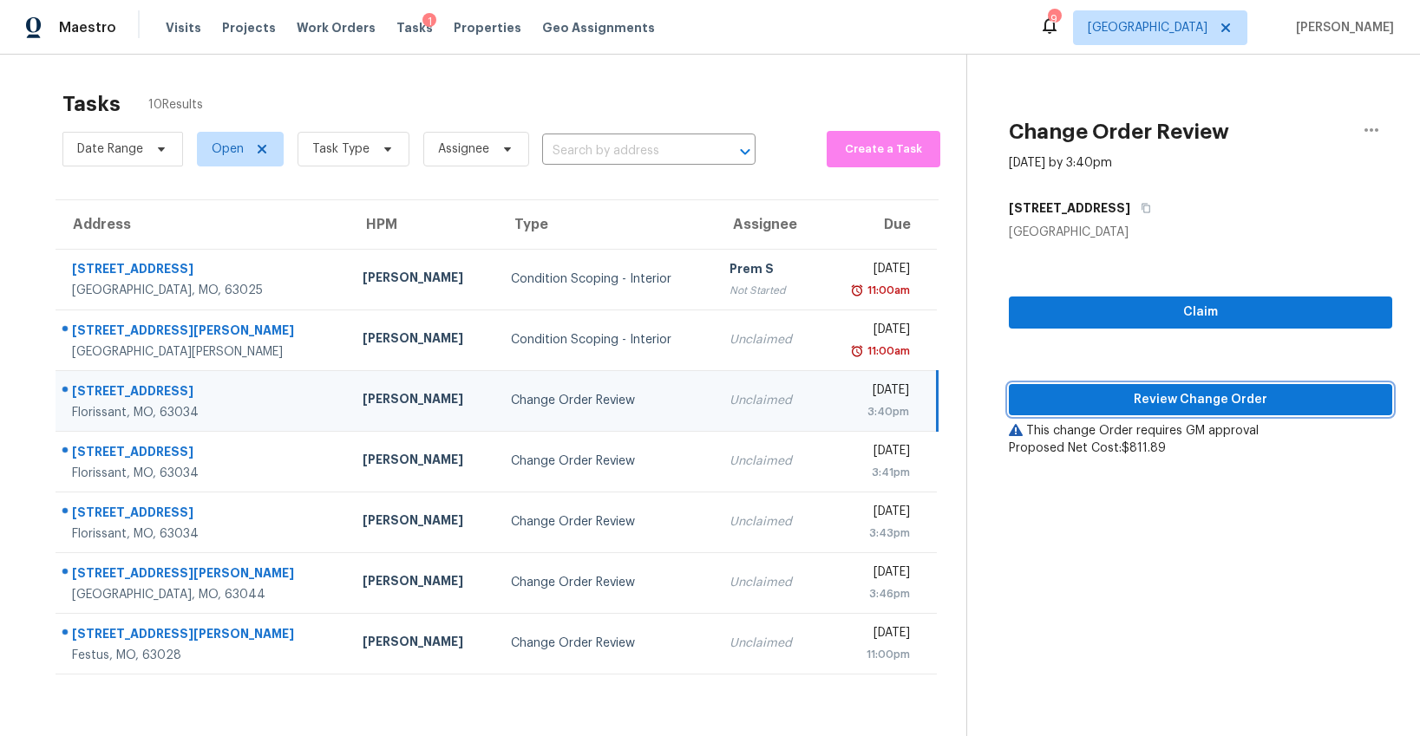
click at [1061, 409] on span "Review Change Order" at bounding box center [1201, 400] width 356 height 22
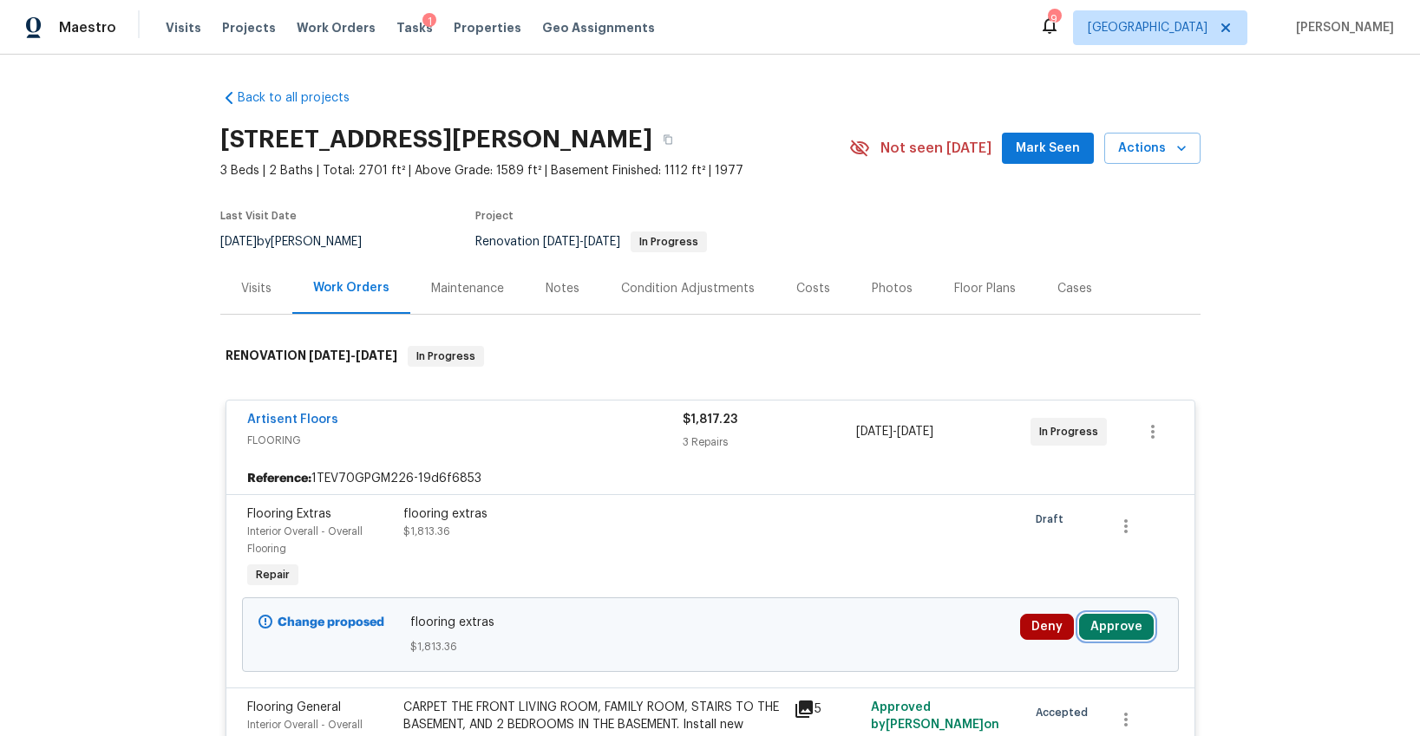
click at [1084, 620] on button "Approve" at bounding box center [1116, 627] width 75 height 26
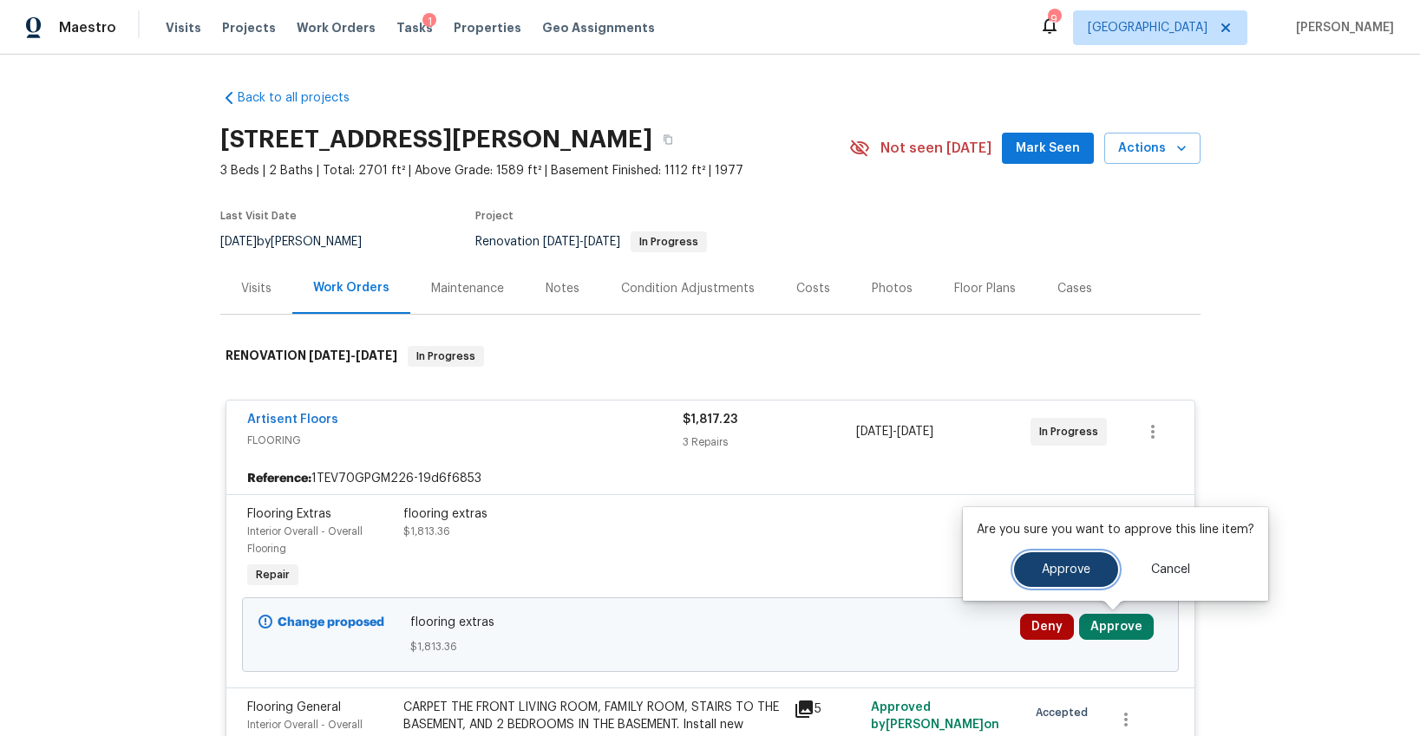
click at [1064, 564] on span "Approve" at bounding box center [1066, 570] width 49 height 13
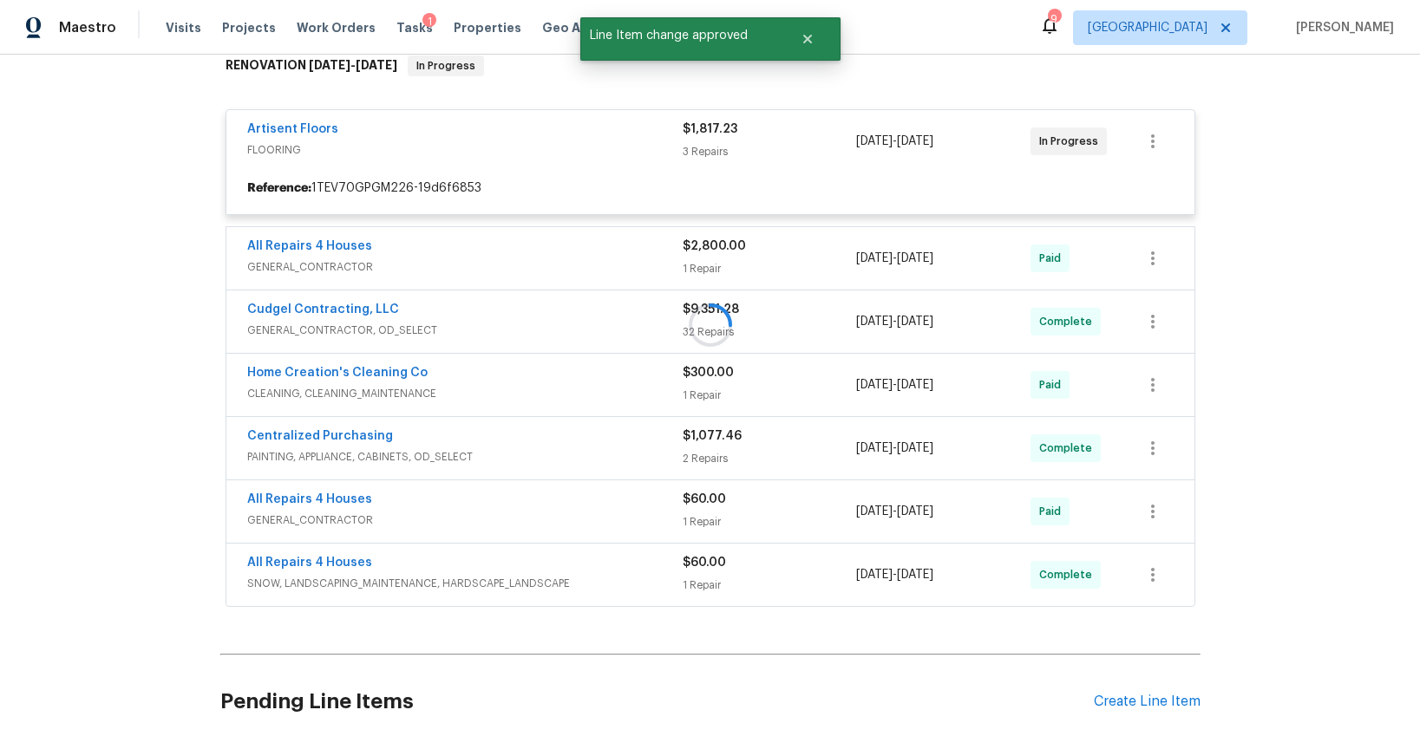
scroll to position [343, 0]
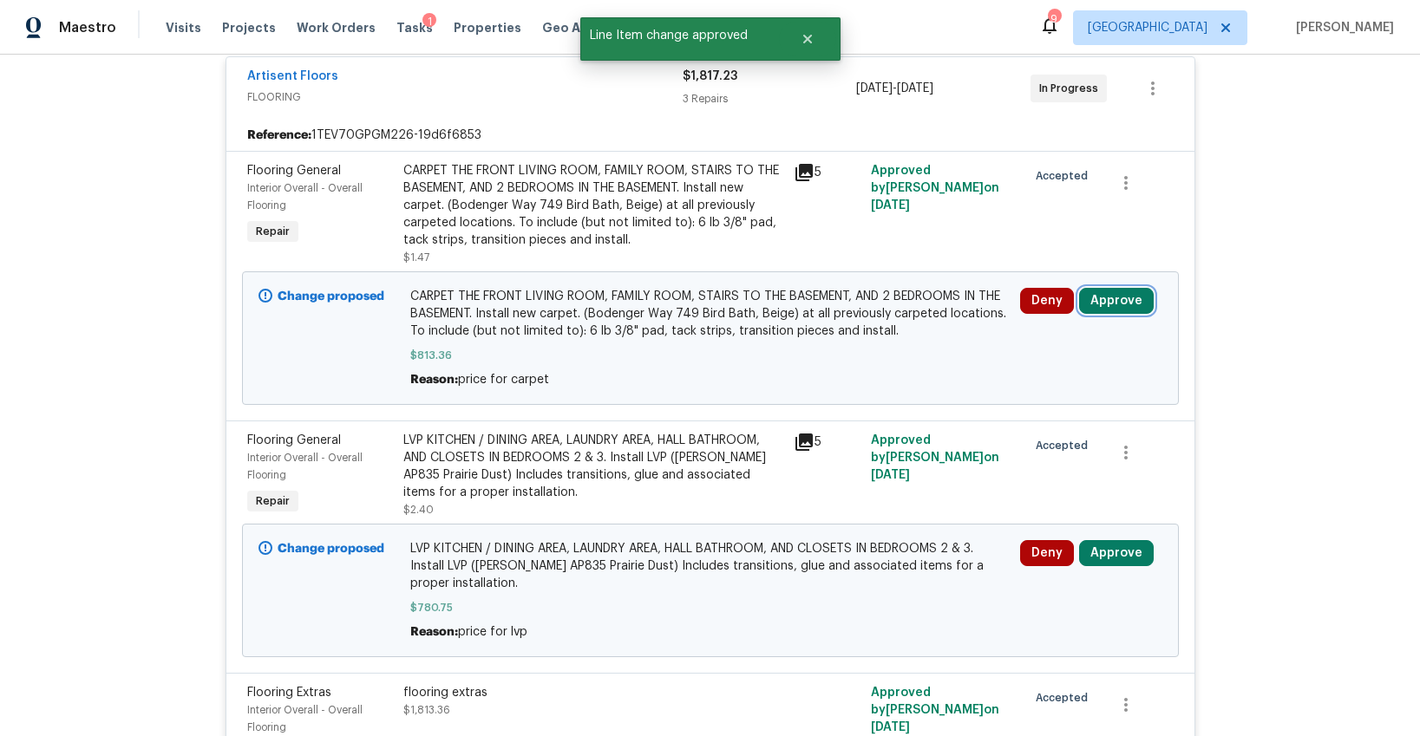
click at [1105, 304] on button "Approve" at bounding box center [1116, 301] width 75 height 26
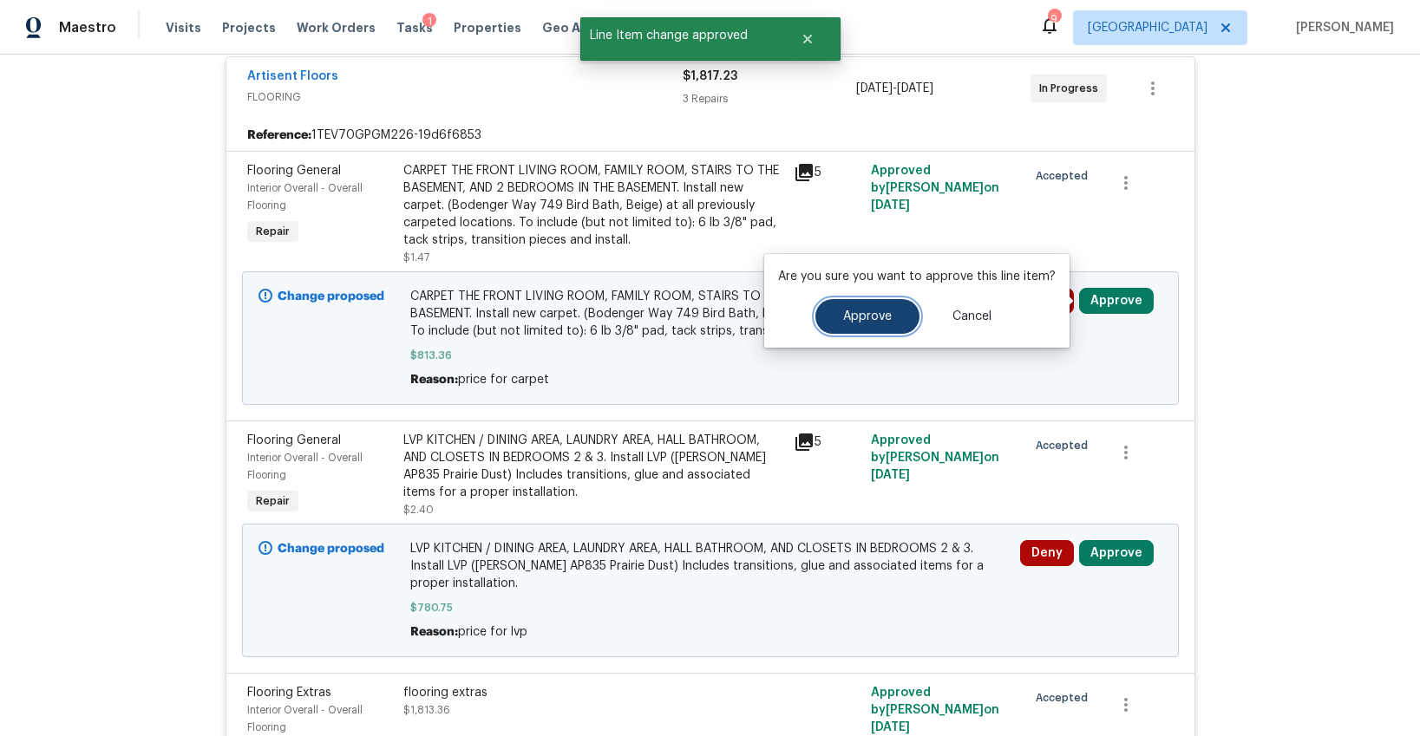
click at [889, 309] on button "Approve" at bounding box center [867, 316] width 104 height 35
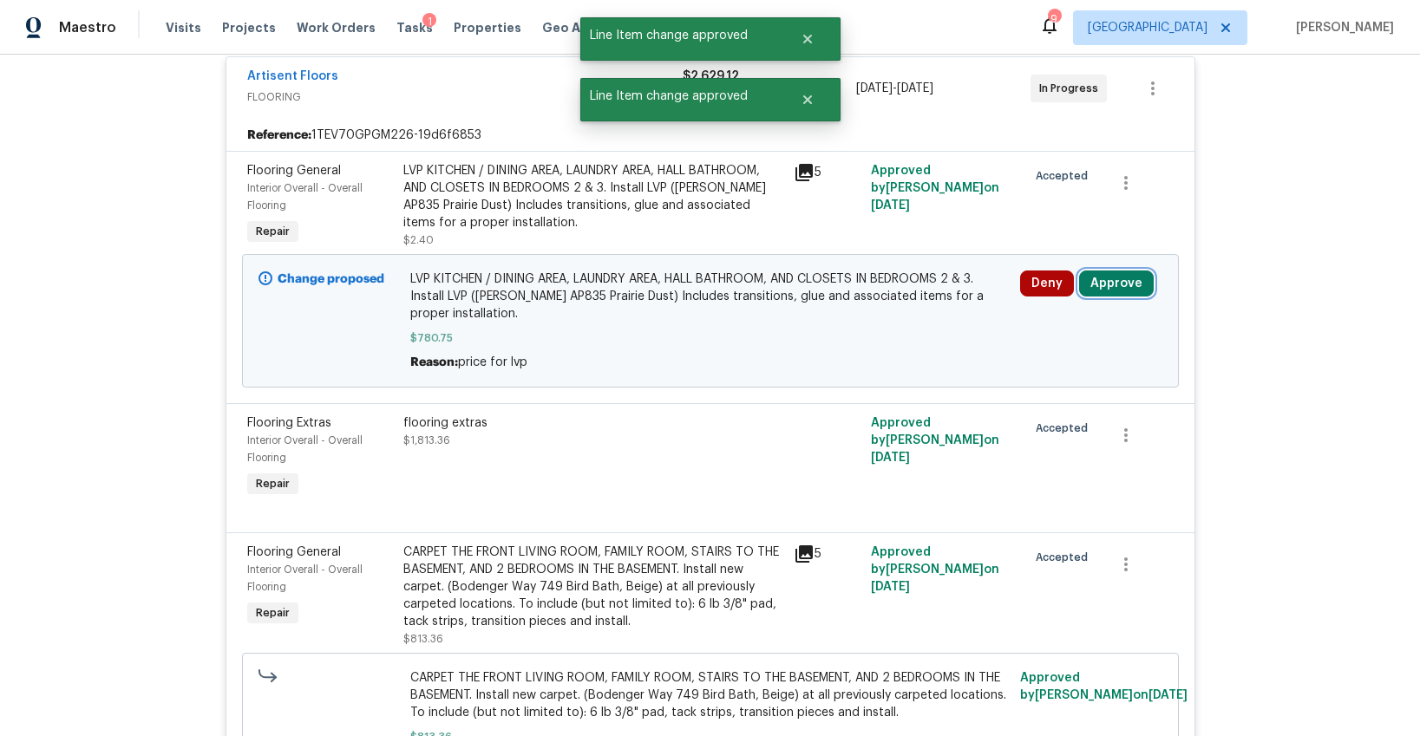
click at [1110, 285] on button "Approve" at bounding box center [1116, 284] width 75 height 26
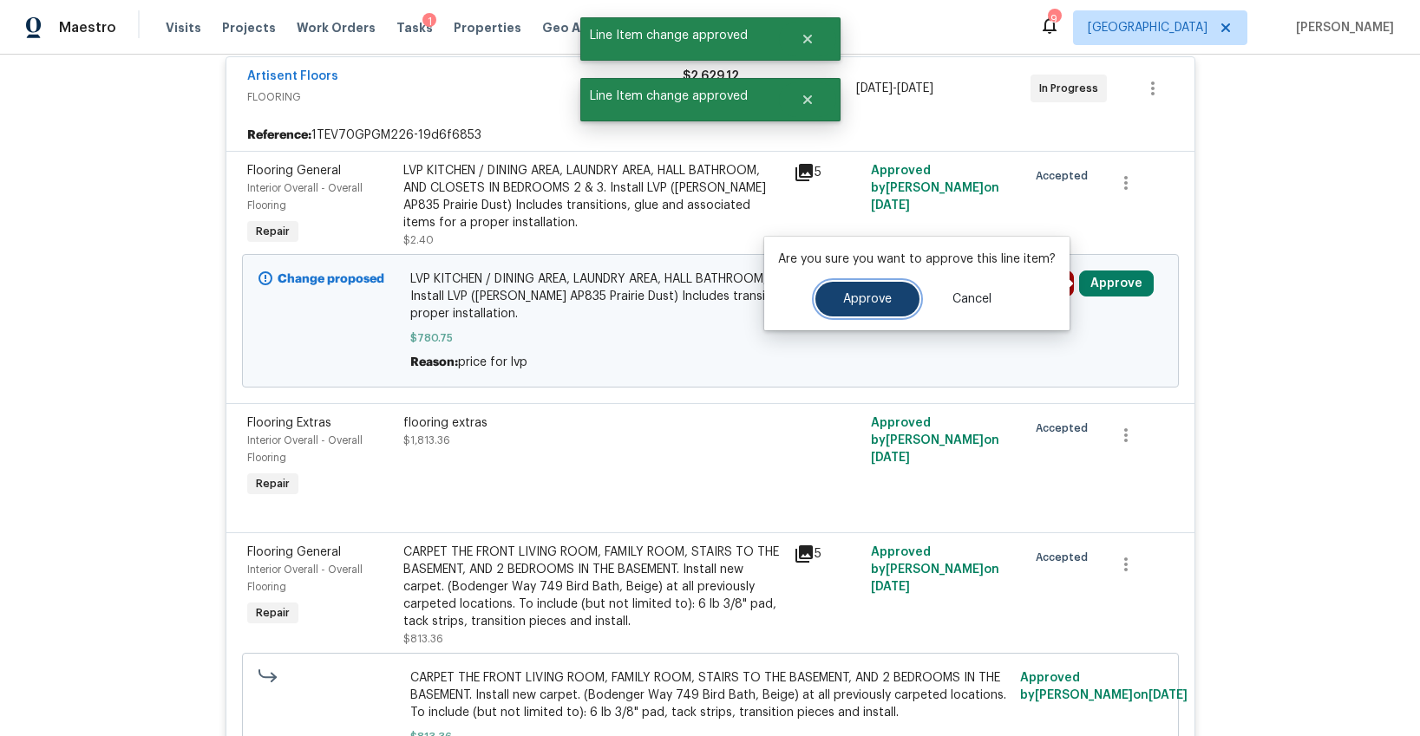
click at [861, 306] on button "Approve" at bounding box center [867, 299] width 104 height 35
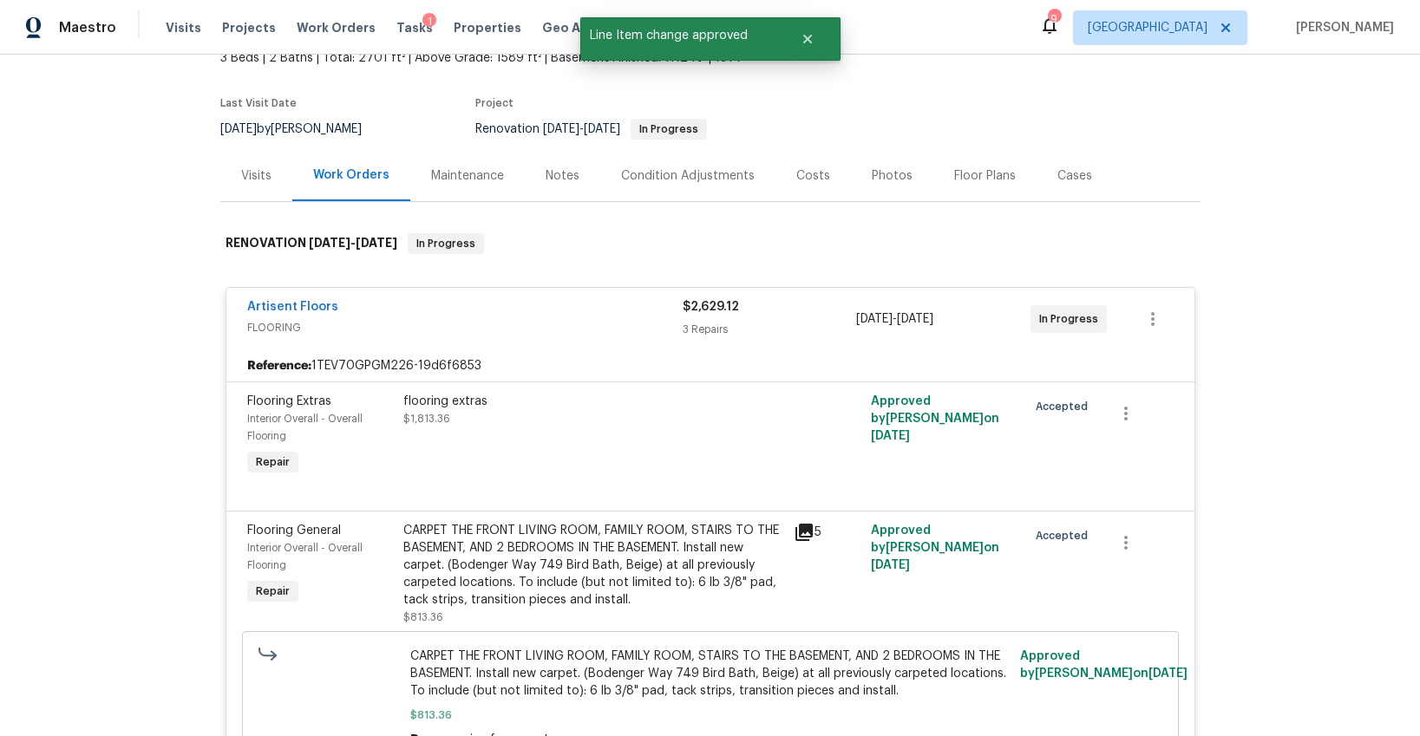
scroll to position [0, 0]
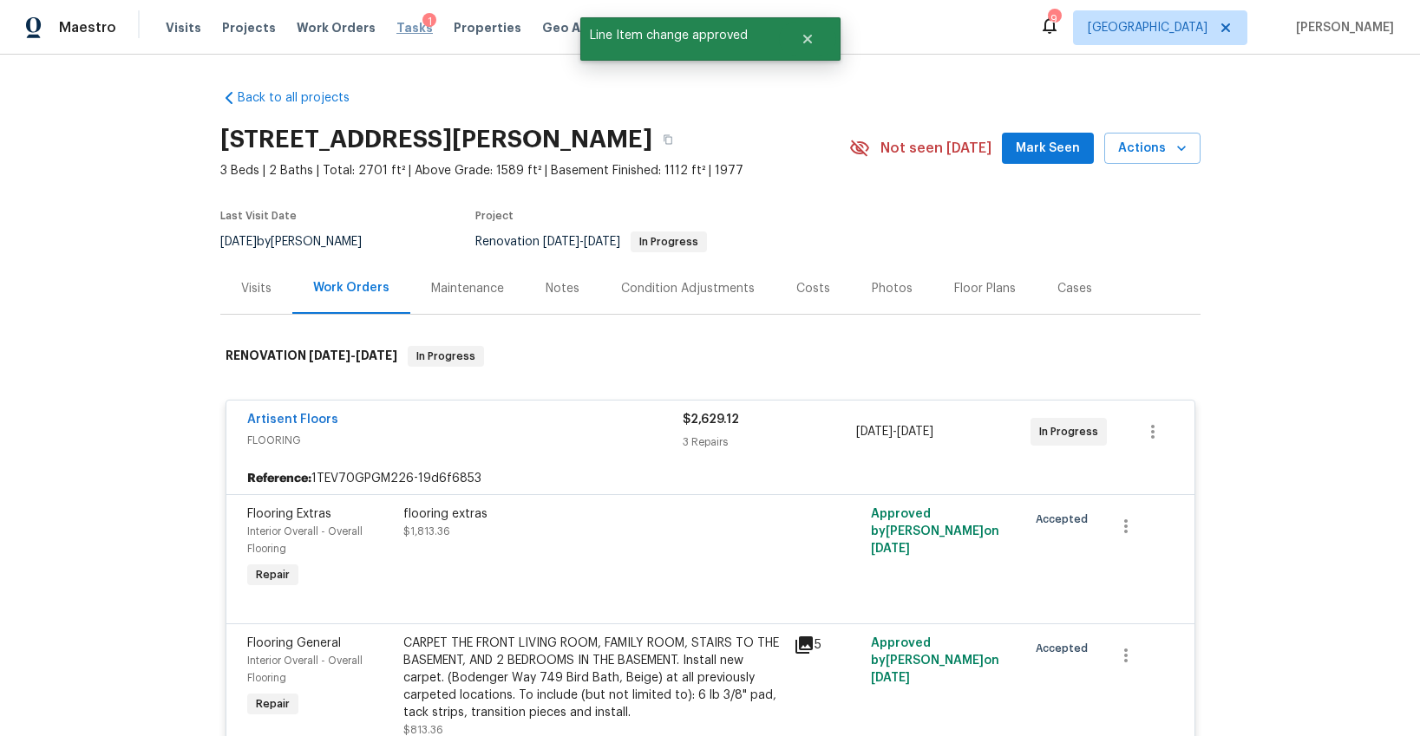
click at [396, 29] on span "Tasks" at bounding box center [414, 28] width 36 height 12
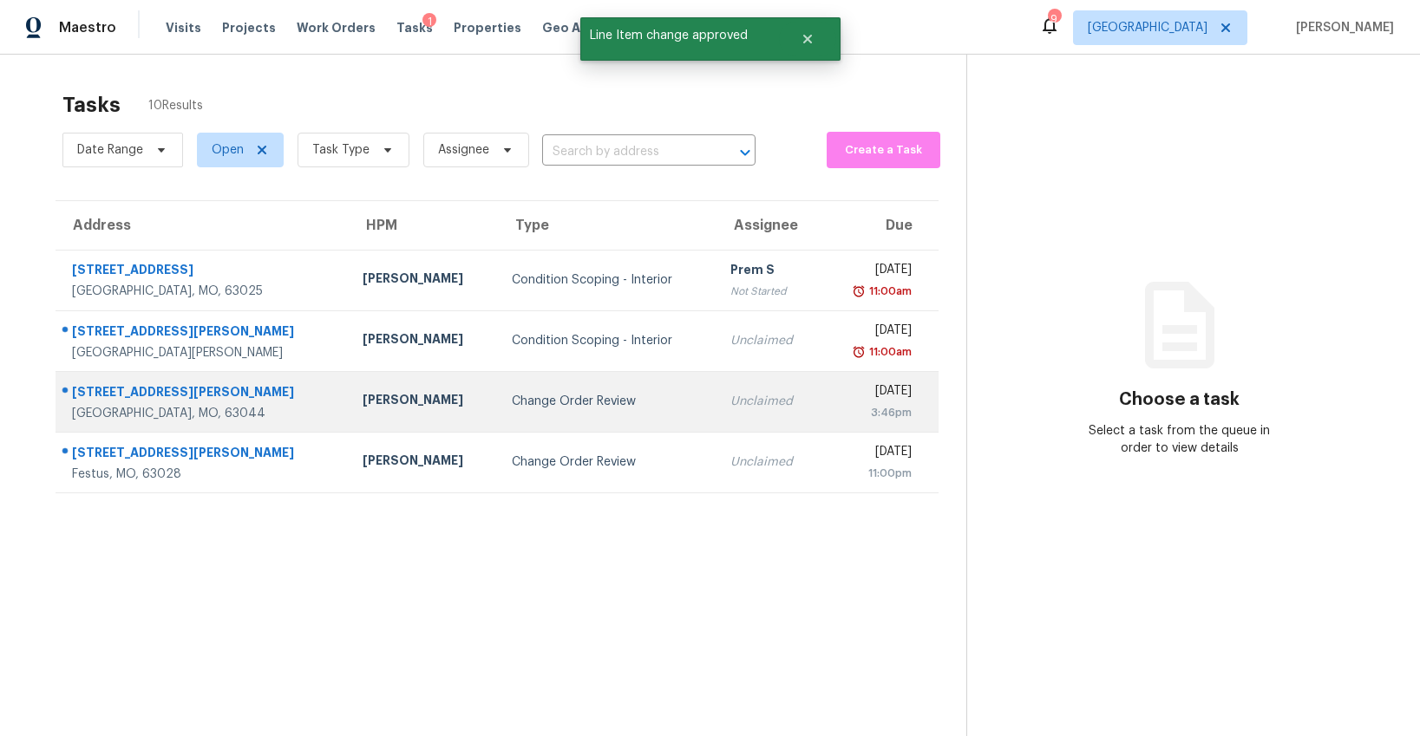
click at [512, 396] on div "Change Order Review" at bounding box center [607, 401] width 191 height 17
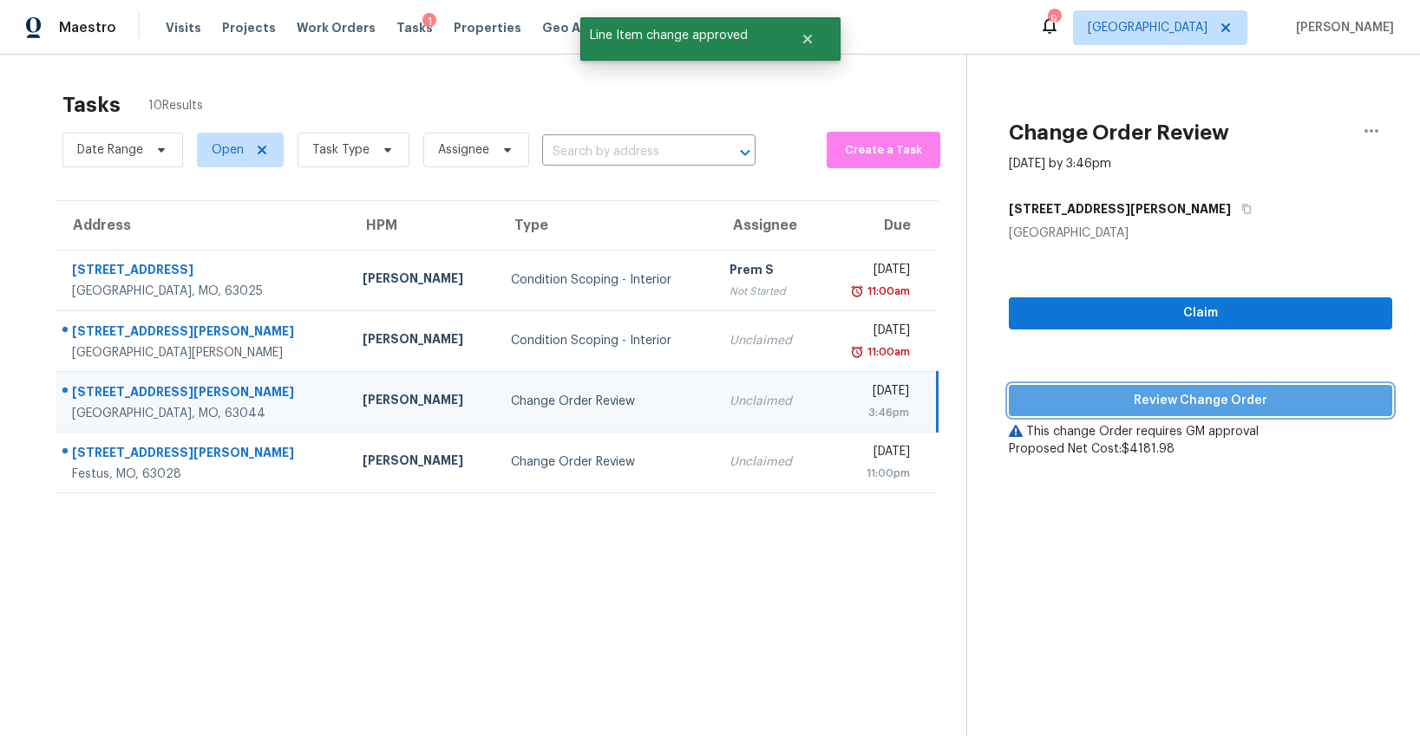
click at [1095, 398] on span "Review Change Order" at bounding box center [1201, 401] width 356 height 22
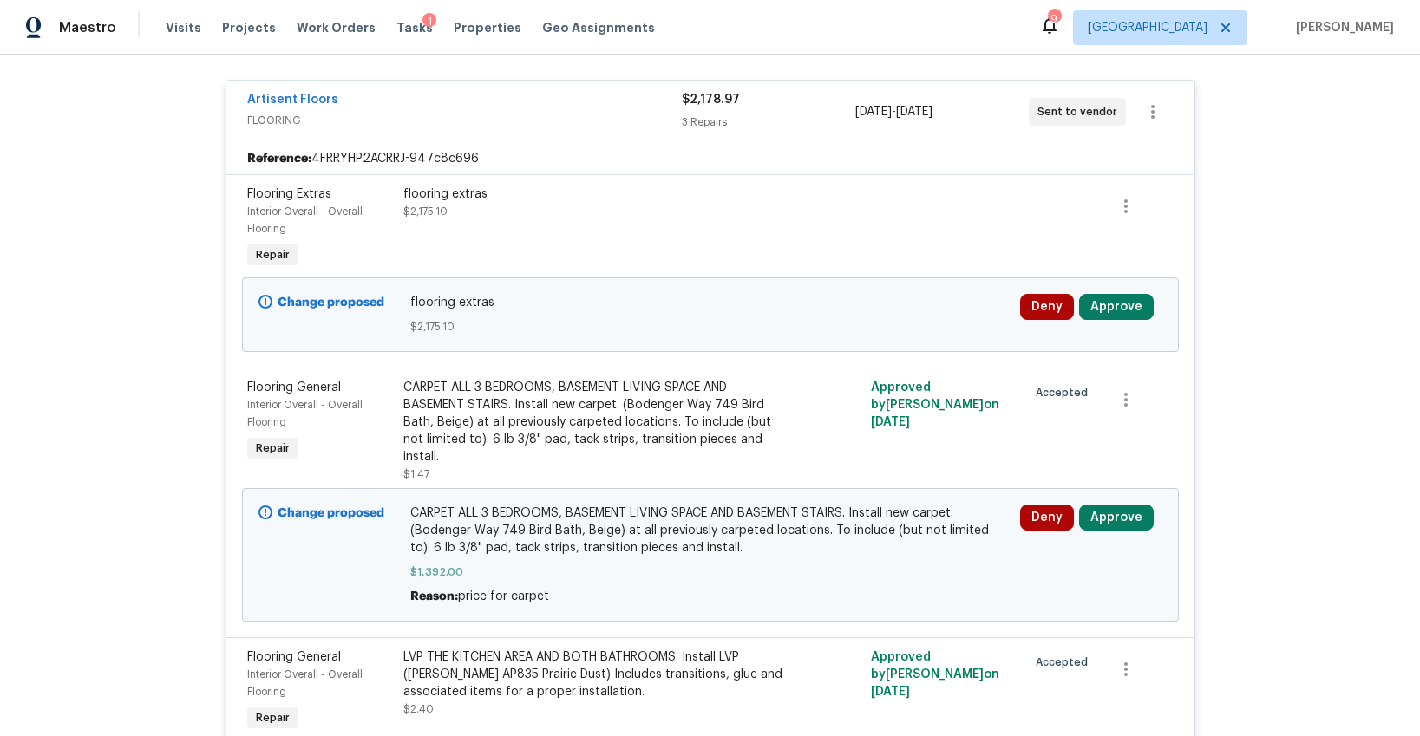
scroll to position [402, 0]
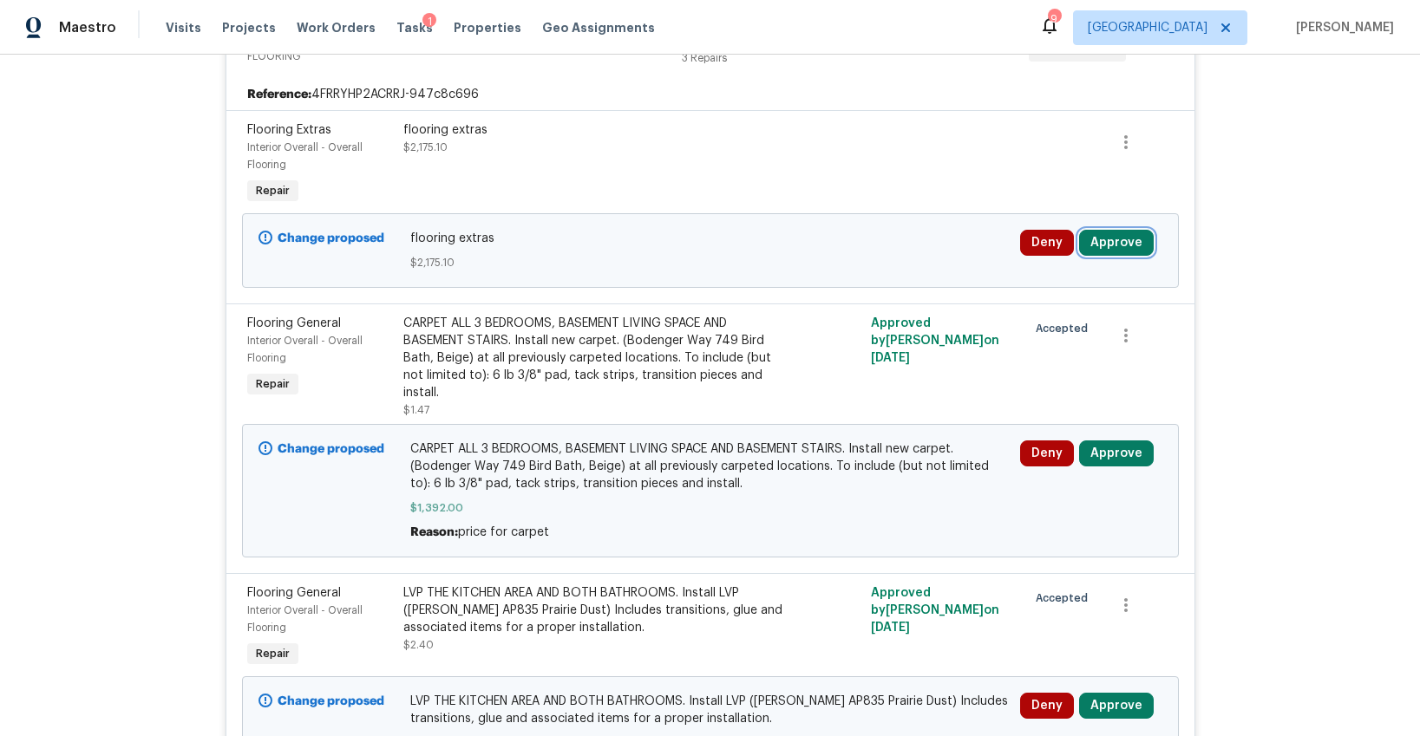
click at [1090, 232] on button "Approve" at bounding box center [1116, 243] width 75 height 26
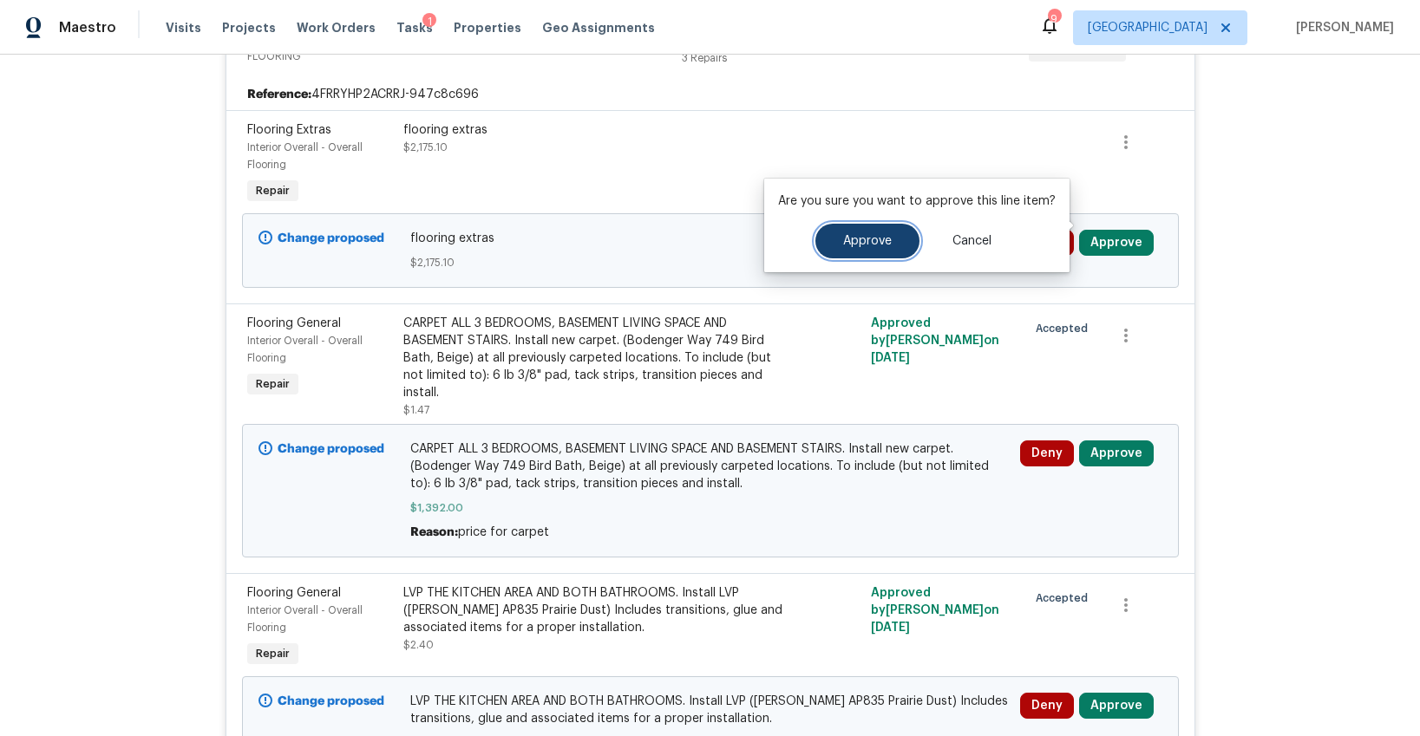
click at [870, 247] on button "Approve" at bounding box center [867, 241] width 104 height 35
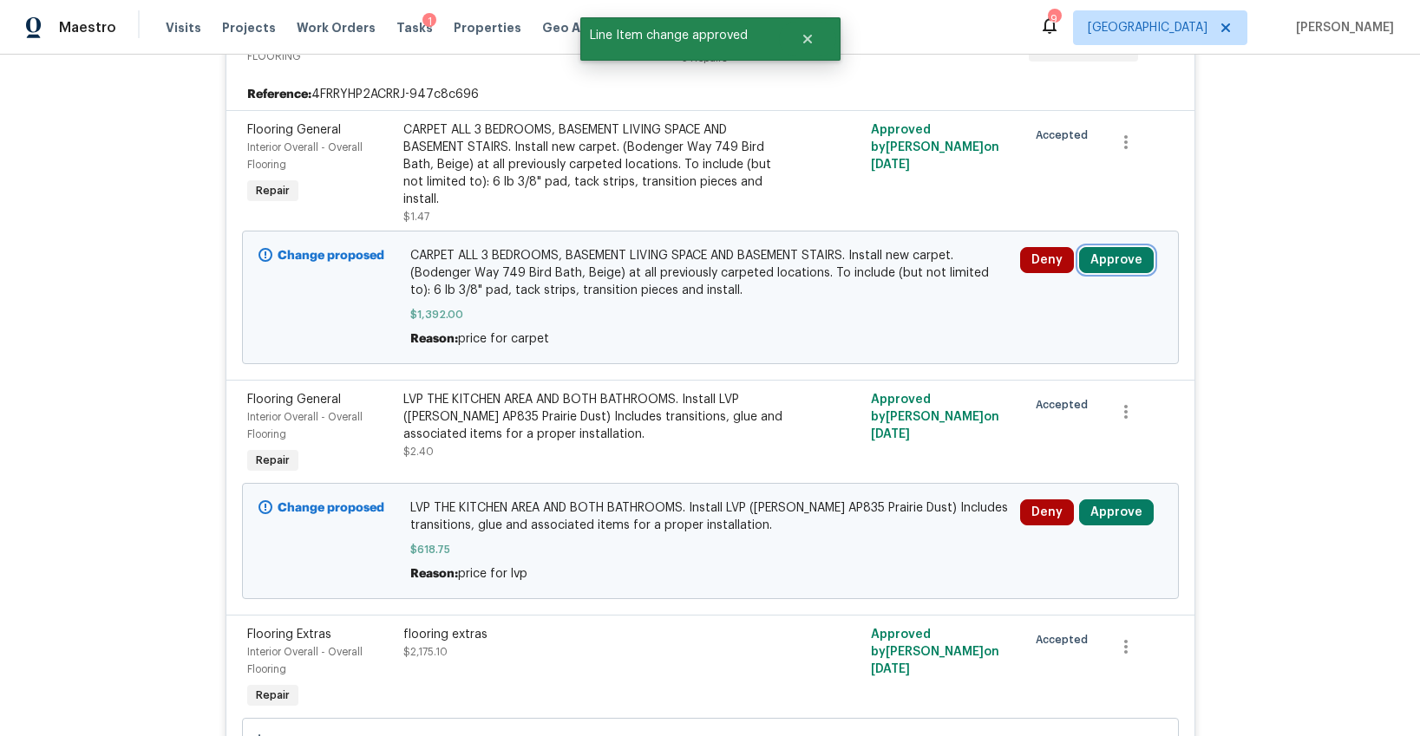
click at [1103, 247] on button "Approve" at bounding box center [1116, 260] width 75 height 26
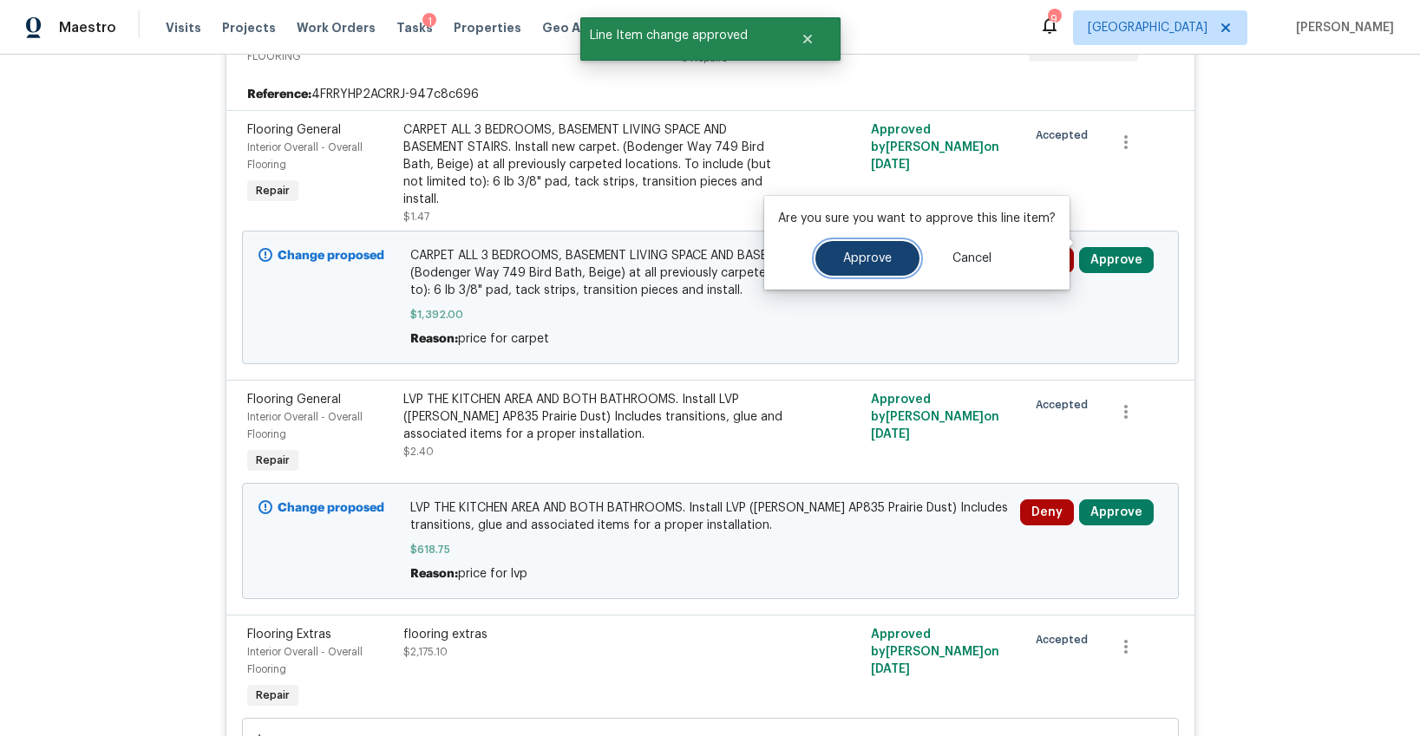
click at [843, 262] on span "Approve" at bounding box center [867, 258] width 49 height 13
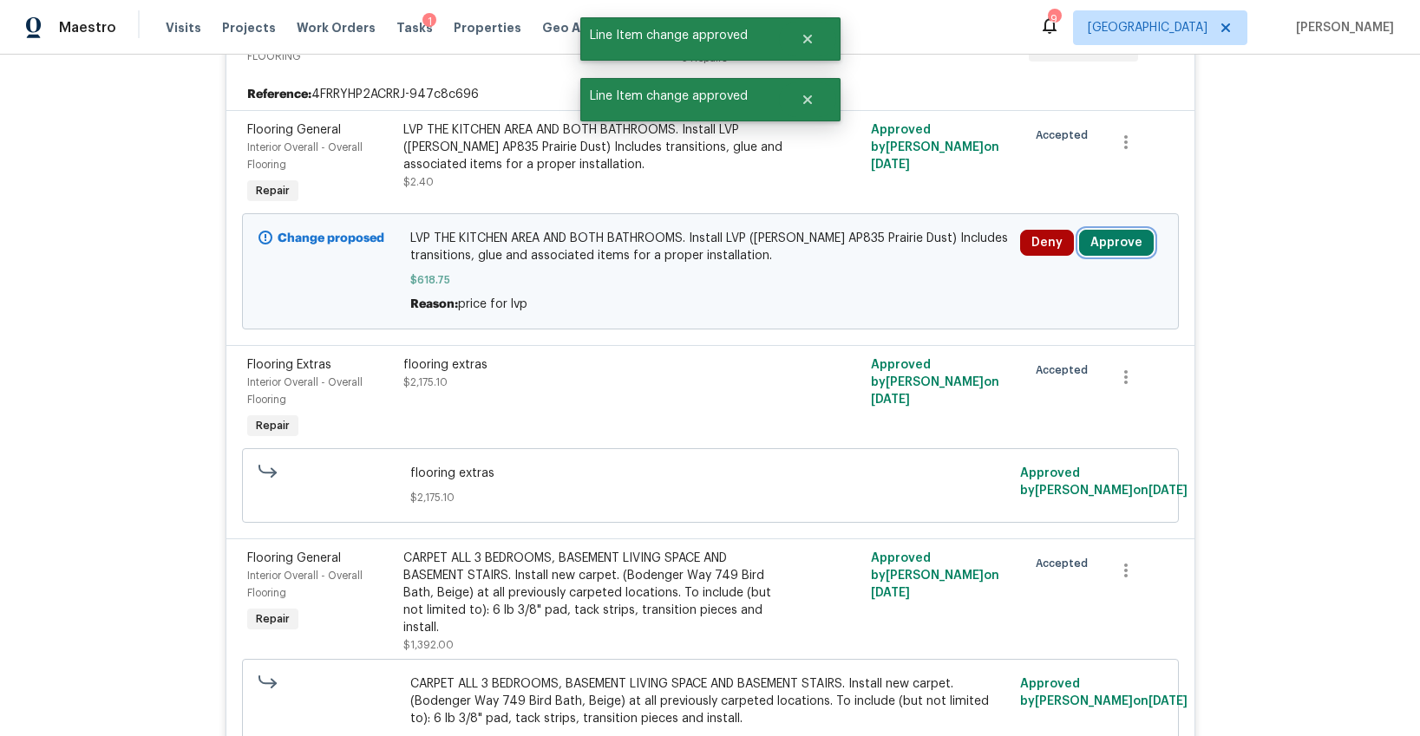
click at [1109, 230] on button "Approve" at bounding box center [1116, 243] width 75 height 26
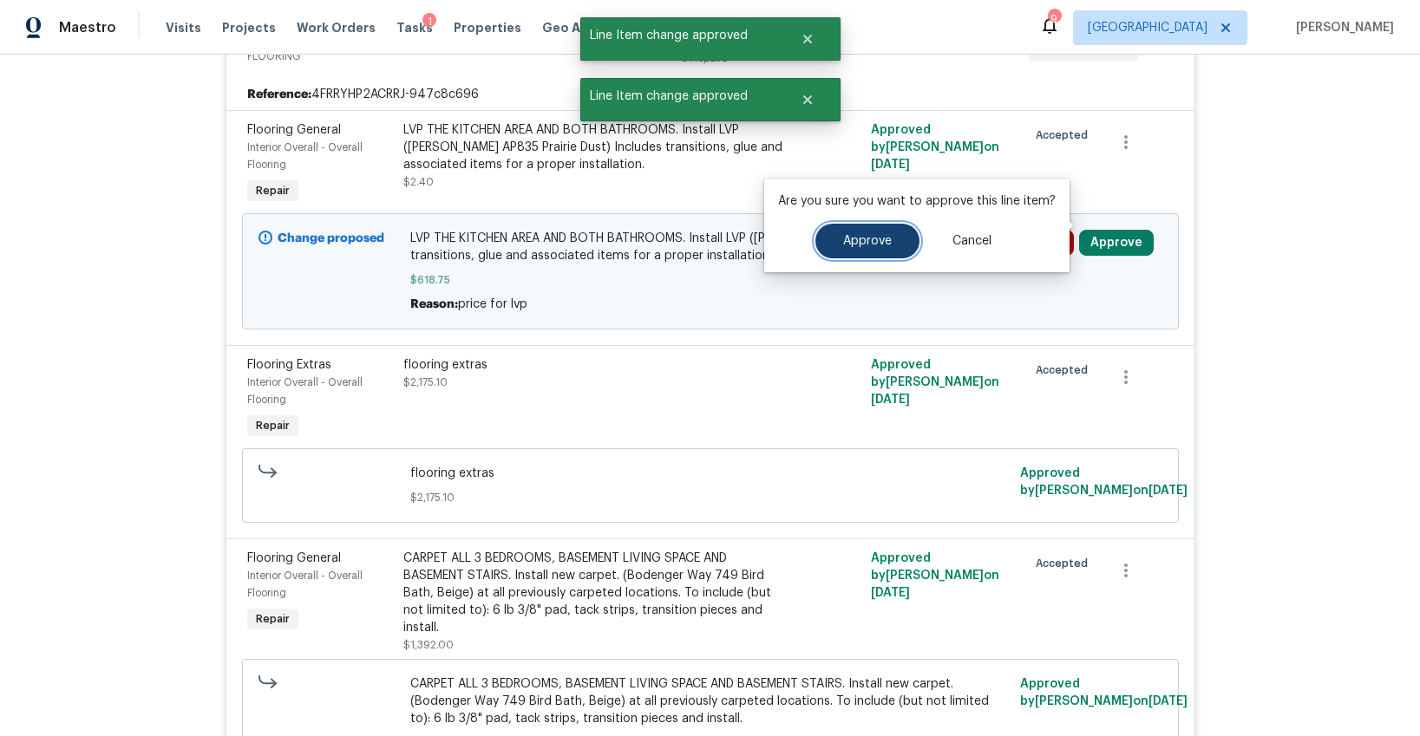
click at [863, 250] on button "Approve" at bounding box center [867, 241] width 104 height 35
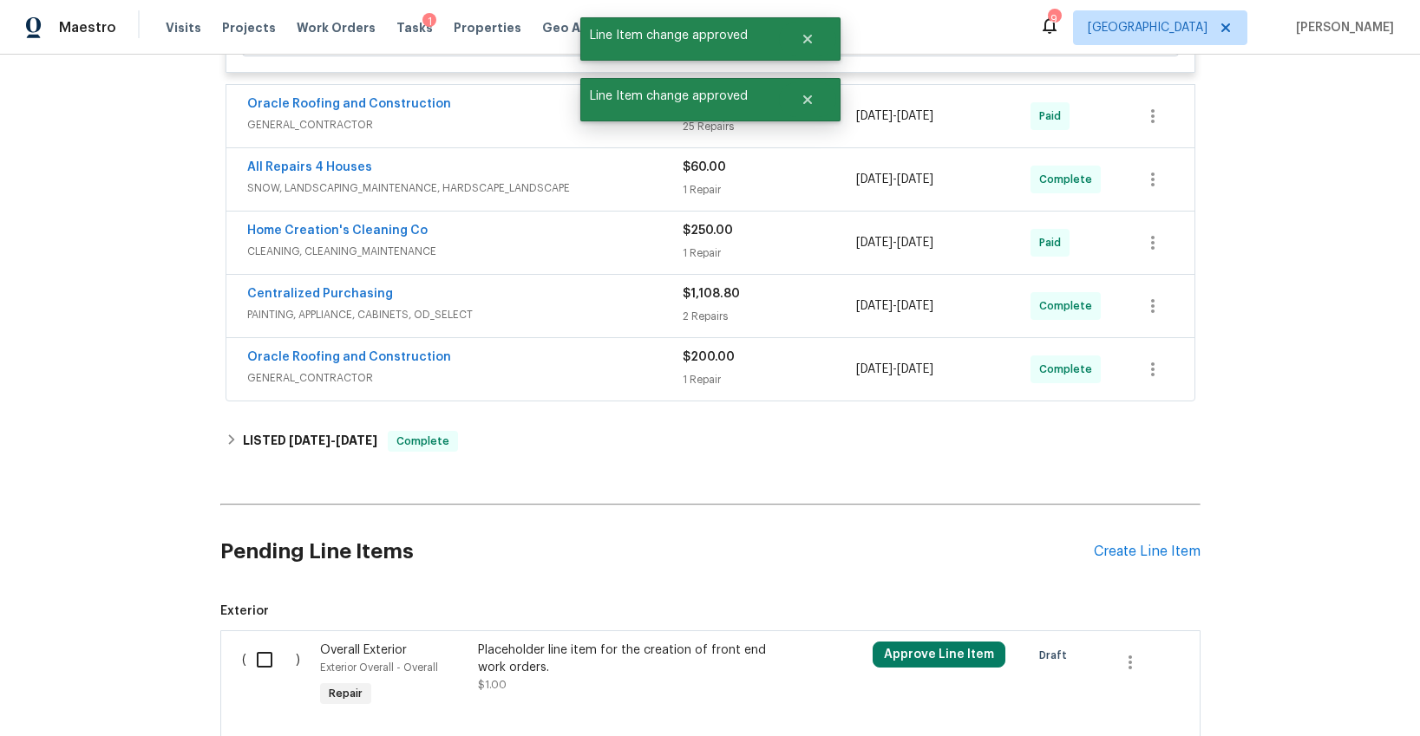
scroll to position [1183, 0]
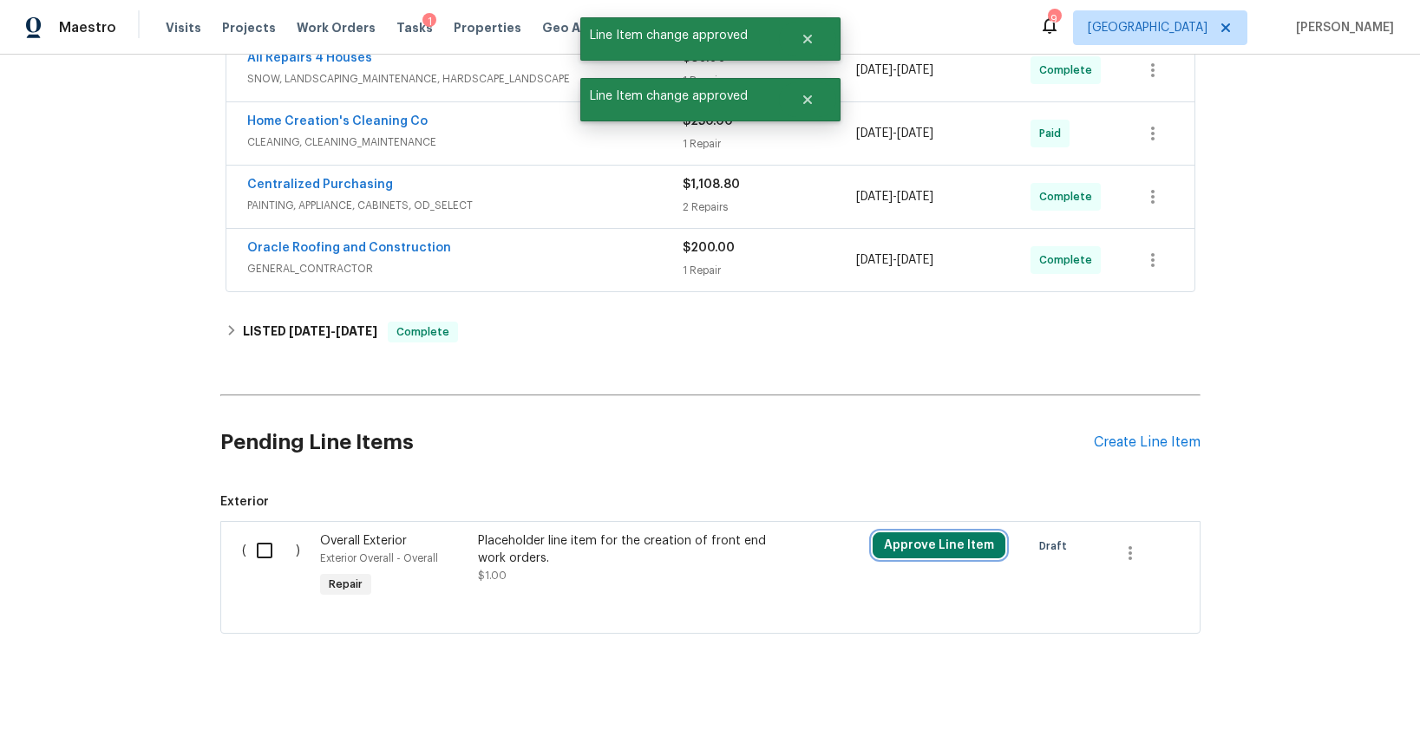
click at [894, 533] on button "Approve Line Item" at bounding box center [939, 546] width 133 height 26
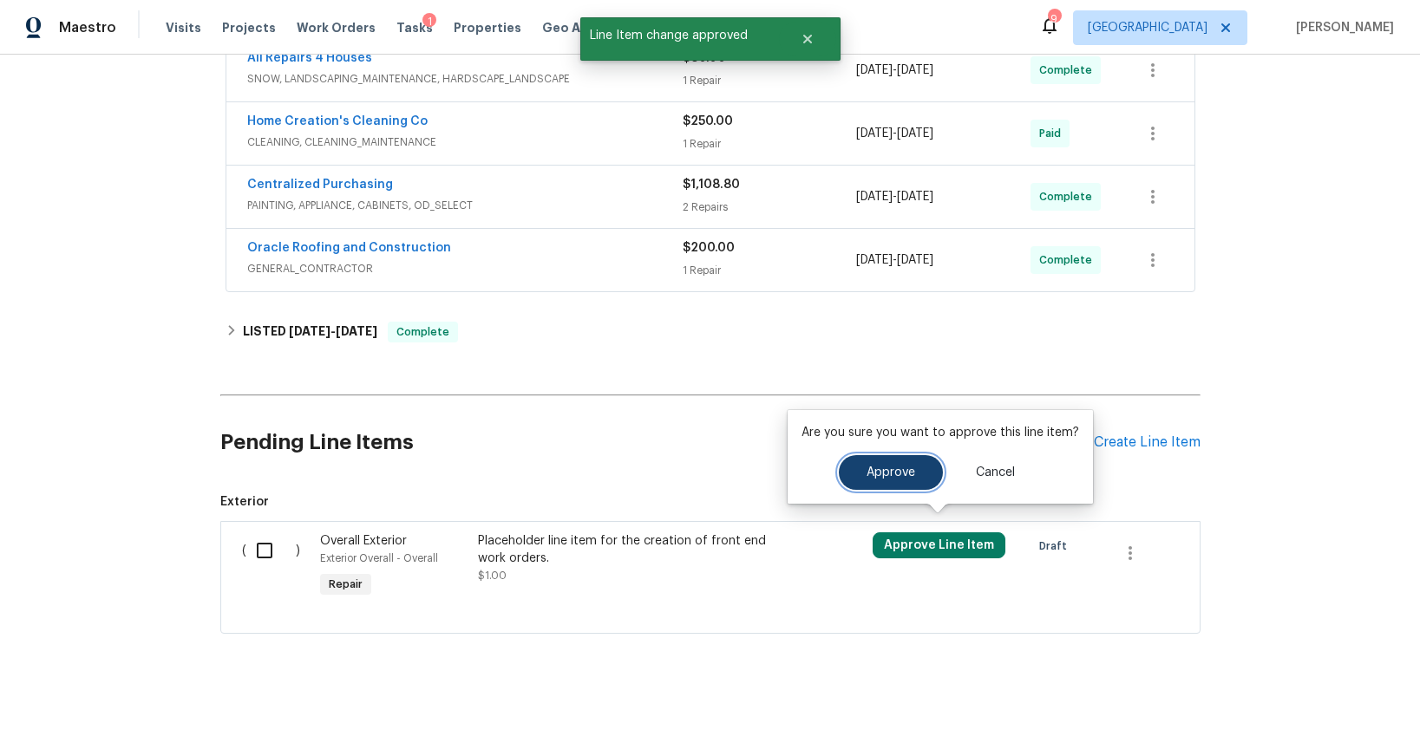
click at [886, 468] on span "Approve" at bounding box center [891, 473] width 49 height 13
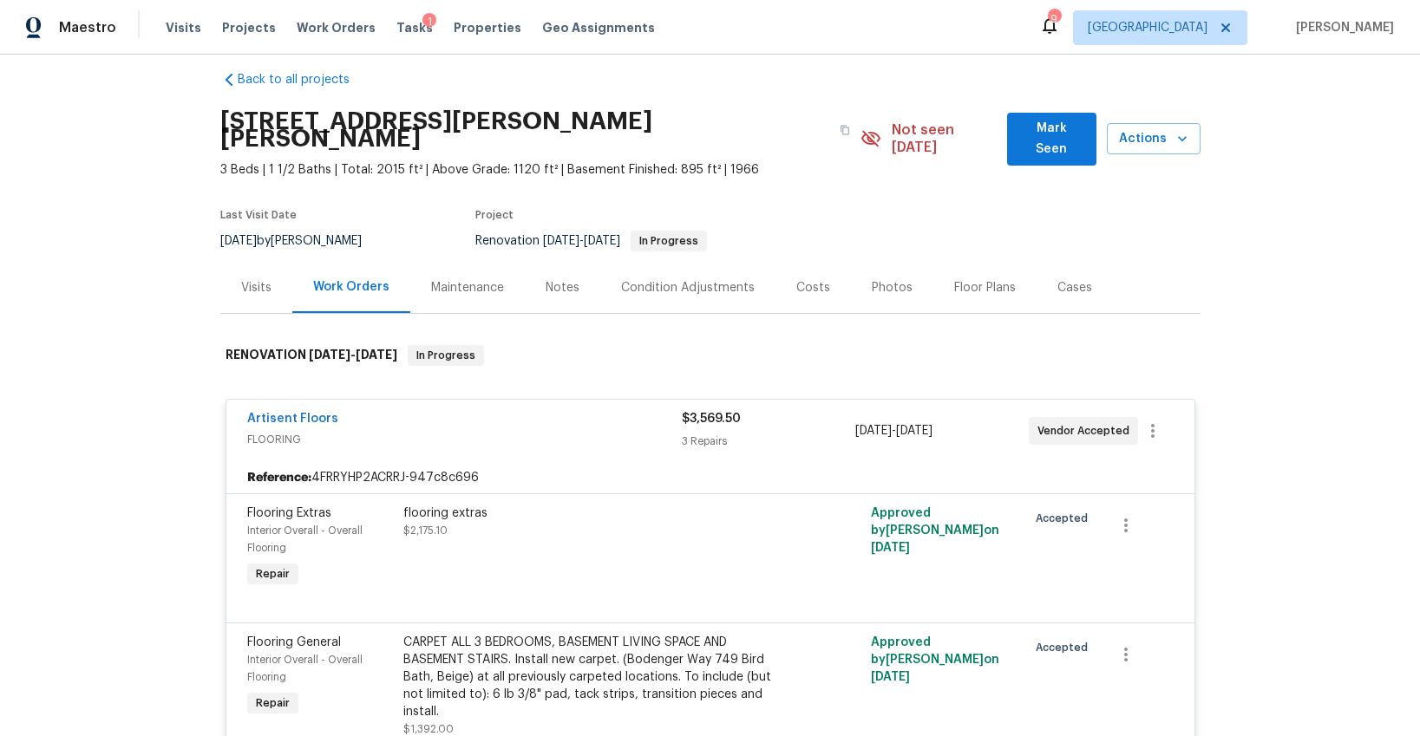
scroll to position [0, 0]
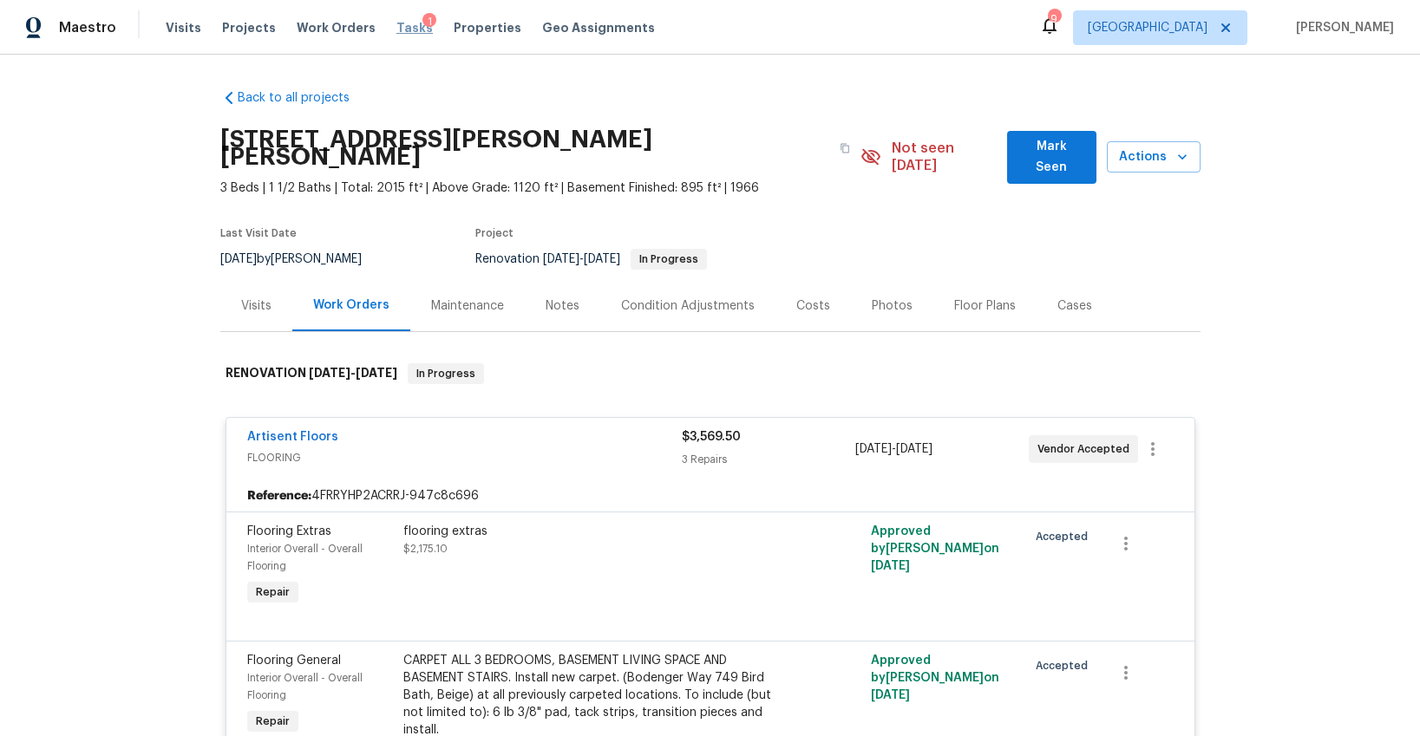
click at [398, 30] on span "Tasks" at bounding box center [414, 28] width 36 height 12
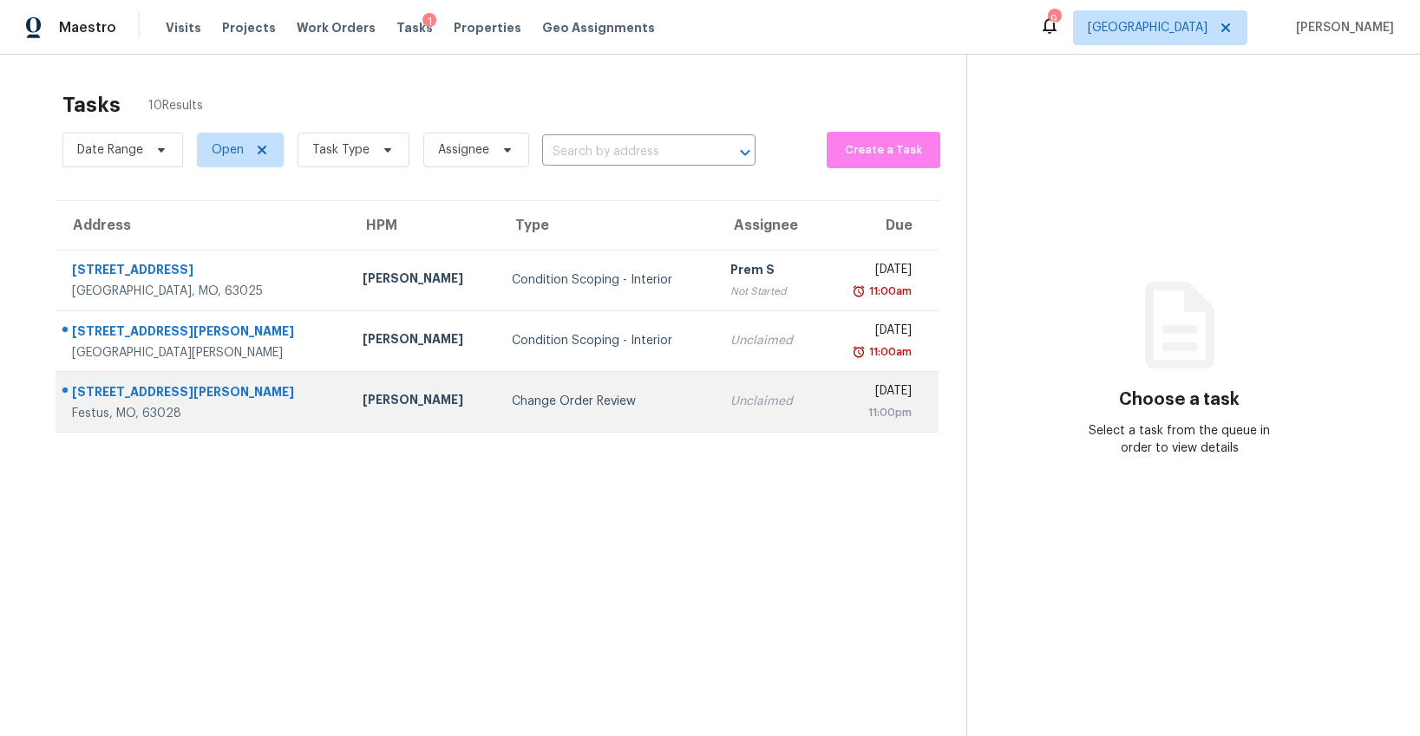
click at [512, 402] on div "Change Order Review" at bounding box center [607, 401] width 191 height 17
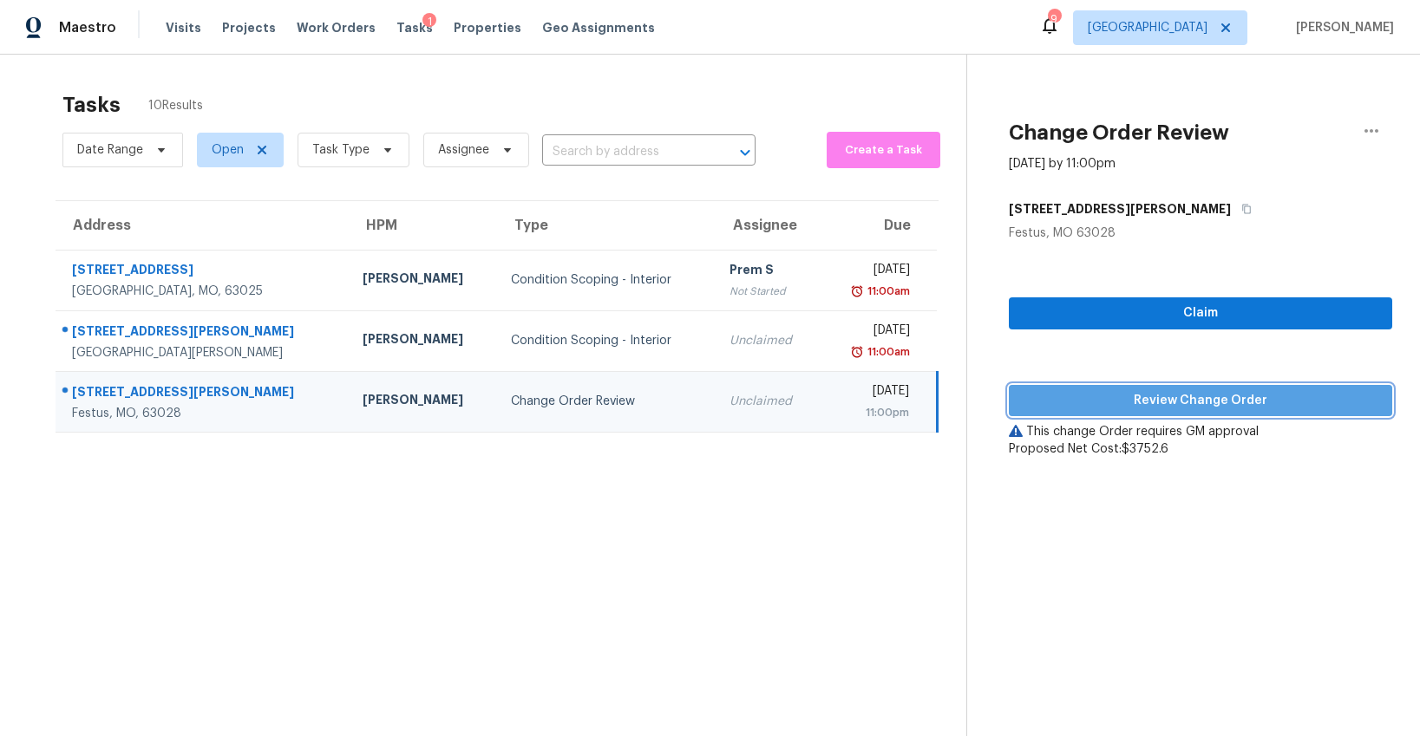
click at [1136, 407] on span "Review Change Order" at bounding box center [1201, 401] width 356 height 22
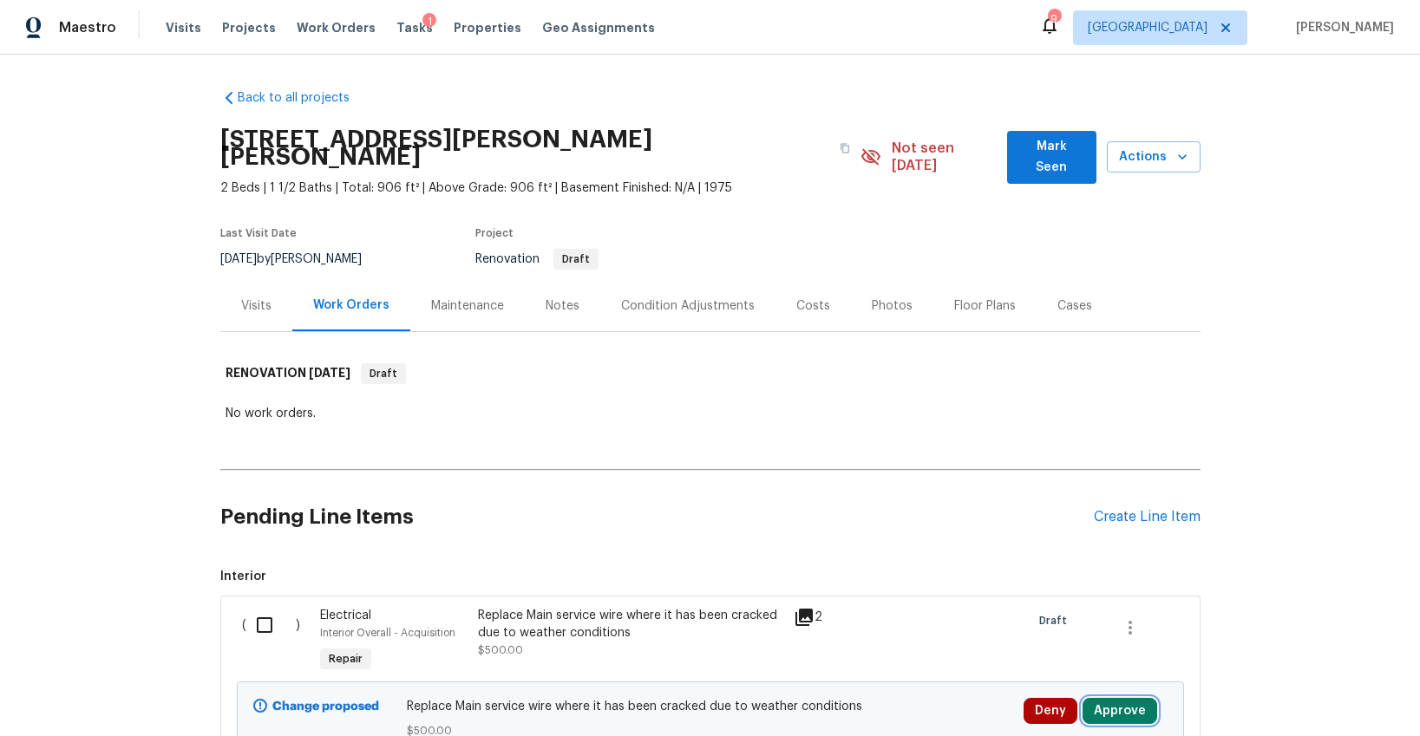
click at [1120, 698] on button "Approve" at bounding box center [1119, 711] width 75 height 26
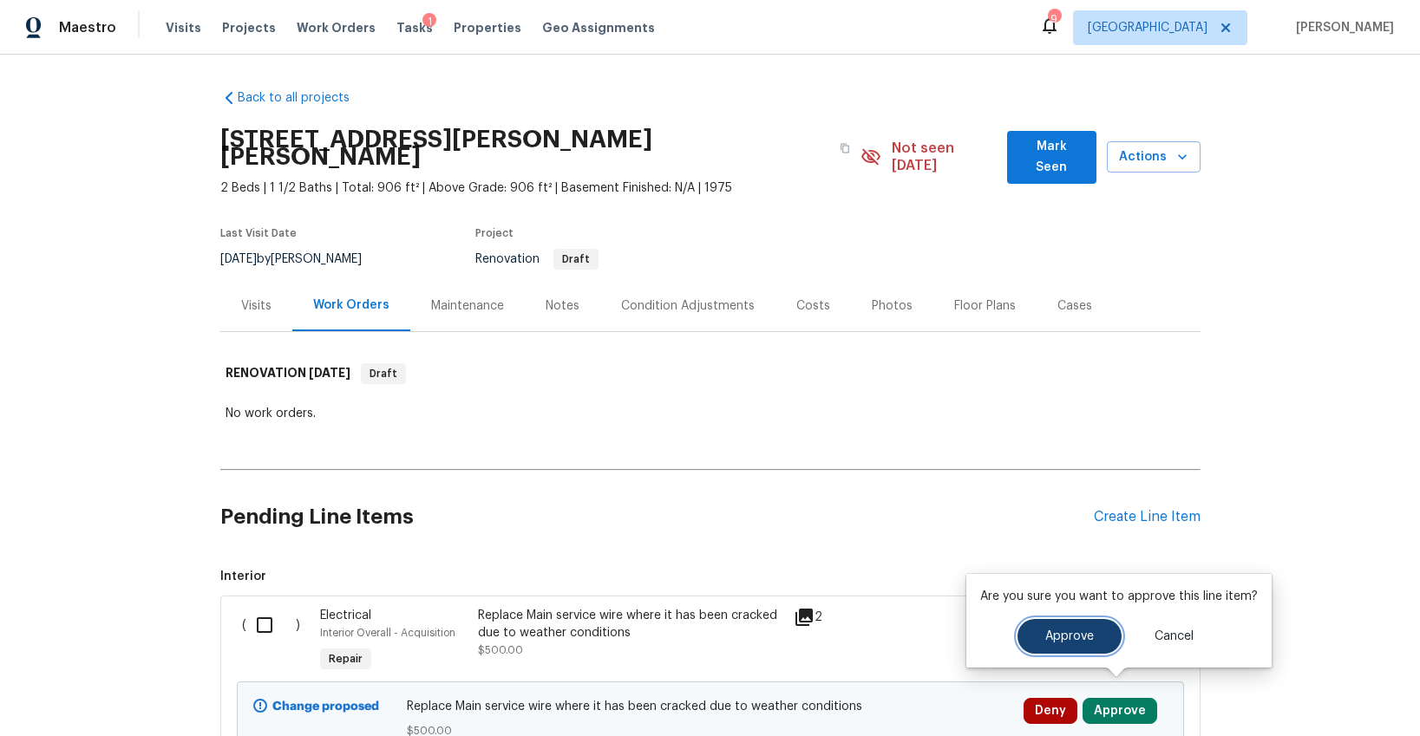
click at [1054, 638] on span "Approve" at bounding box center [1069, 637] width 49 height 13
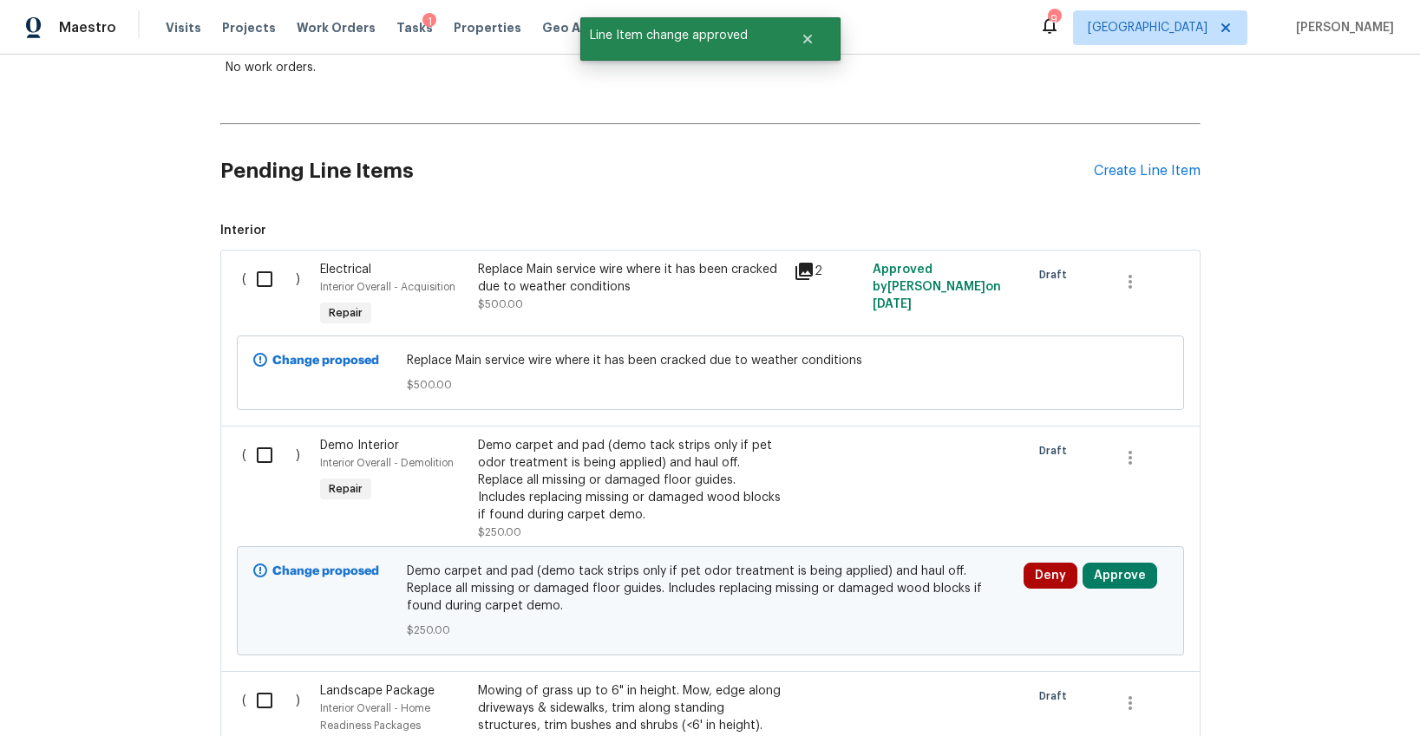
scroll to position [362, 0]
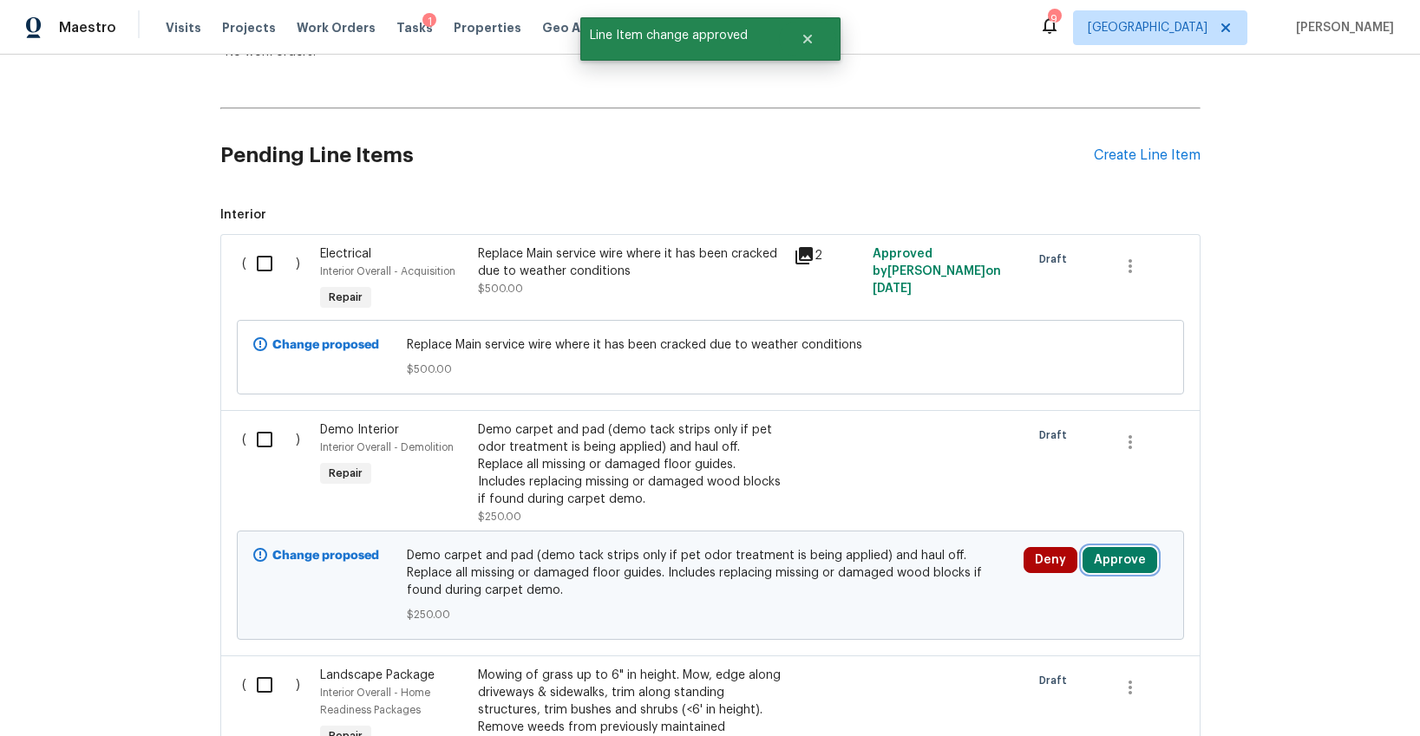
click at [1093, 547] on button "Approve" at bounding box center [1119, 560] width 75 height 26
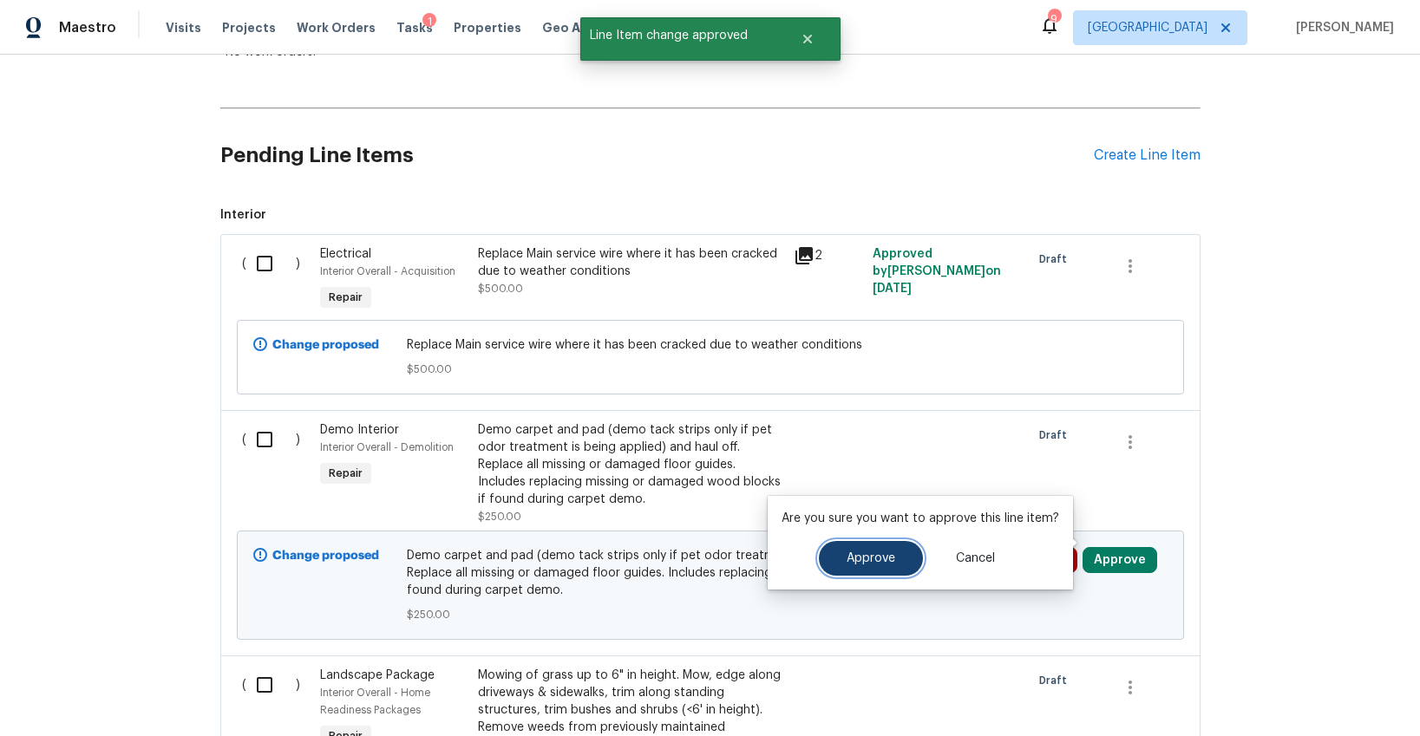
click at [915, 553] on button "Approve" at bounding box center [871, 558] width 104 height 35
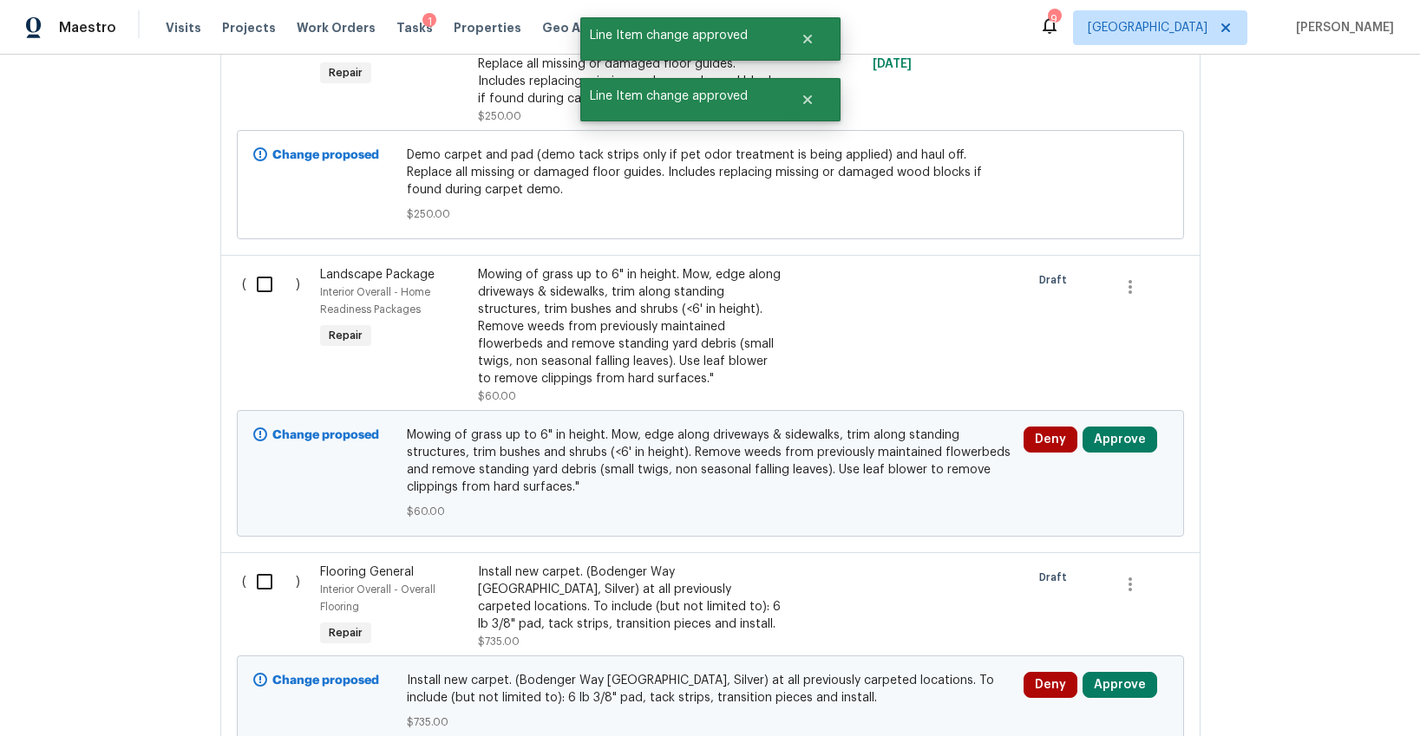
scroll to position [805, 0]
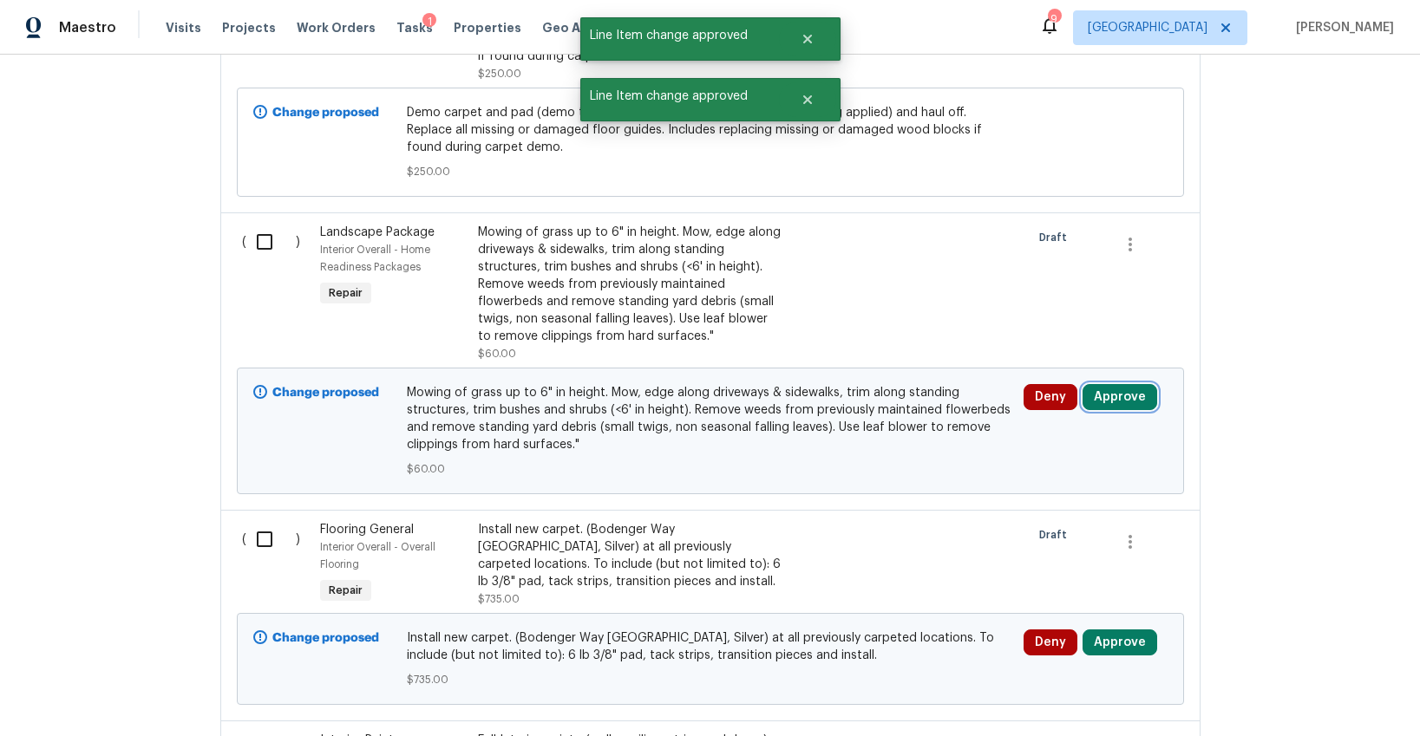
click at [1118, 384] on button "Approve" at bounding box center [1119, 397] width 75 height 26
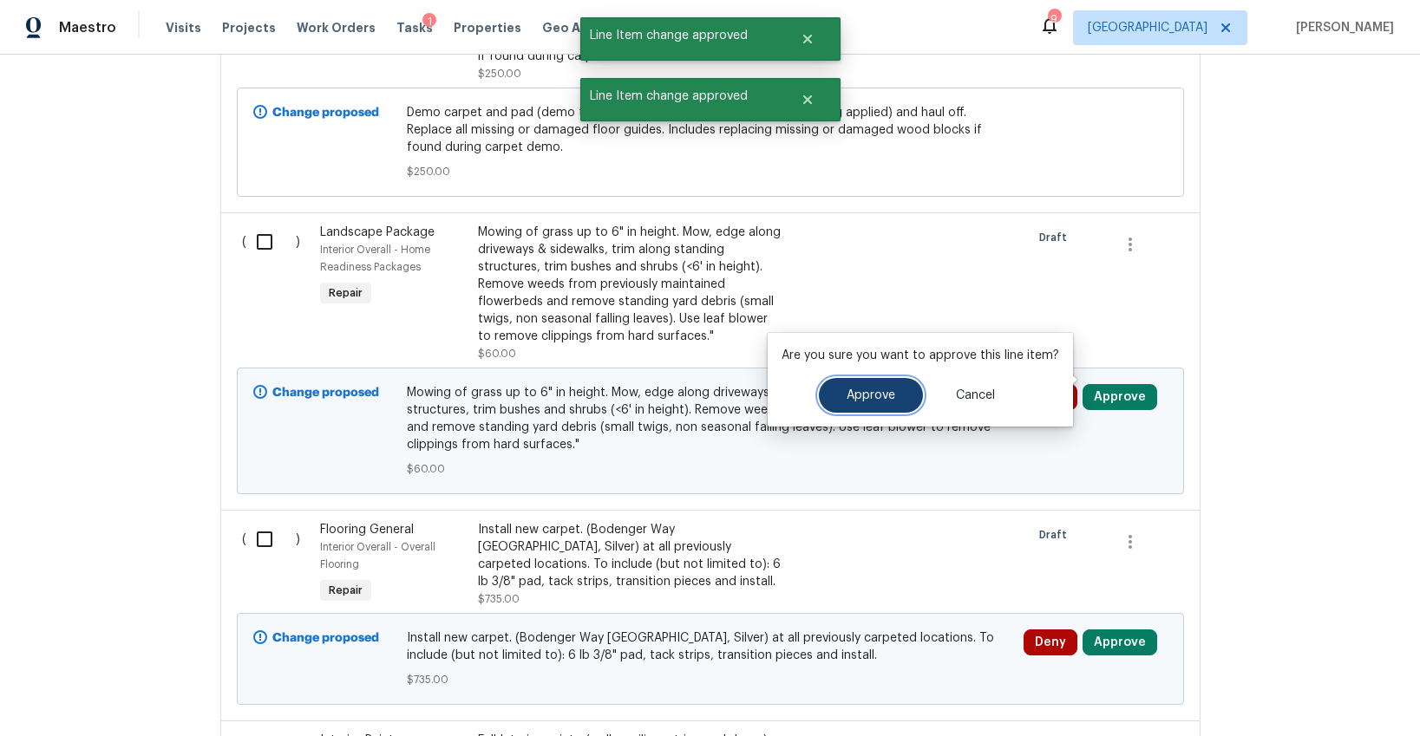
click at [883, 393] on span "Approve" at bounding box center [871, 395] width 49 height 13
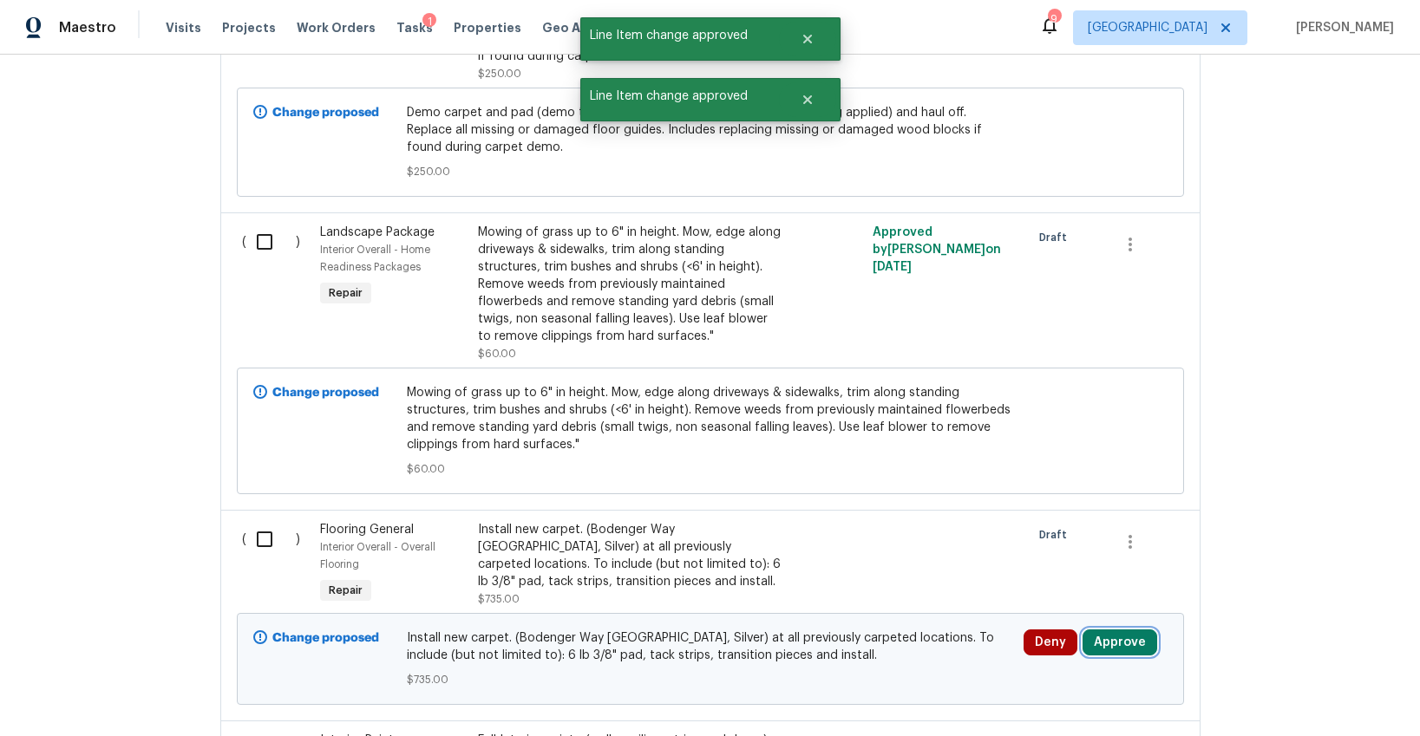
click at [1095, 630] on button "Approve" at bounding box center [1119, 643] width 75 height 26
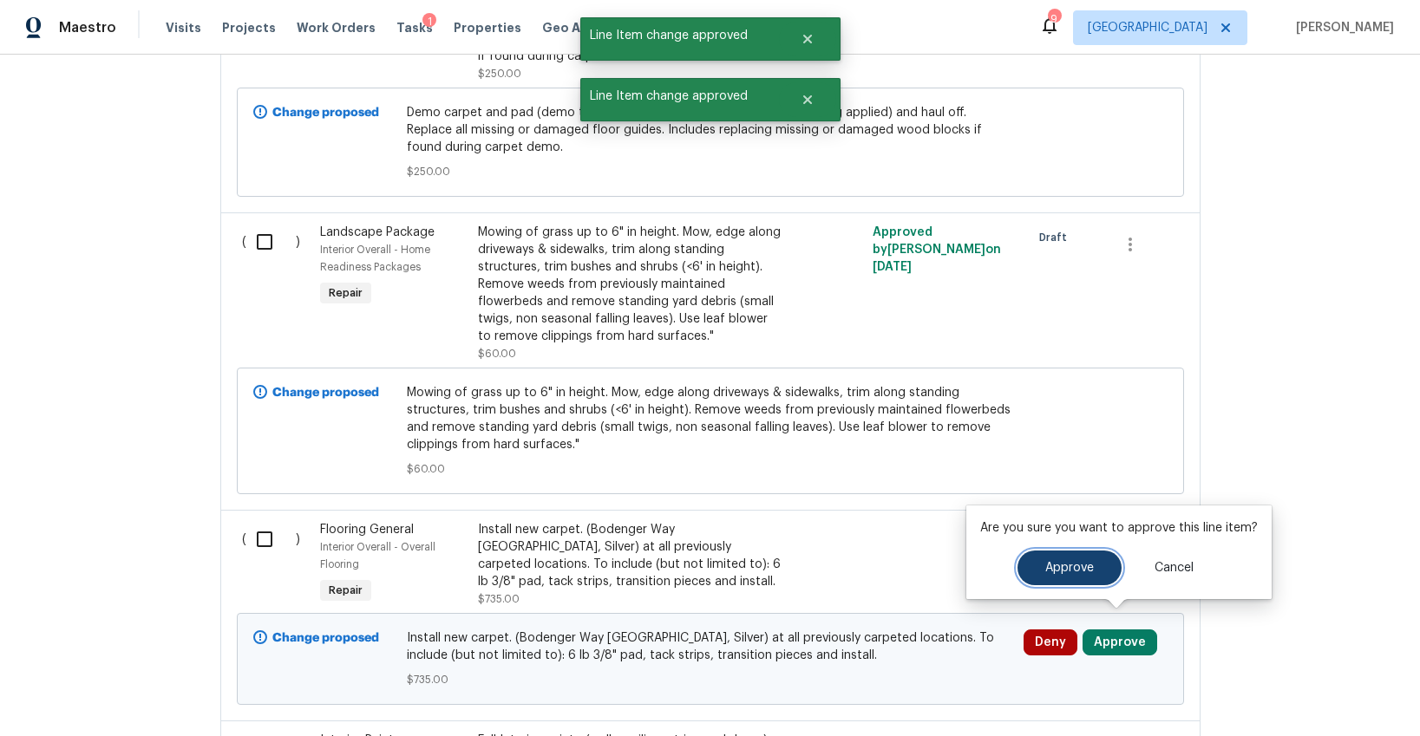
click at [1035, 573] on button "Approve" at bounding box center [1069, 568] width 104 height 35
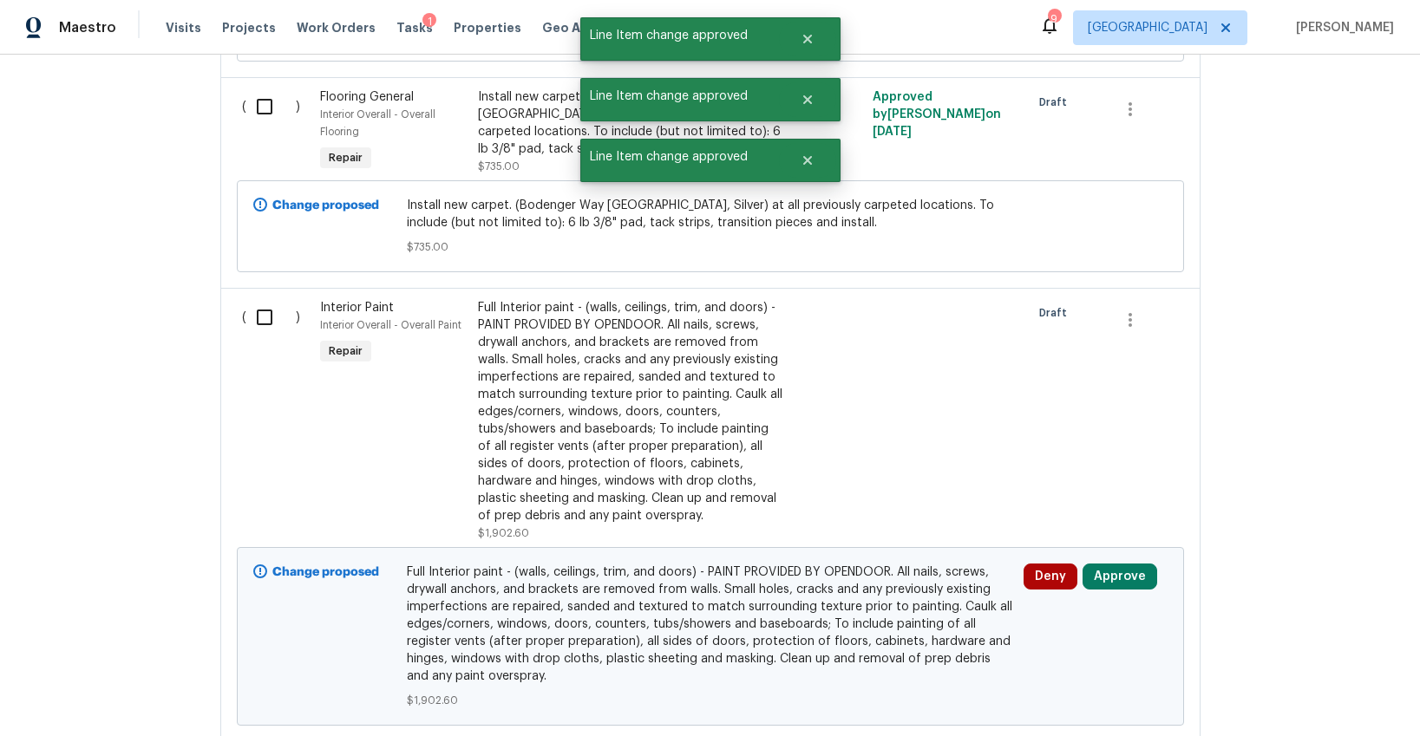
scroll to position [1471, 0]
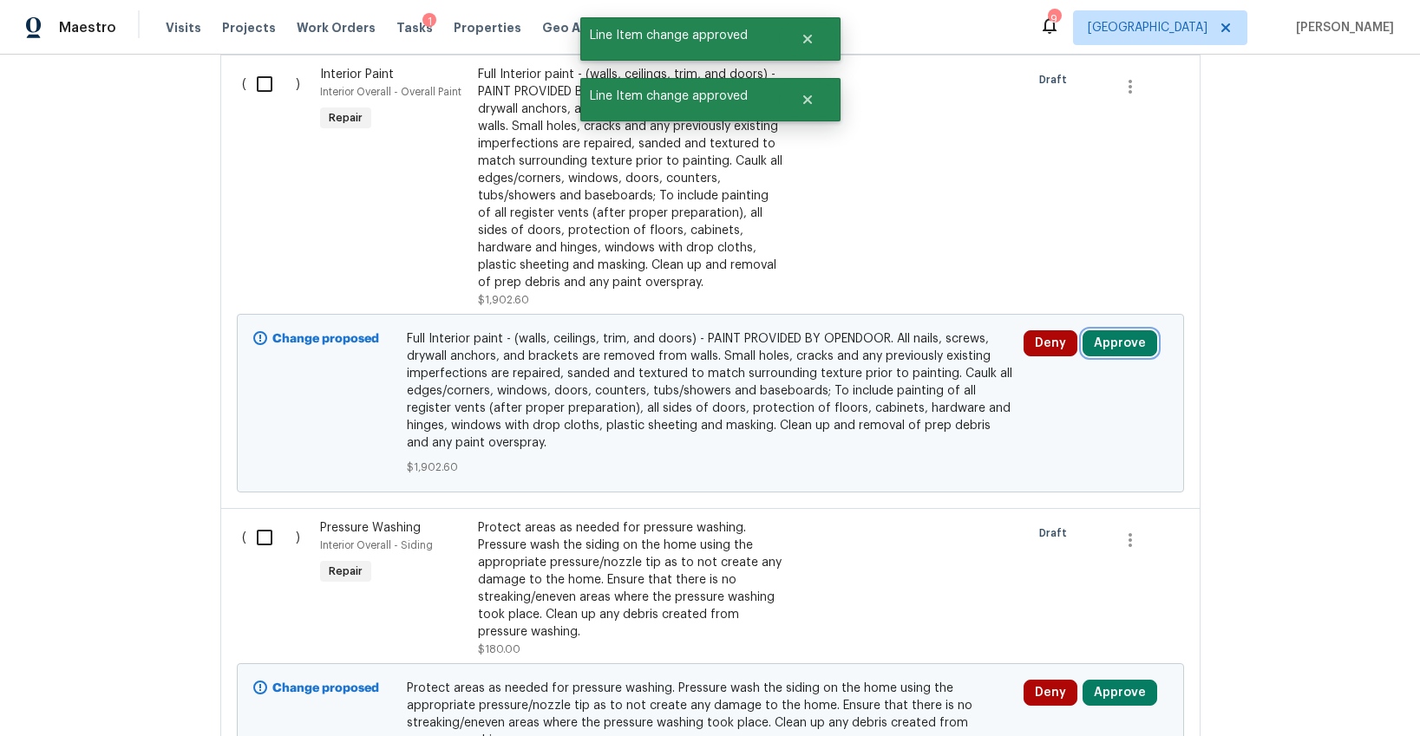
click at [1113, 337] on button "Approve" at bounding box center [1119, 343] width 75 height 26
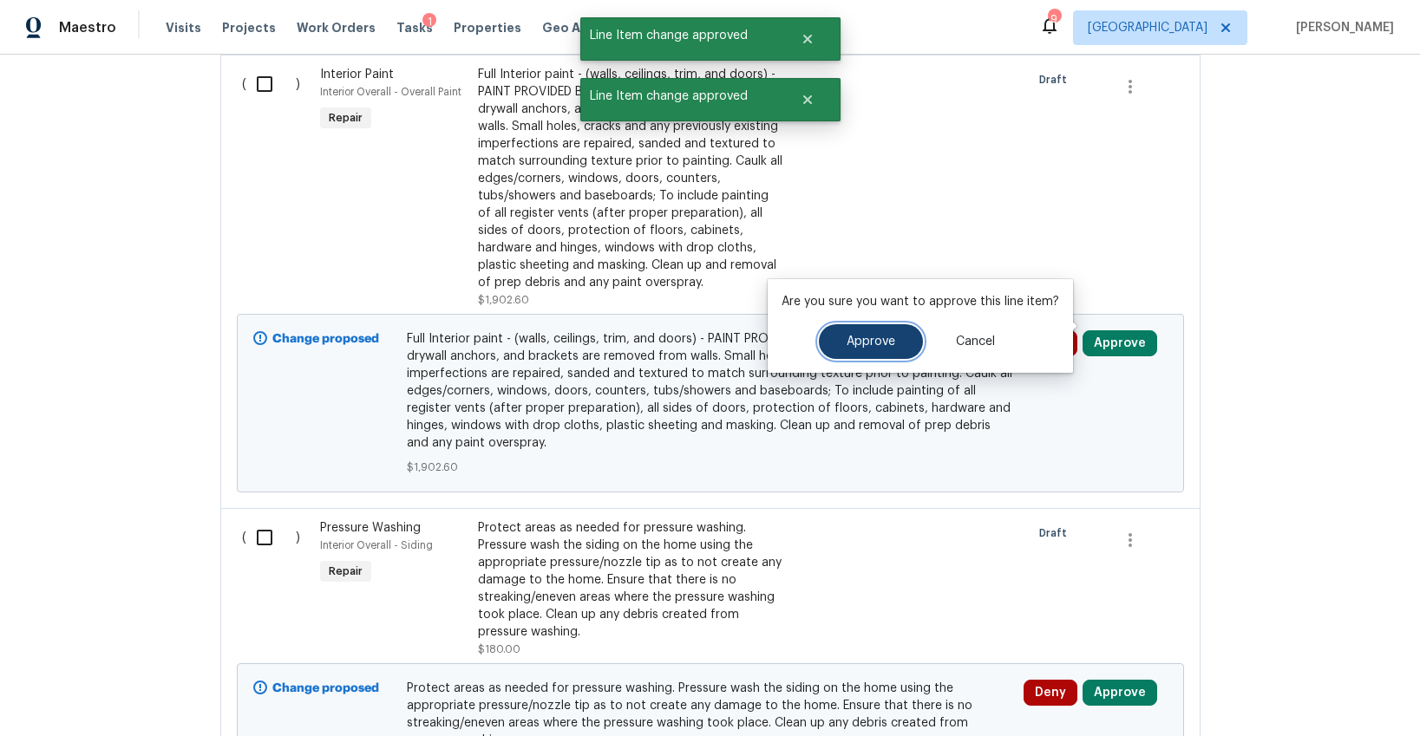
click at [880, 339] on span "Approve" at bounding box center [871, 342] width 49 height 13
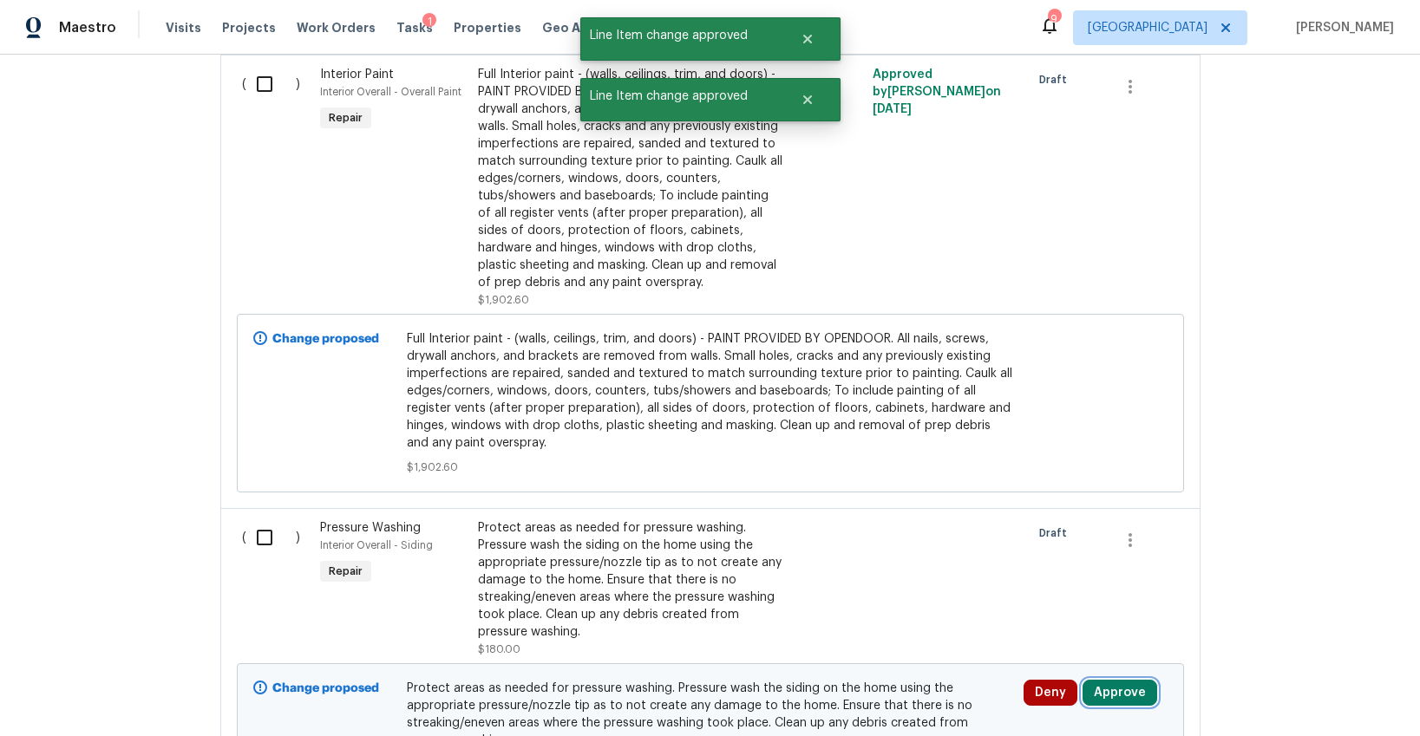
click at [1131, 680] on button "Approve" at bounding box center [1119, 693] width 75 height 26
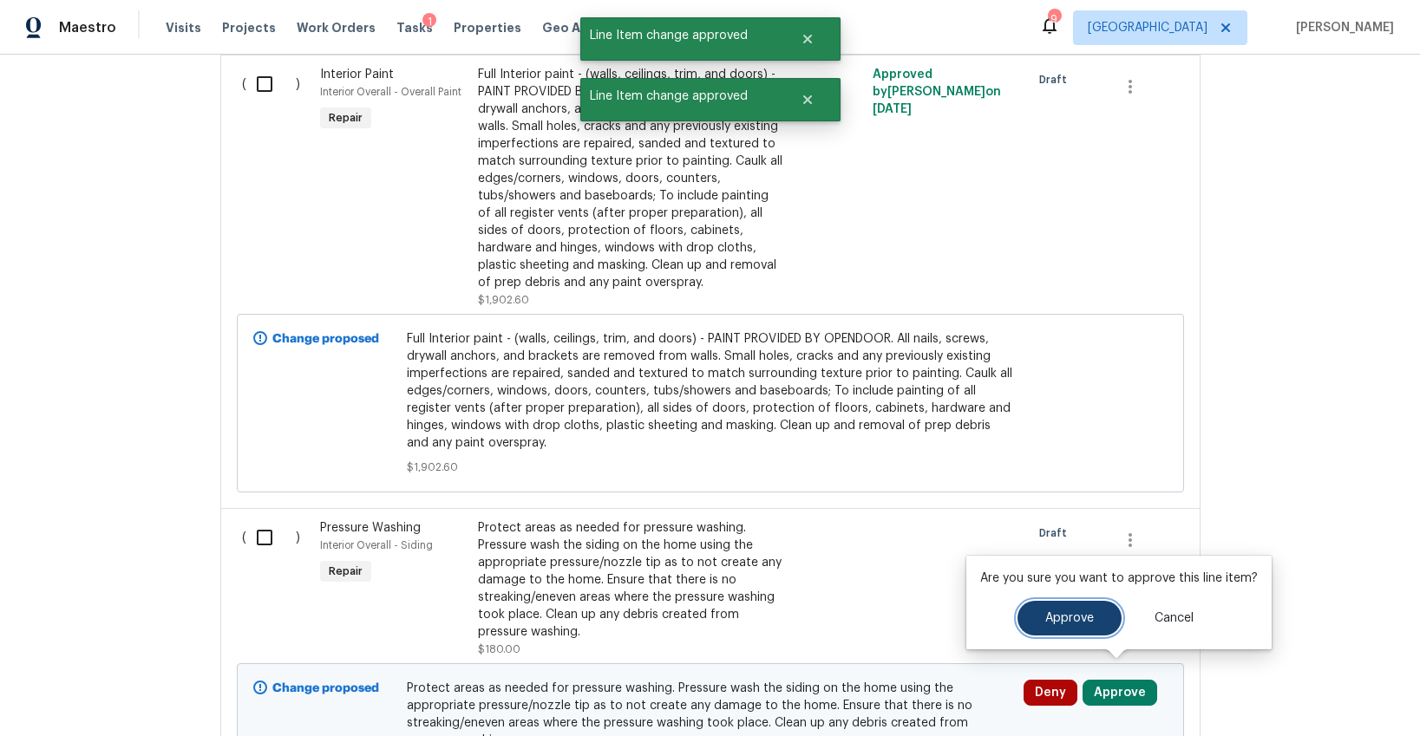
click at [1064, 621] on span "Approve" at bounding box center [1069, 618] width 49 height 13
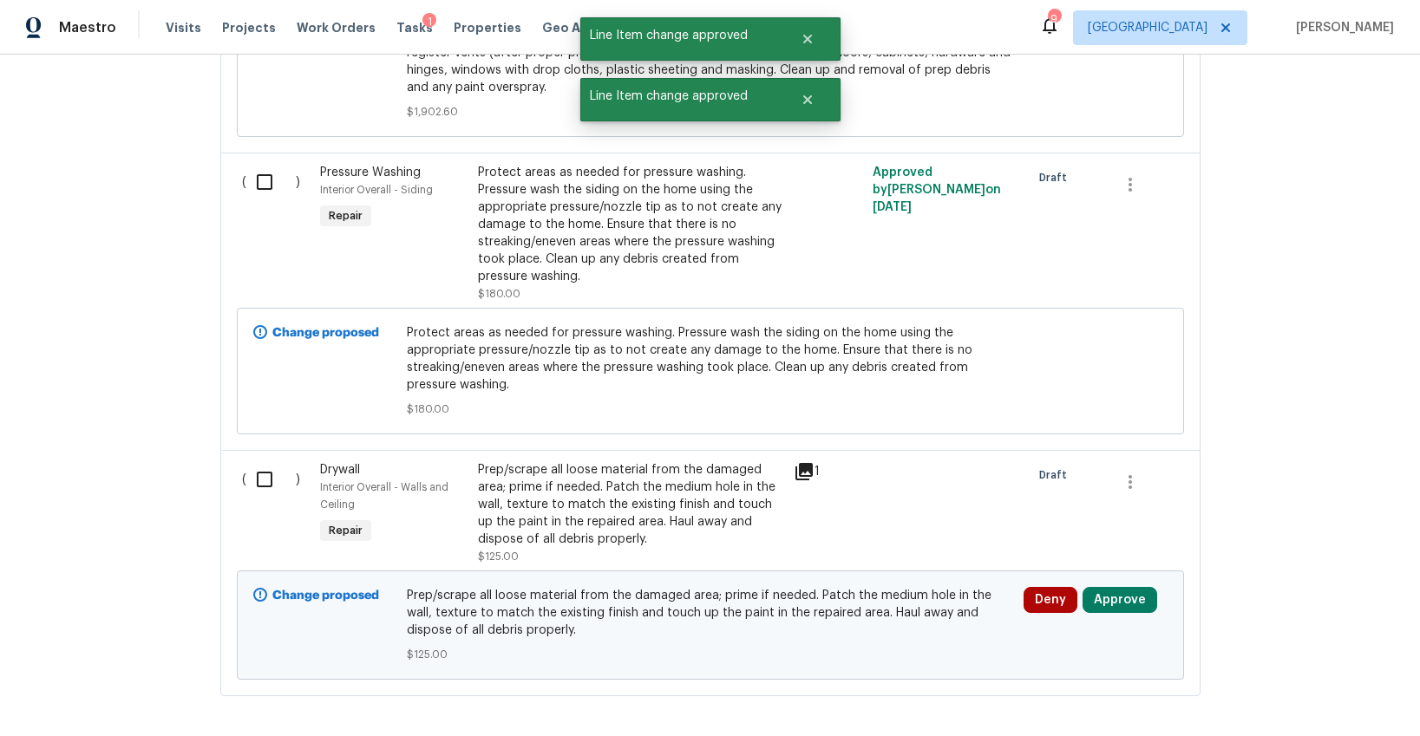
scroll to position [1887, 0]
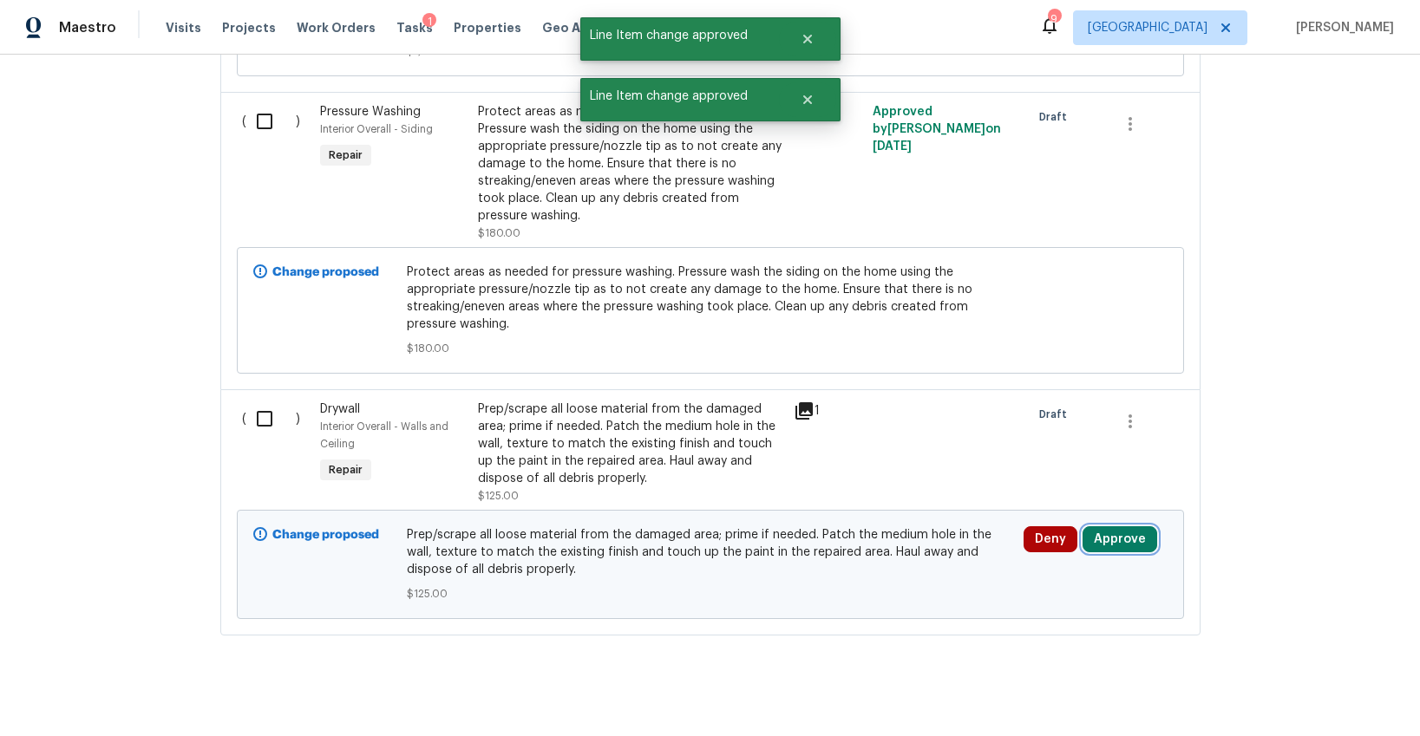
click at [1108, 526] on button "Approve" at bounding box center [1119, 539] width 75 height 26
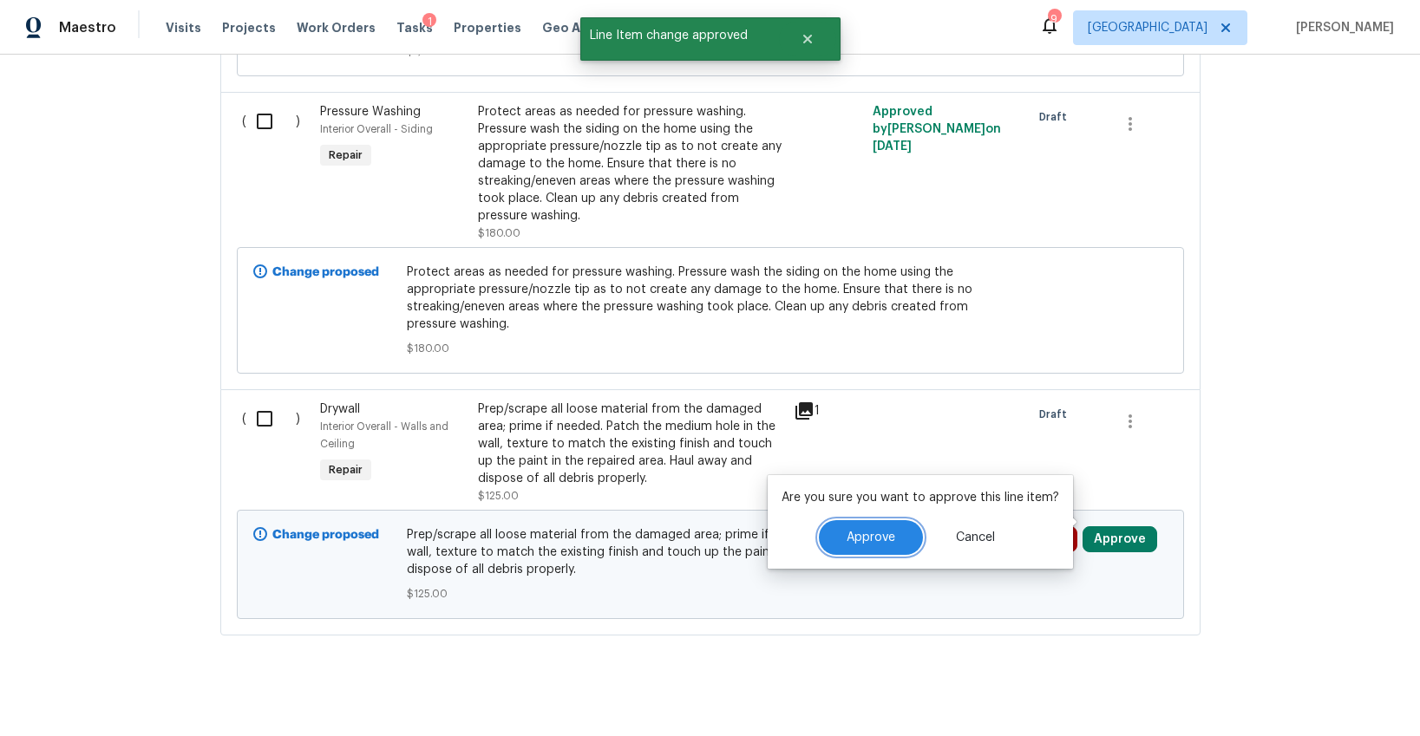
click at [913, 526] on button "Approve" at bounding box center [871, 537] width 104 height 35
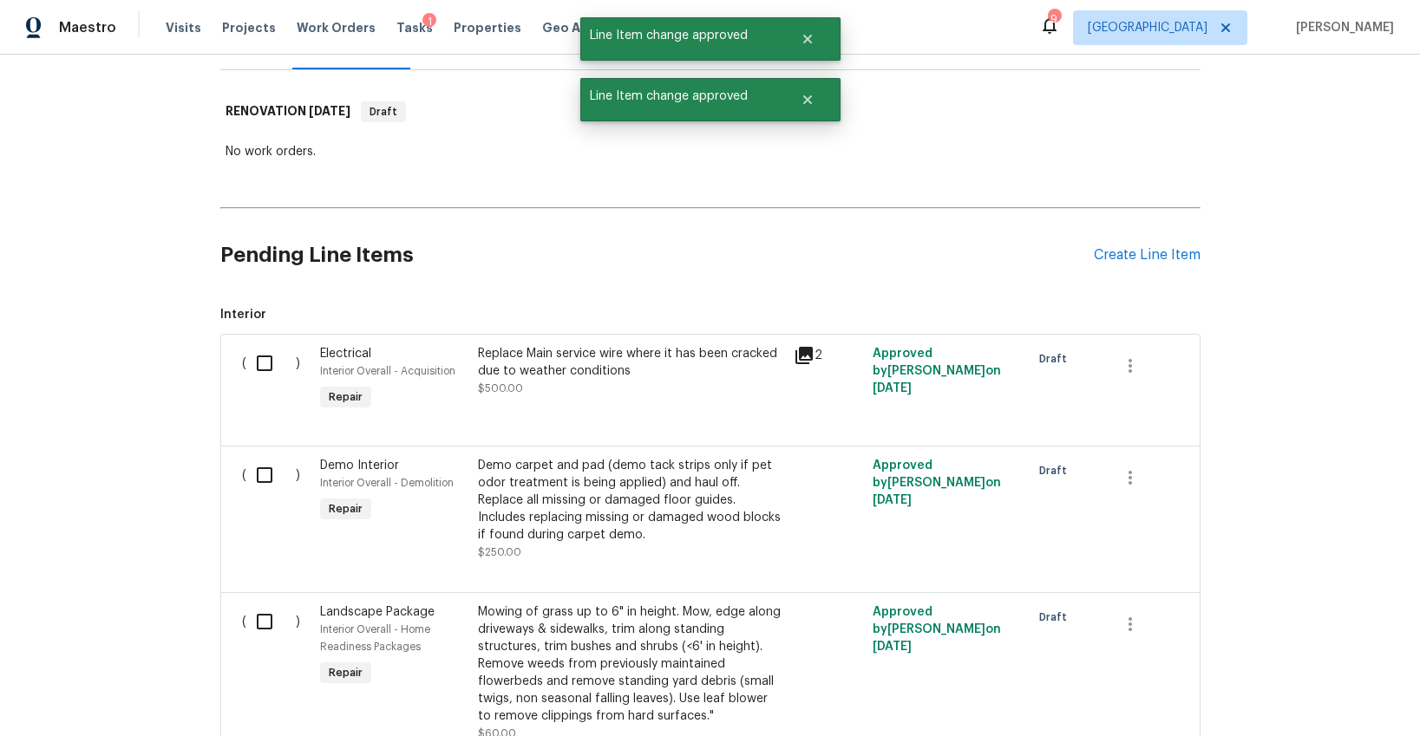
scroll to position [0, 0]
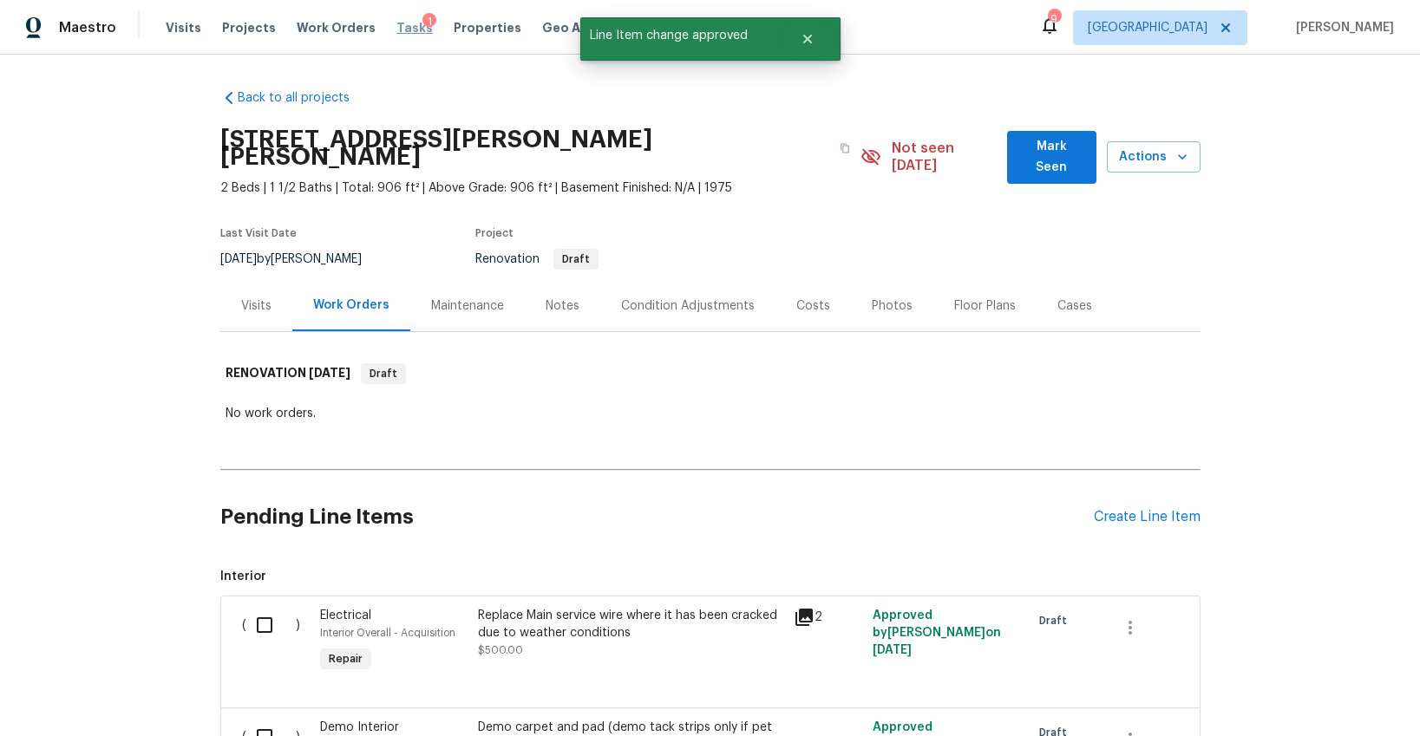
click at [402, 32] on span "Tasks" at bounding box center [414, 28] width 36 height 12
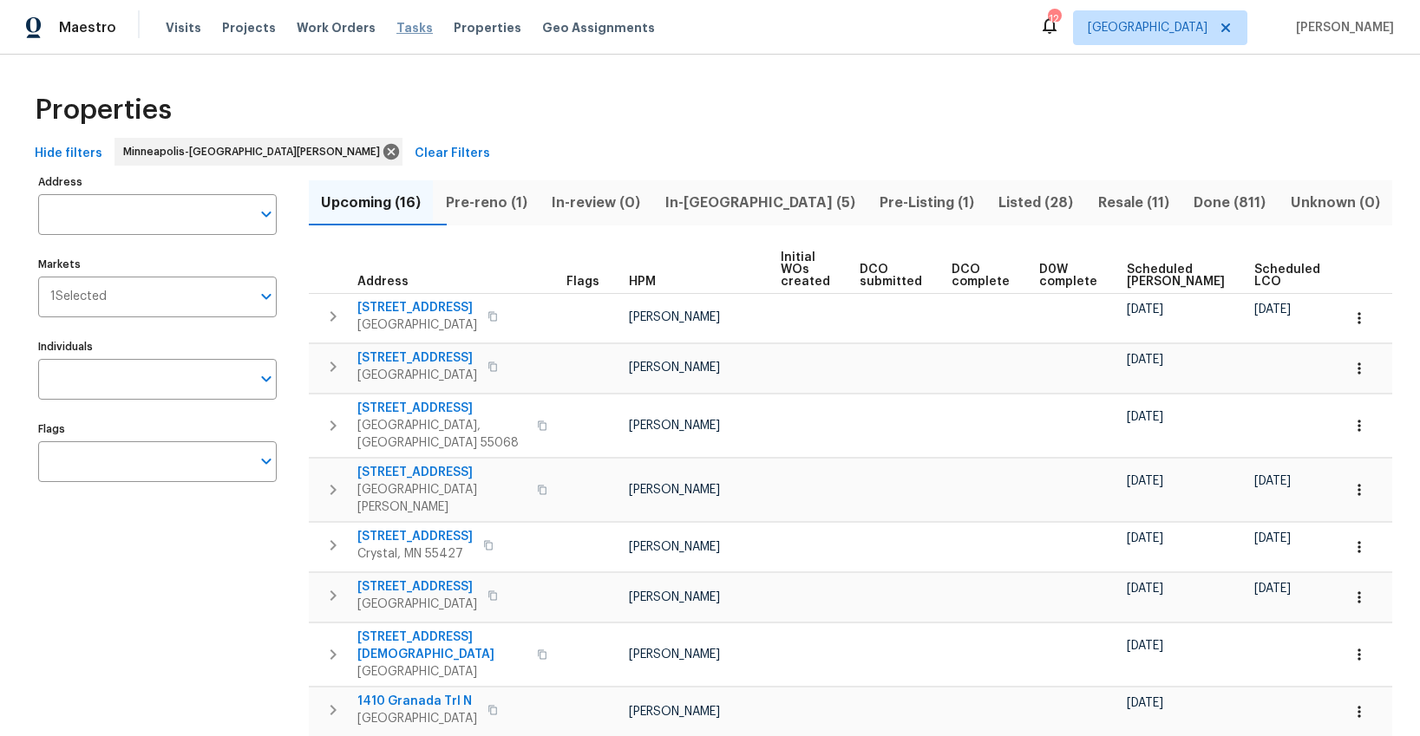
click at [396, 29] on span "Tasks" at bounding box center [414, 28] width 36 height 12
